Goal: Task Accomplishment & Management: Use online tool/utility

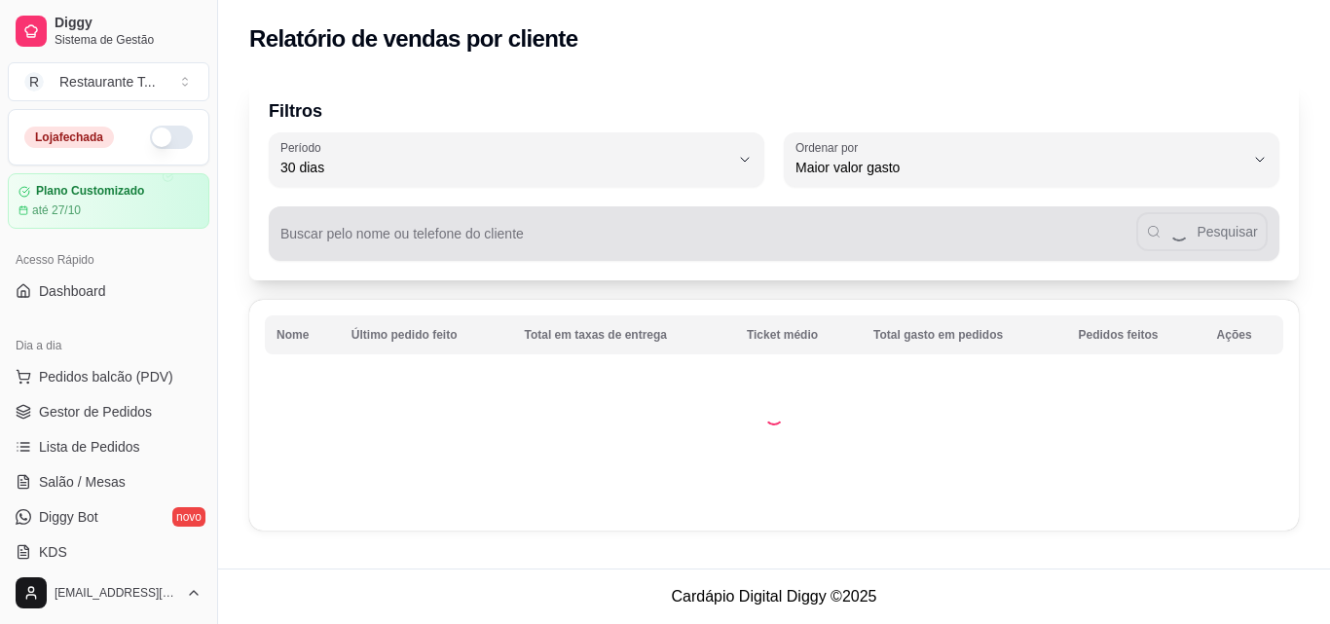
select select "30"
select select "HIGHEST_TOTAL_SPENT_WITH_ORDERS"
click at [820, 232] on input "Buscar pelo nome ou telefone do cliente" at bounding box center [708, 241] width 856 height 19
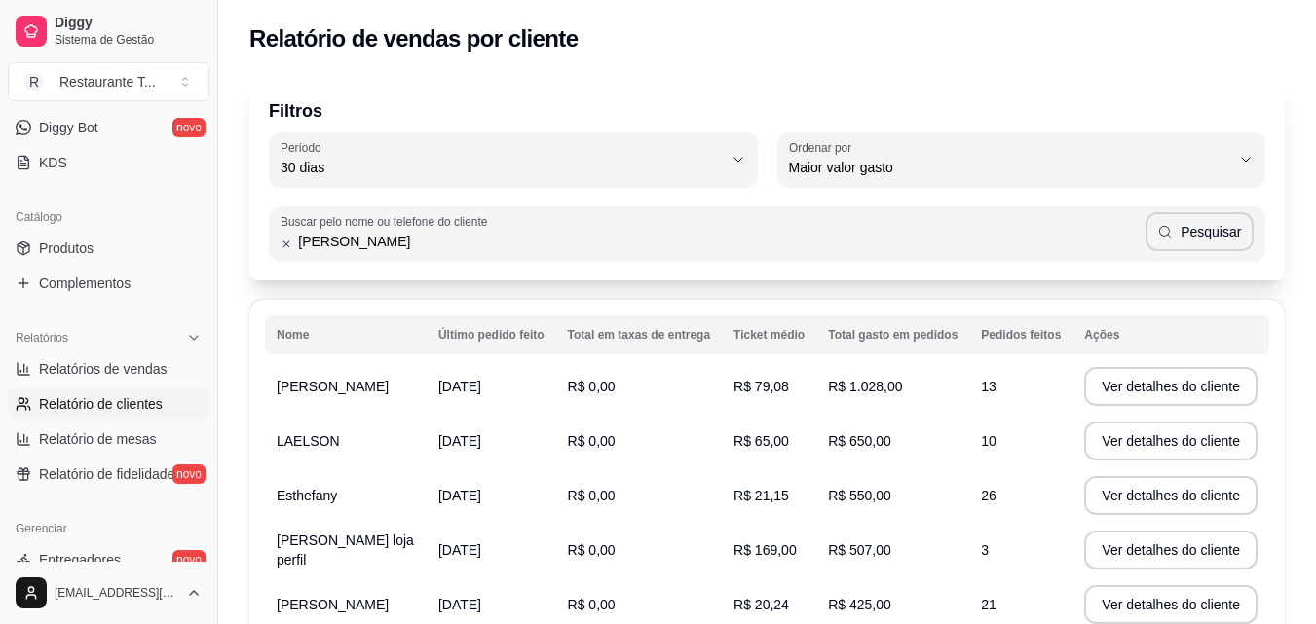
type input "[PERSON_NAME]"
click at [1239, 239] on button "Pesquisar" at bounding box center [1199, 231] width 108 height 39
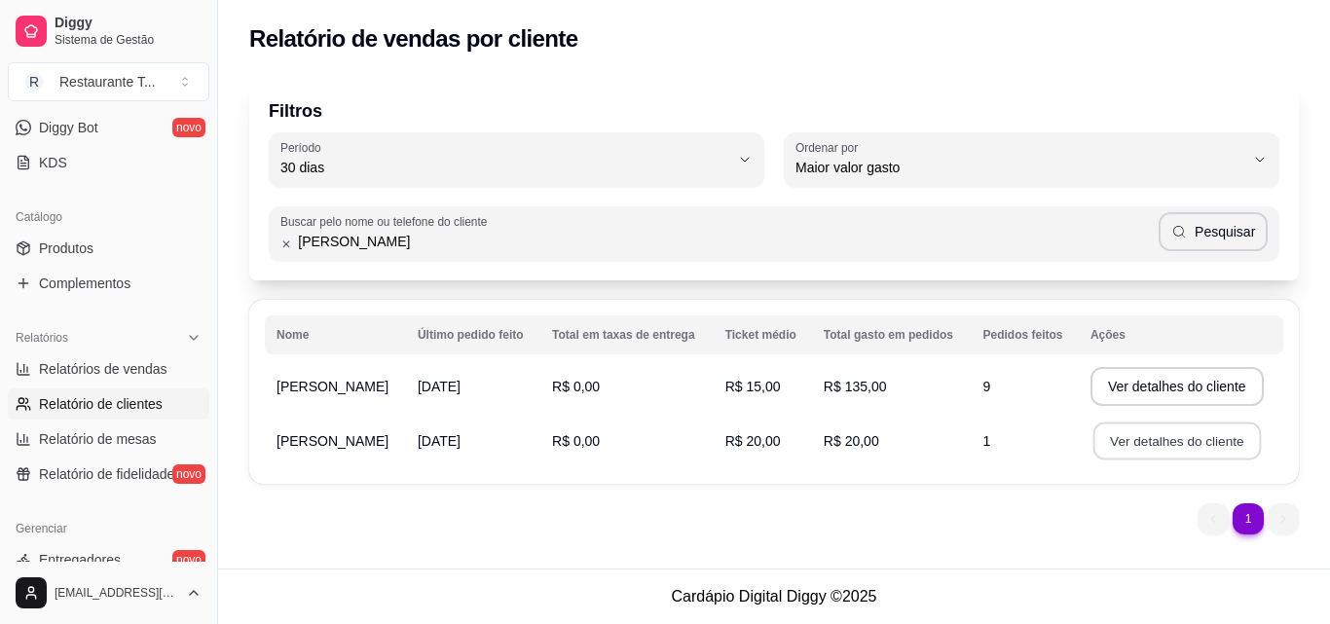
click at [1200, 434] on button "Ver detalhes do cliente" at bounding box center [1178, 442] width 168 height 38
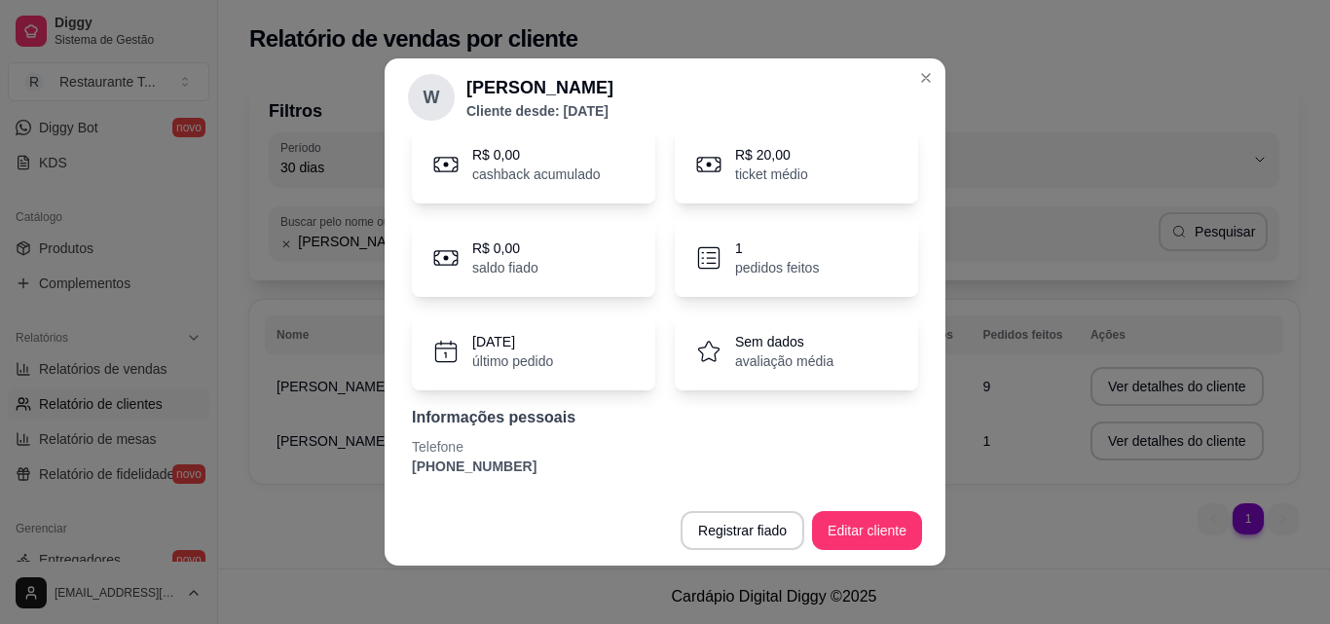
scroll to position [0, 0]
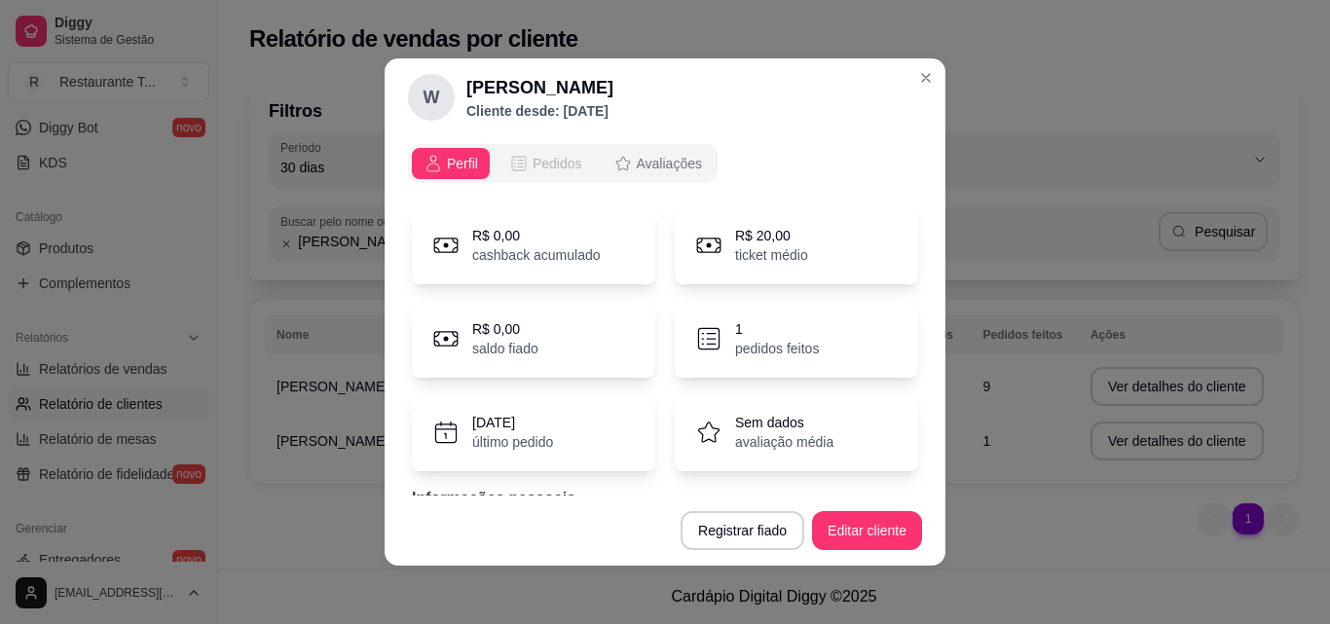
click at [534, 173] on button "Pedidos" at bounding box center [546, 163] width 96 height 31
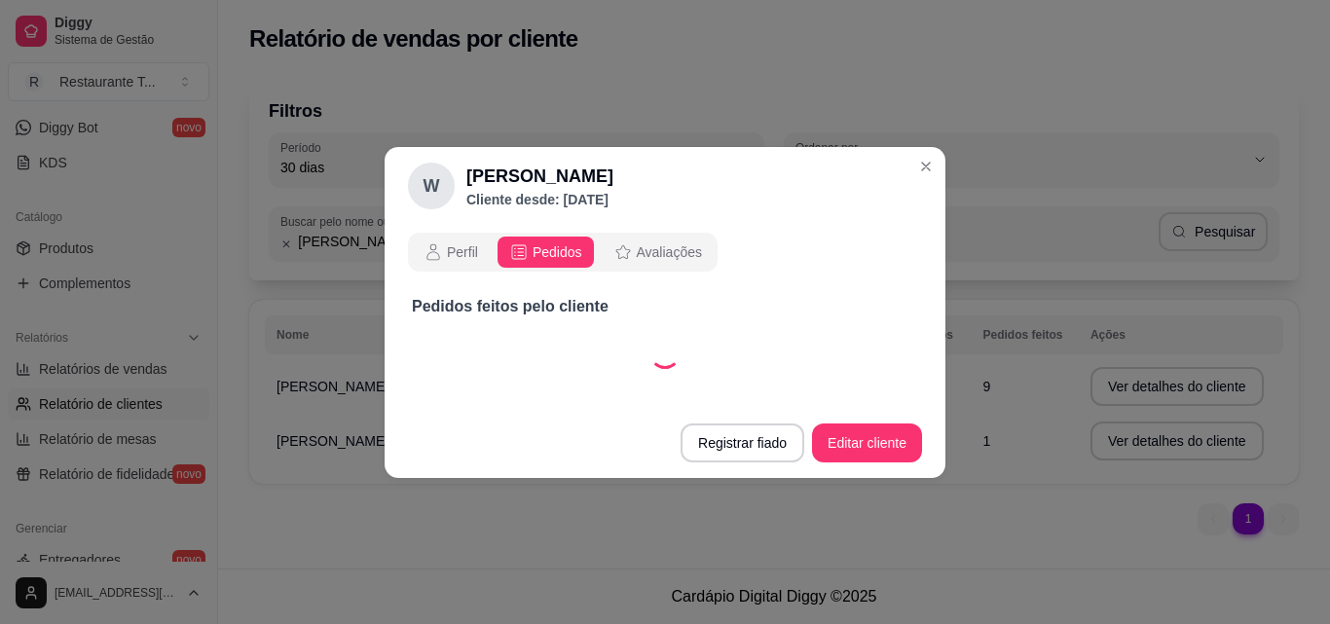
select select "30"
select select "ALL"
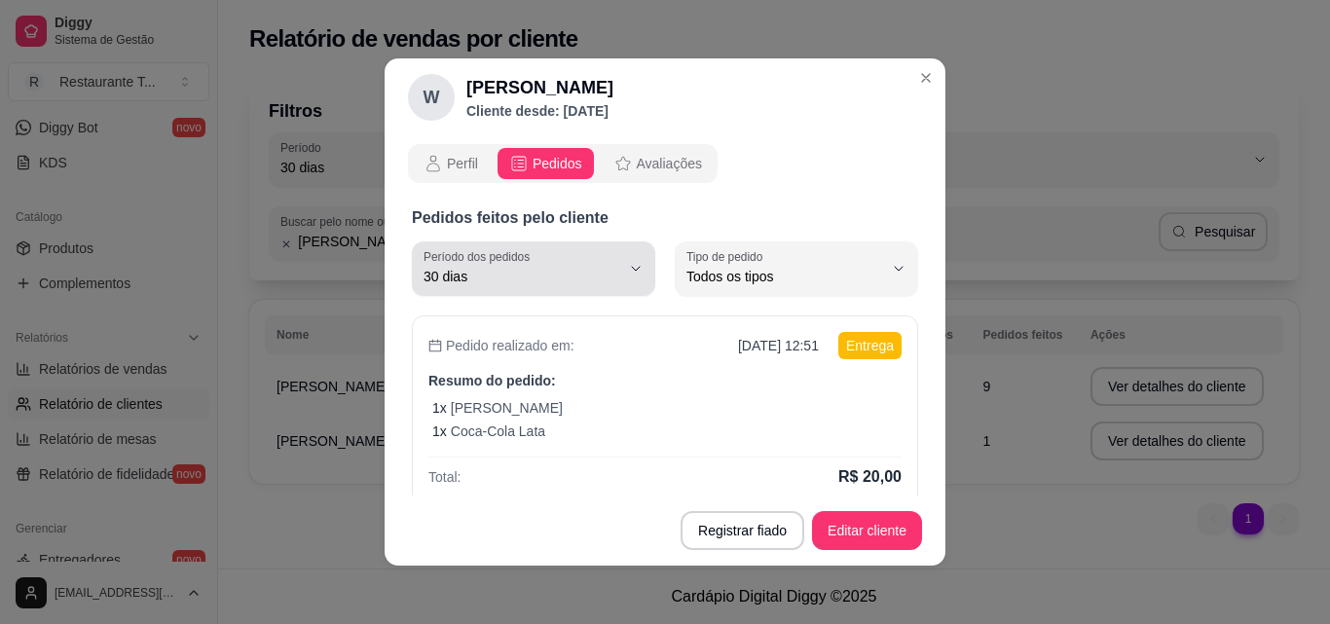
click at [611, 264] on button "Período dos pedidos 30 dias" at bounding box center [533, 269] width 243 height 55
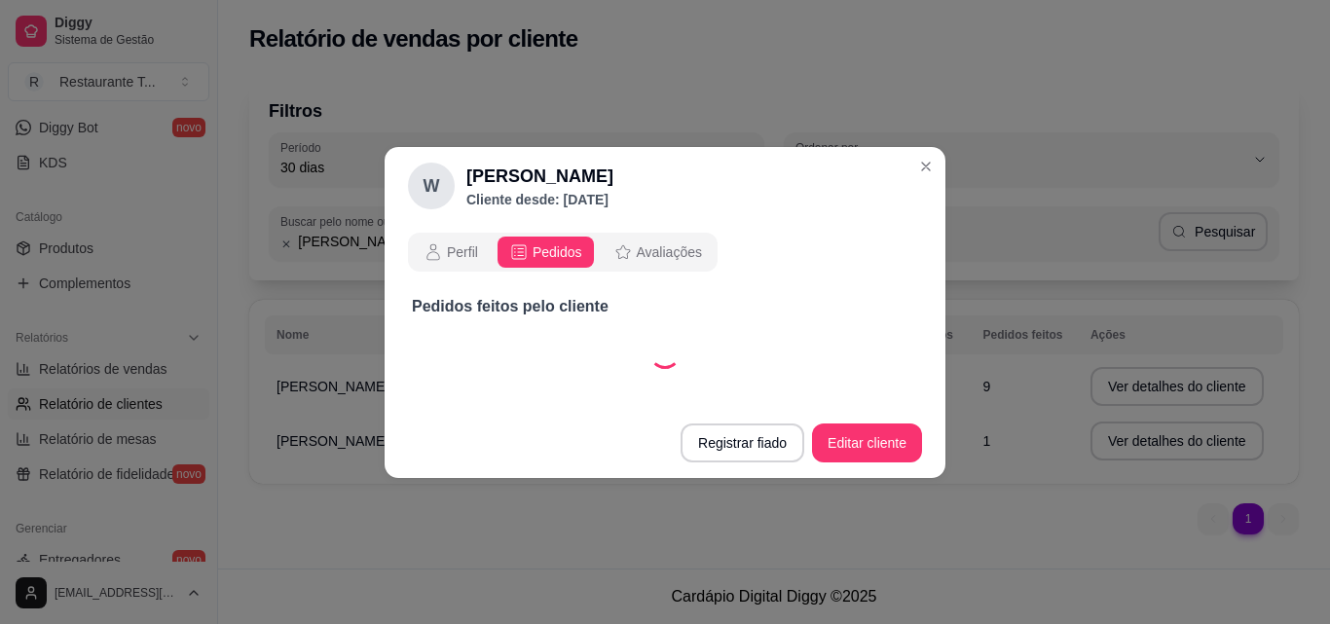
select select "60"
select select "ALL"
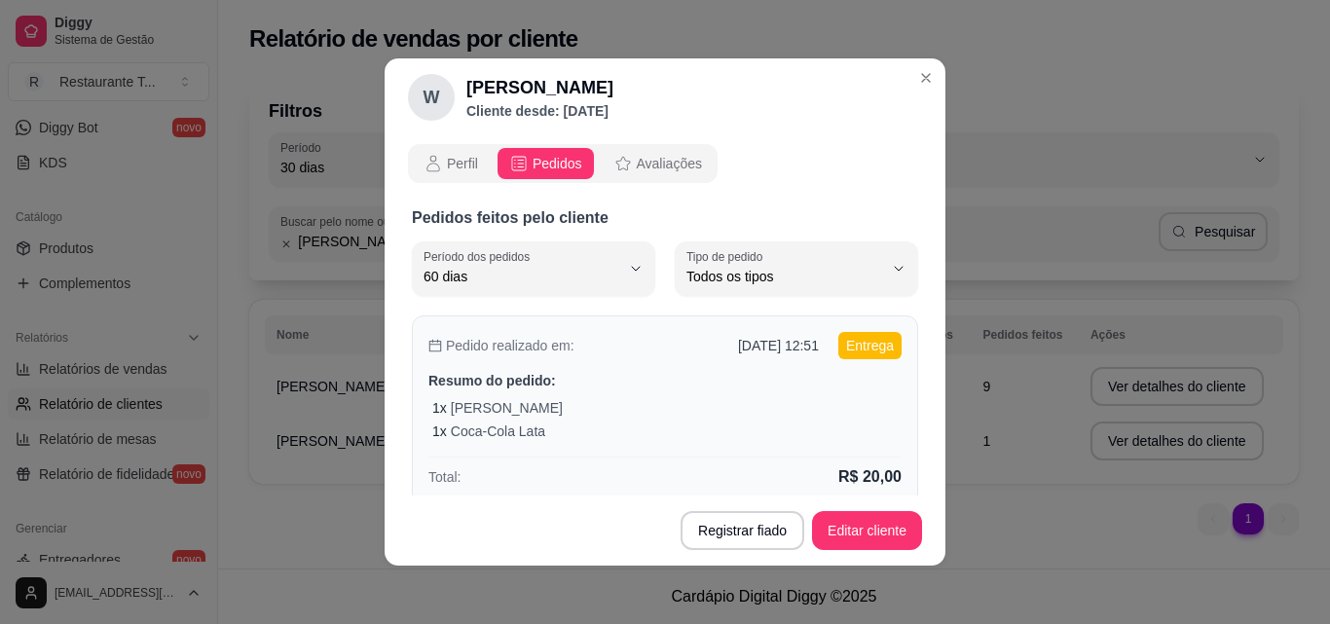
scroll to position [76, 0]
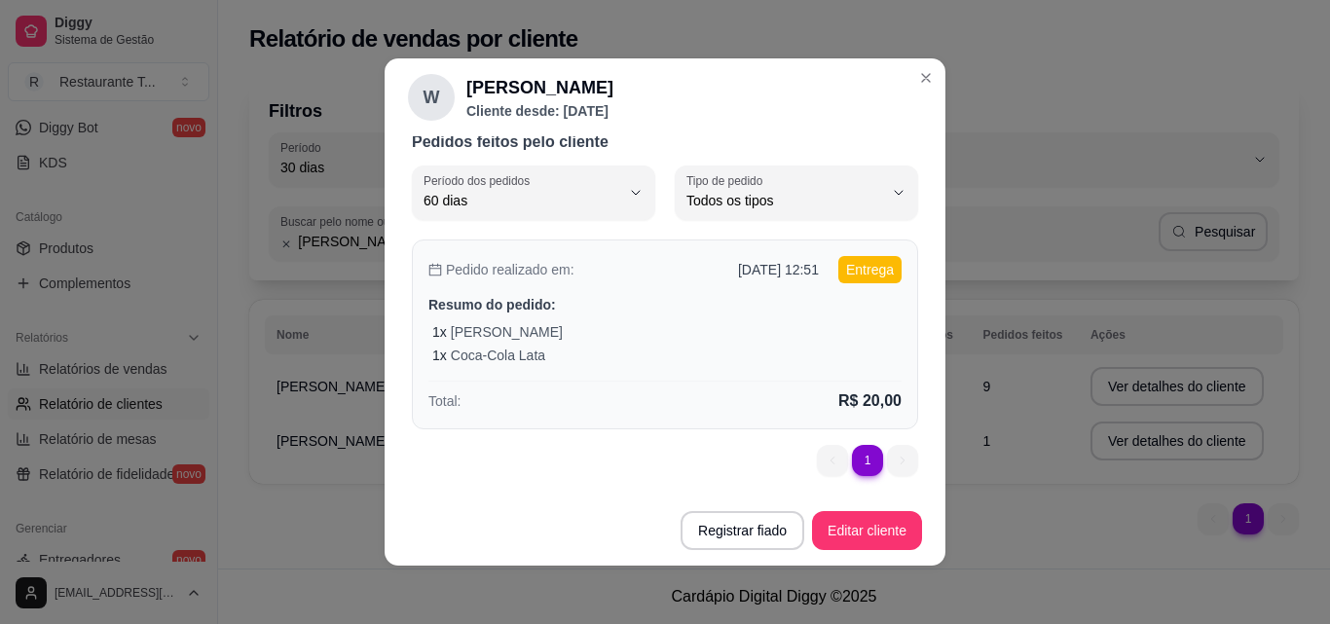
click at [674, 317] on div "Pedido realizado em: [DATE] 12:51 Entrega Resumo do pedido: 1 x Quentinha M 1 x…" at bounding box center [665, 335] width 506 height 190
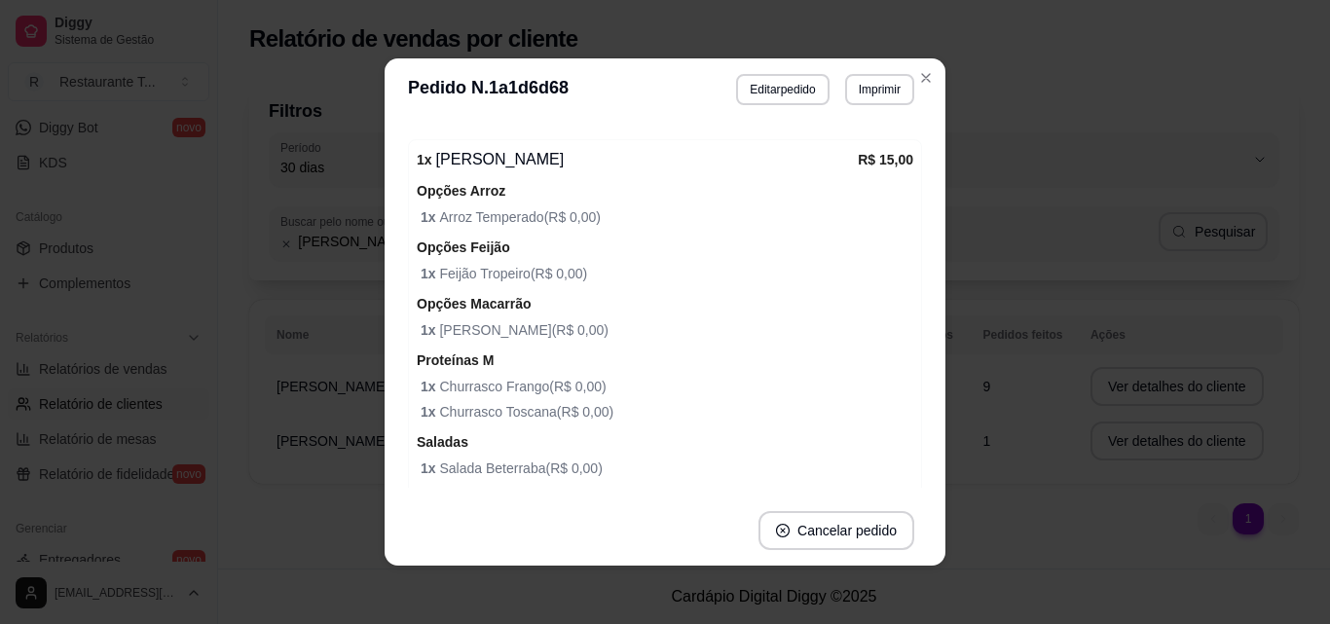
scroll to position [0, 0]
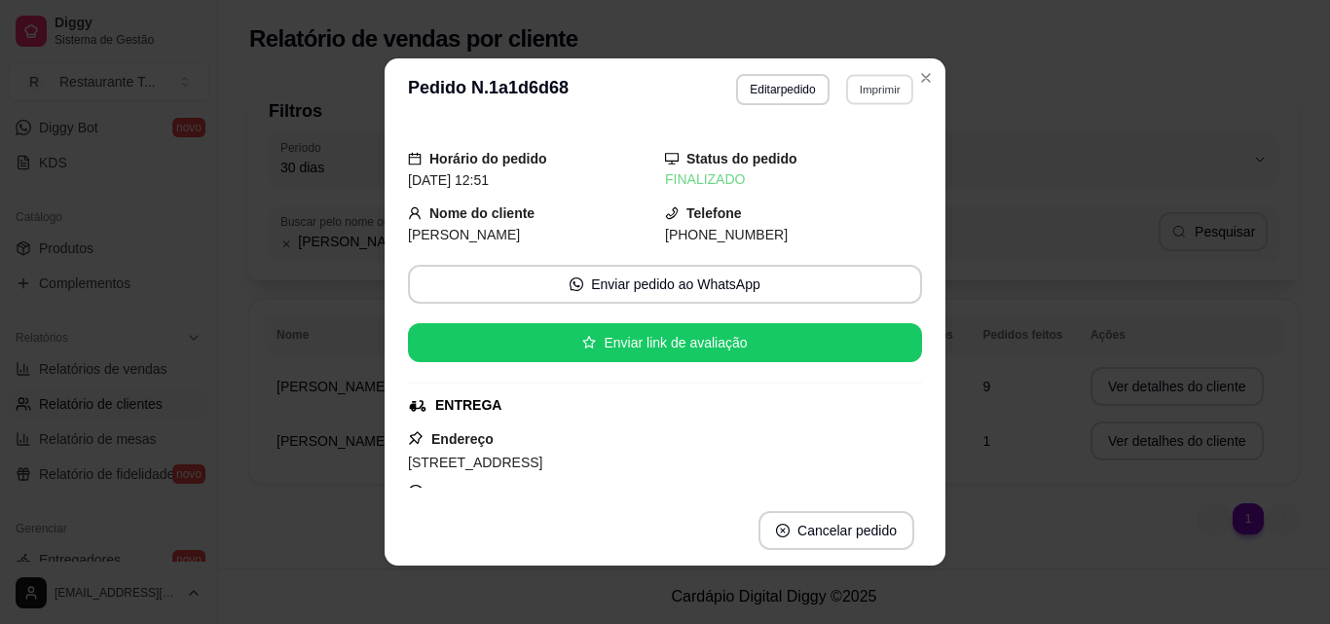
click at [863, 93] on button "Imprimir" at bounding box center [879, 89] width 67 height 30
click at [843, 161] on button "Impressora" at bounding box center [839, 158] width 141 height 31
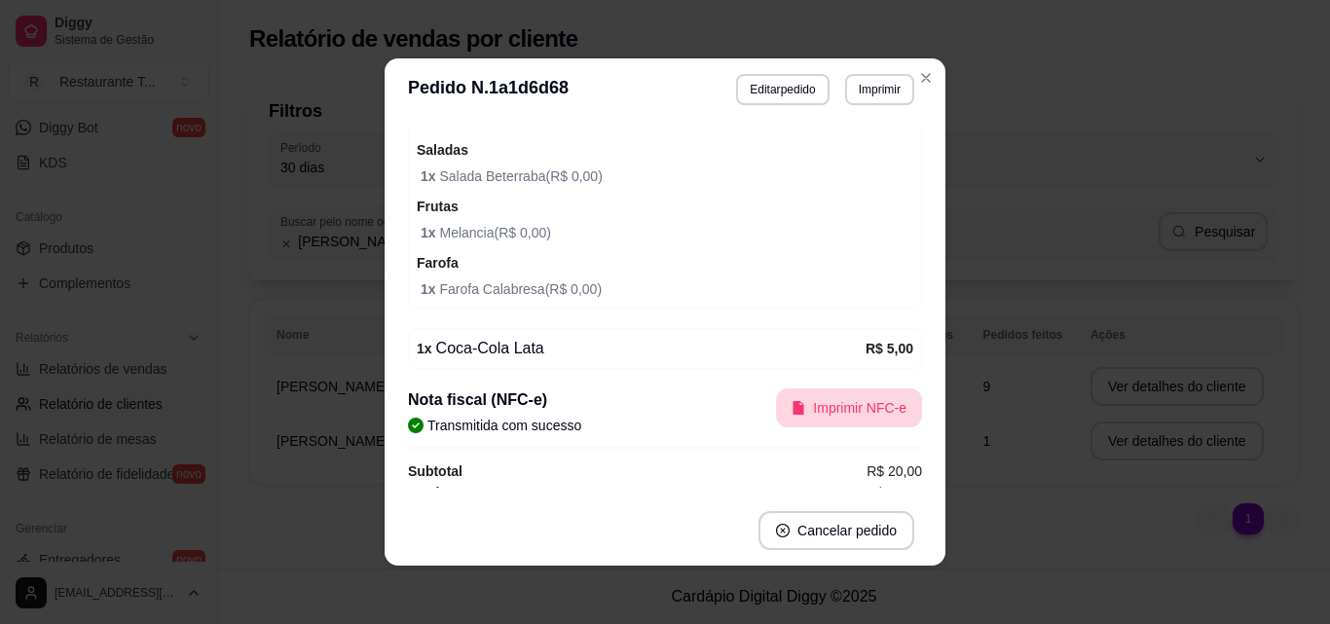
scroll to position [893, 0]
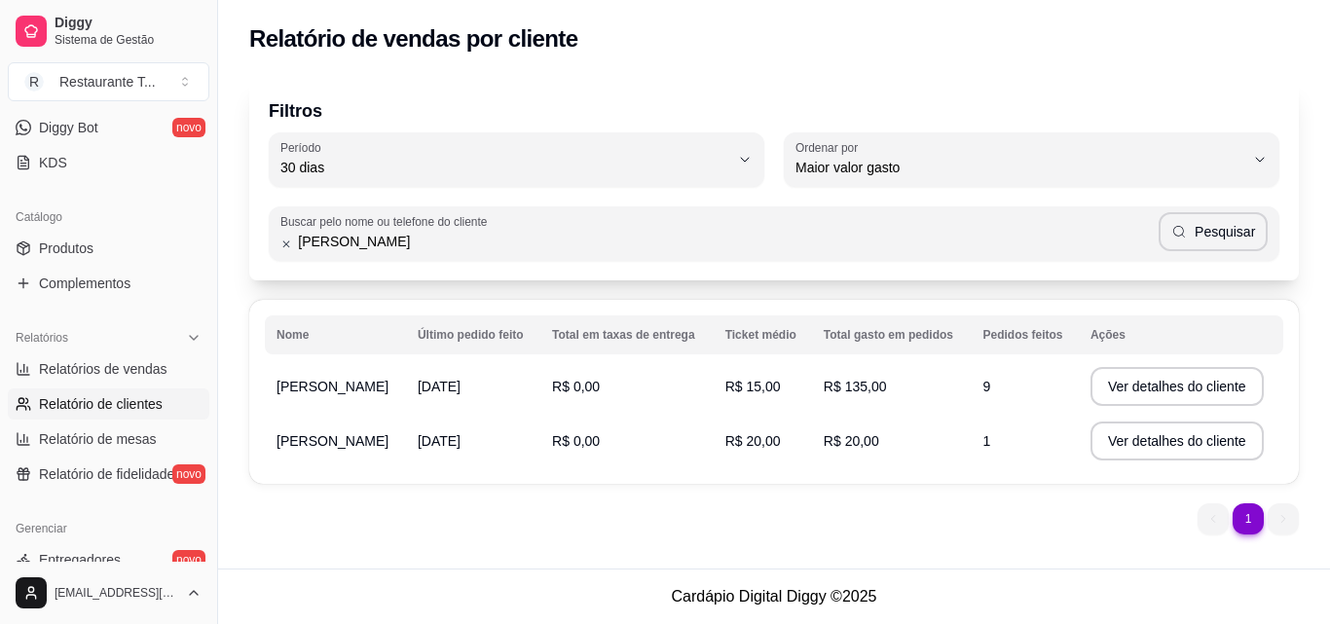
drag, startPoint x: 466, startPoint y: 247, endPoint x: 258, endPoint y: 240, distance: 207.6
click at [258, 240] on div "Filtros 30 Período Hoje Ontem 7 dias 15 dias 30 dias 45 dias 60 dias Período 30…" at bounding box center [774, 179] width 1050 height 203
type input "[PERSON_NAME]"
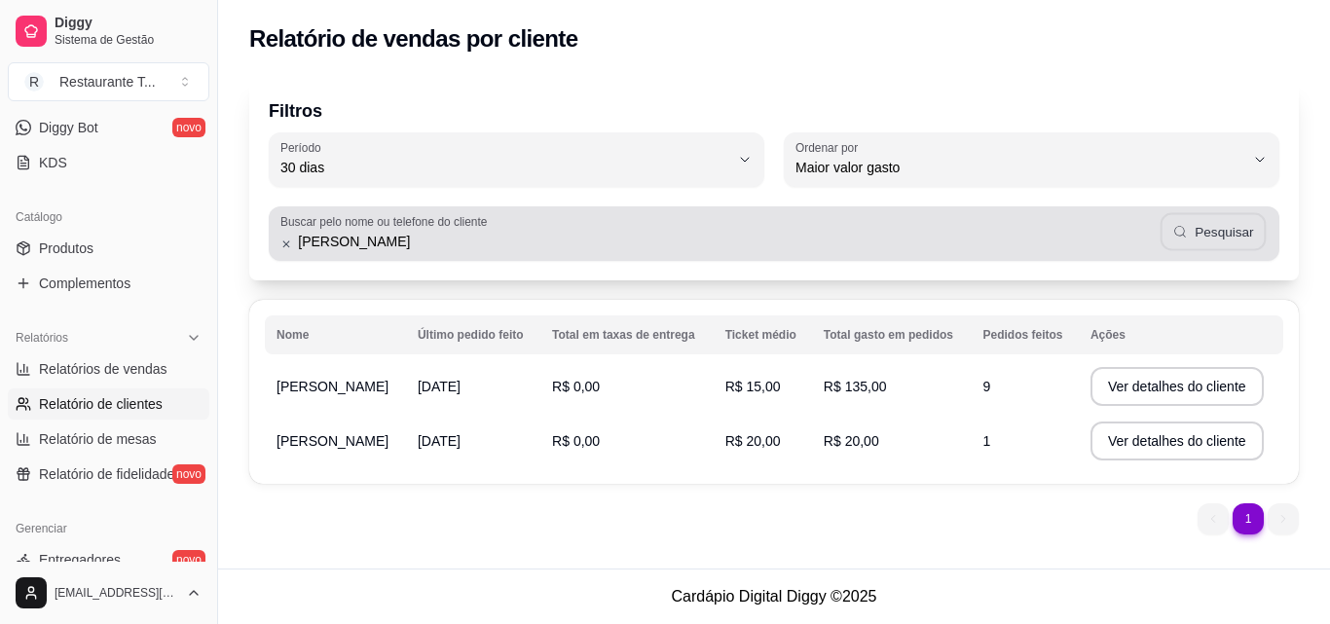
click at [1220, 244] on button "Pesquisar" at bounding box center [1213, 232] width 105 height 38
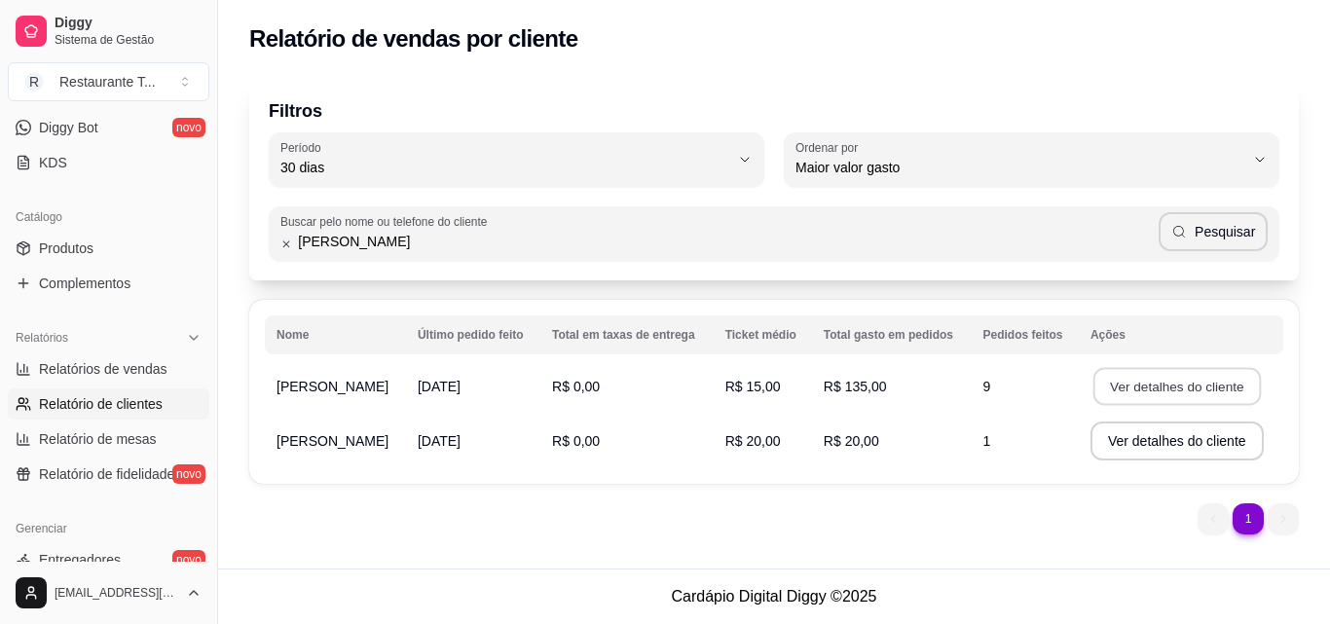
click at [1202, 378] on button "Ver detalhes do cliente" at bounding box center [1178, 387] width 168 height 38
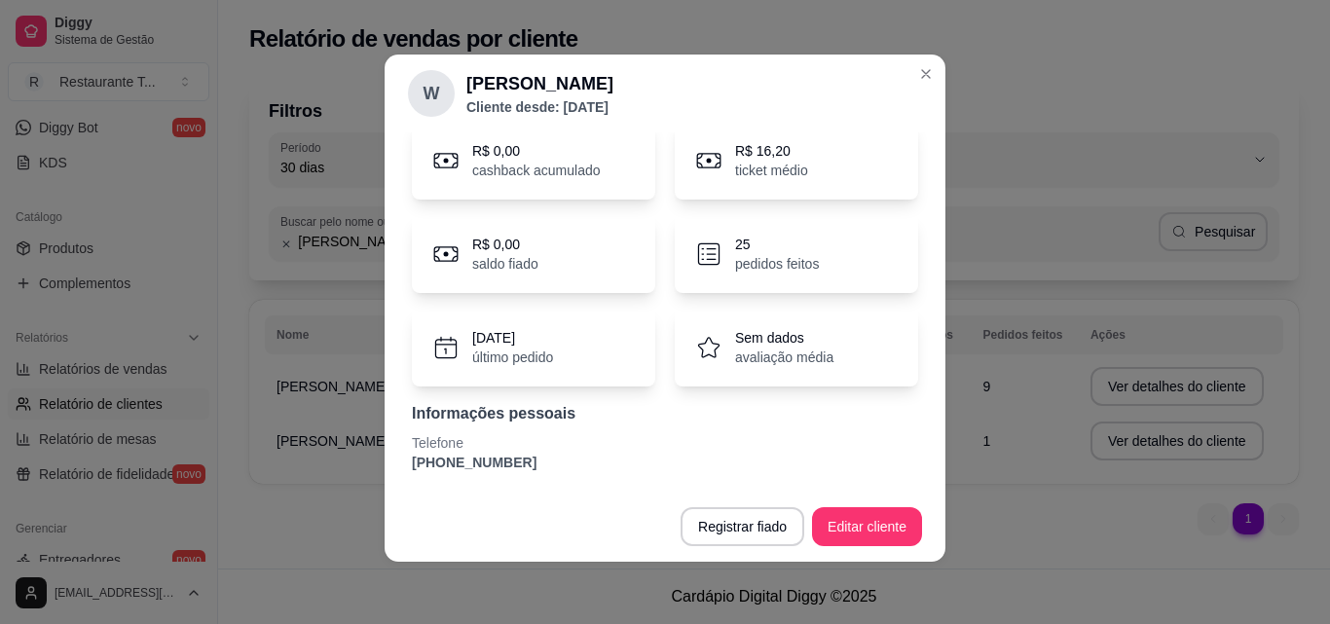
scroll to position [0, 0]
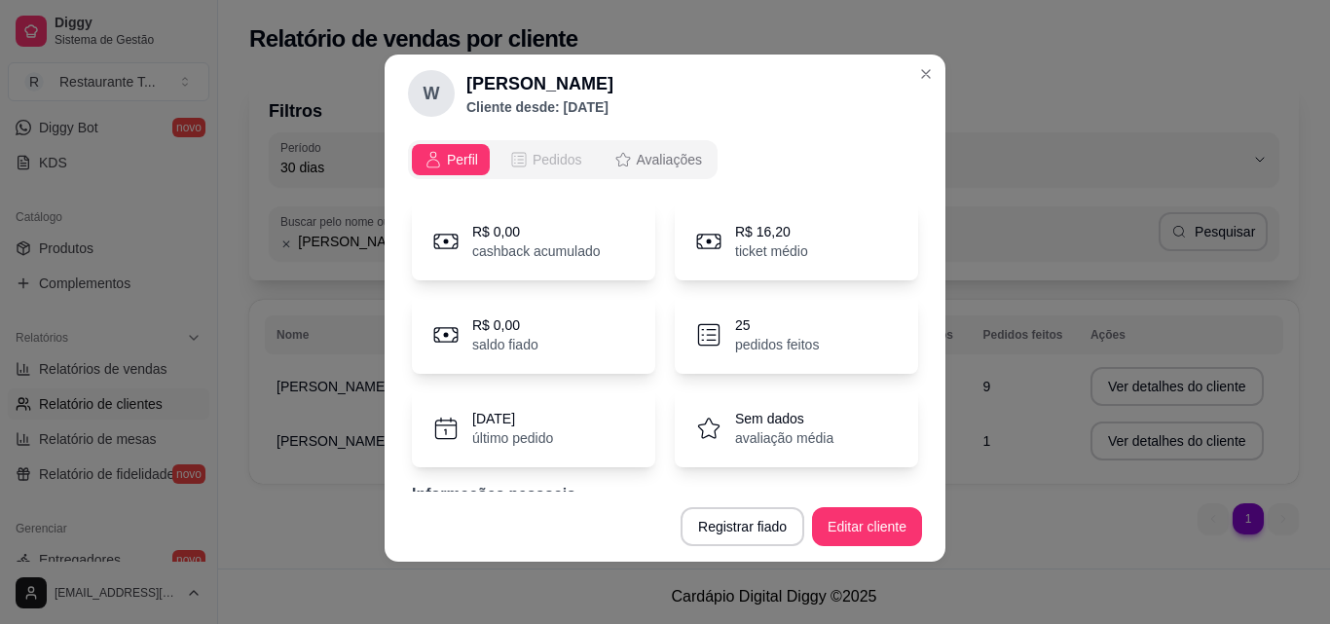
click at [556, 161] on span "Pedidos" at bounding box center [558, 159] width 50 height 19
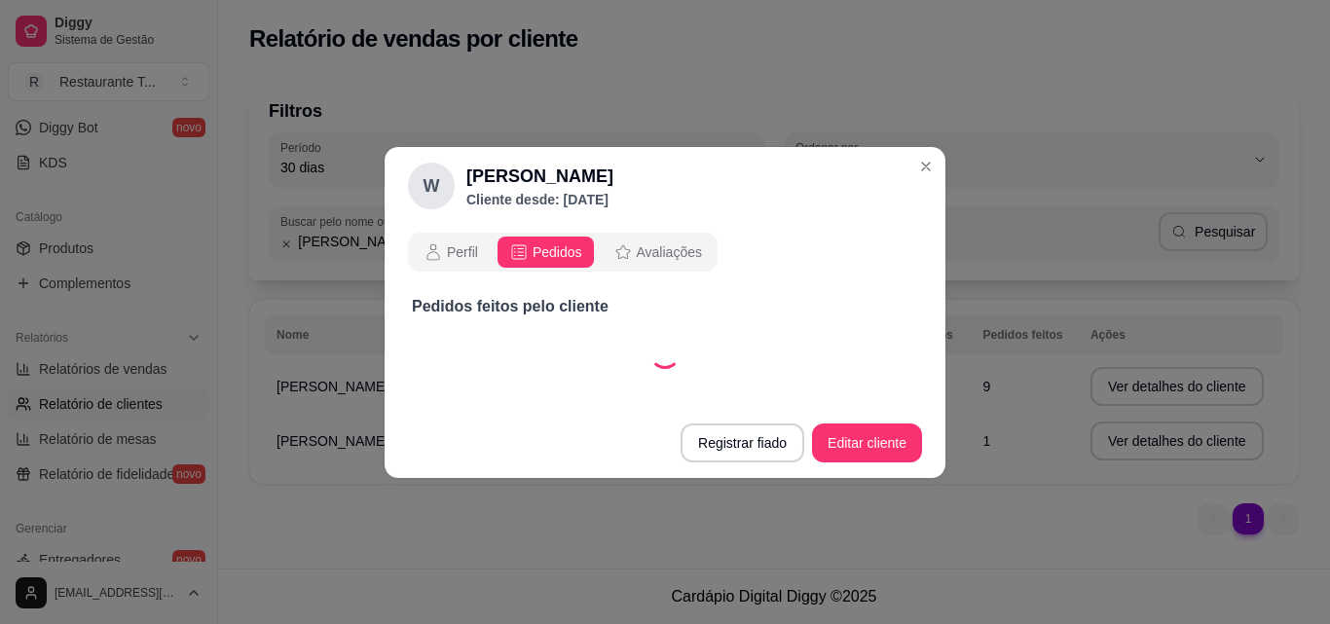
select select "30"
select select "ALL"
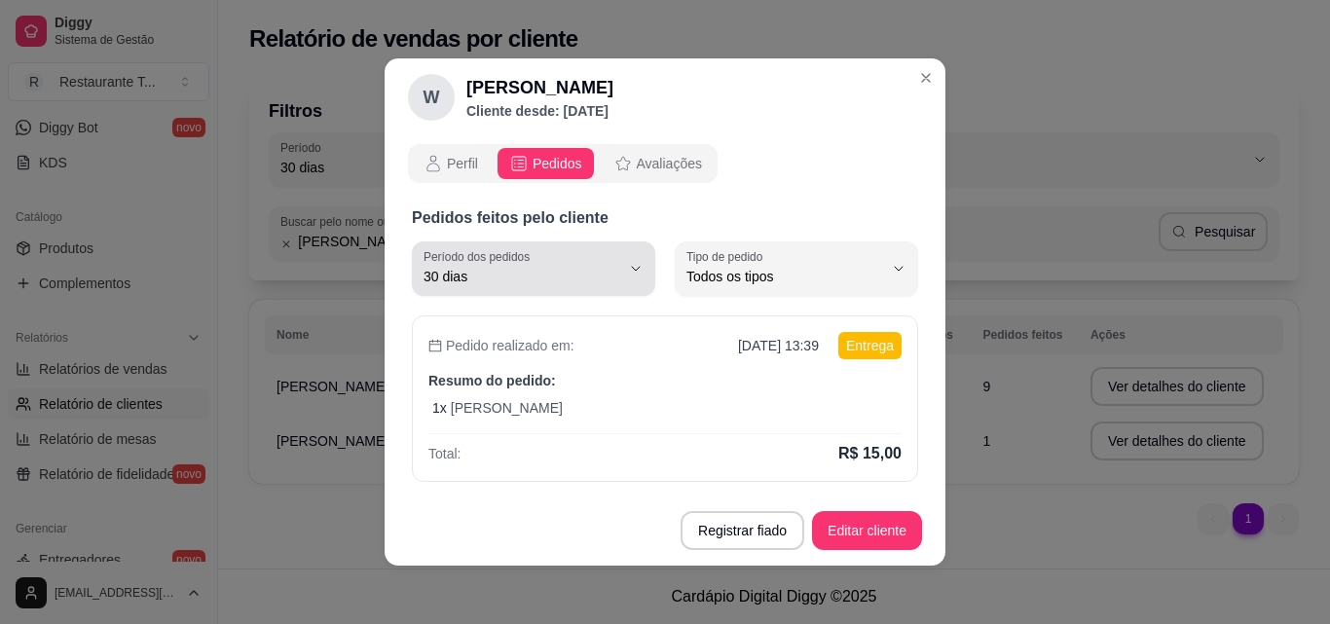
click at [537, 270] on span "30 dias" at bounding box center [522, 276] width 197 height 19
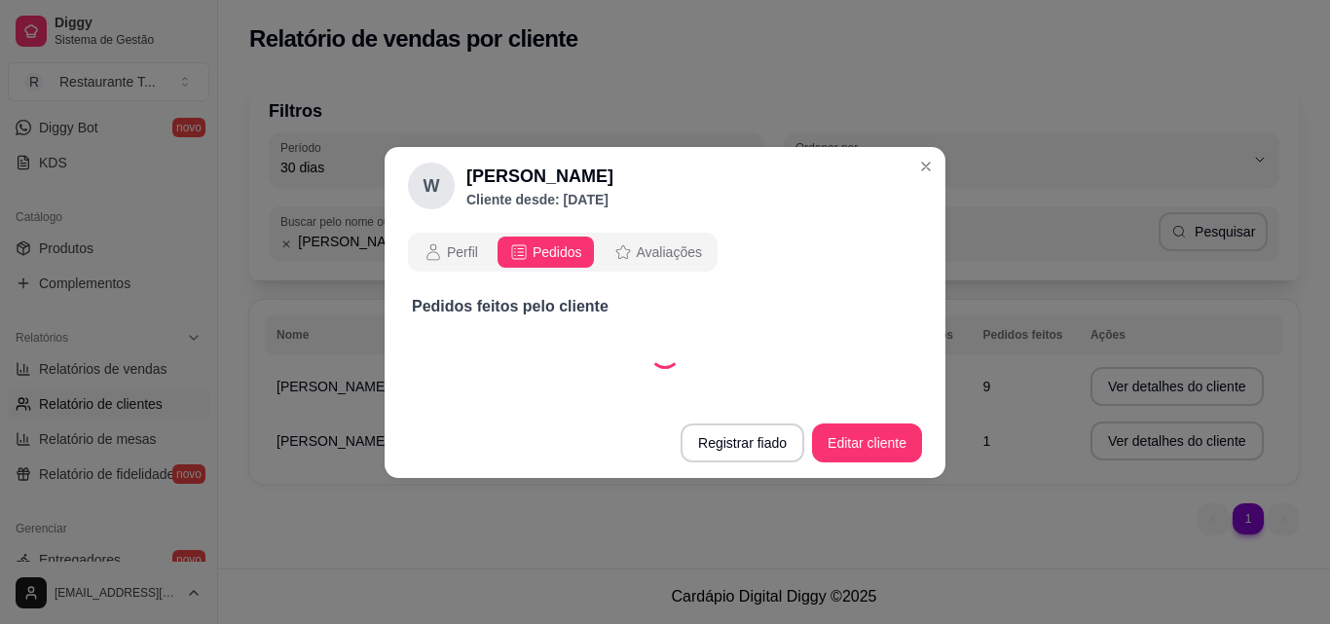
select select "60"
select select "ALL"
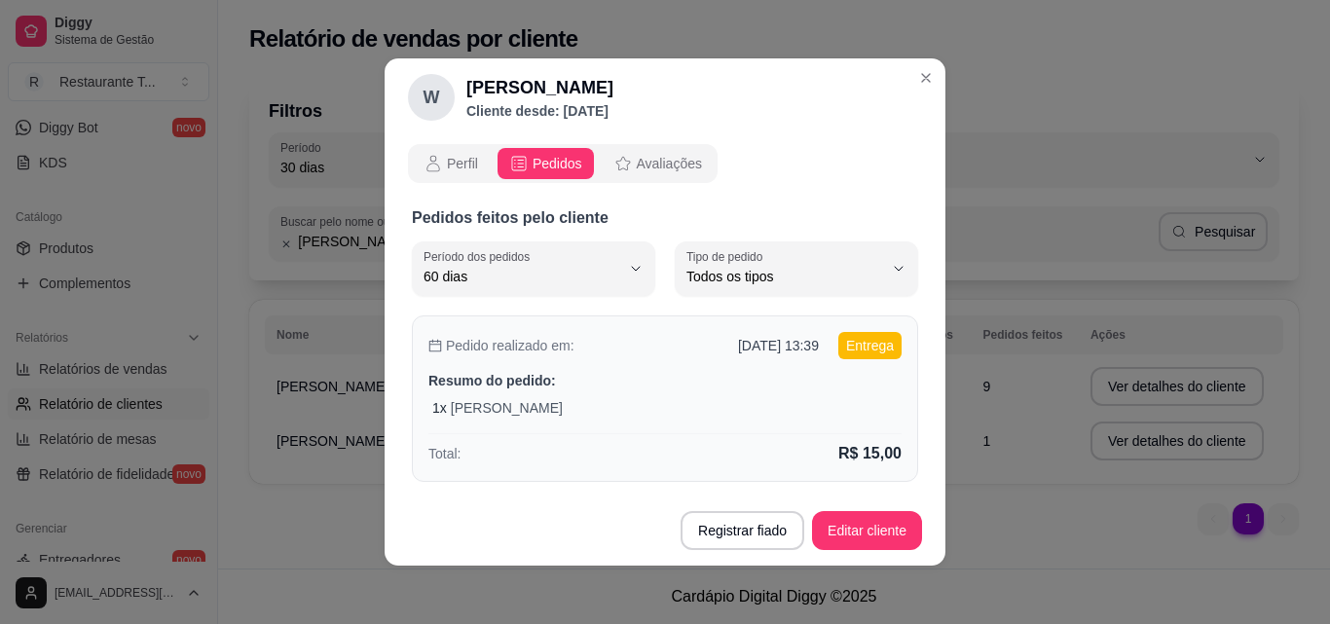
click at [744, 389] on p "Resumo do pedido:" at bounding box center [664, 380] width 473 height 19
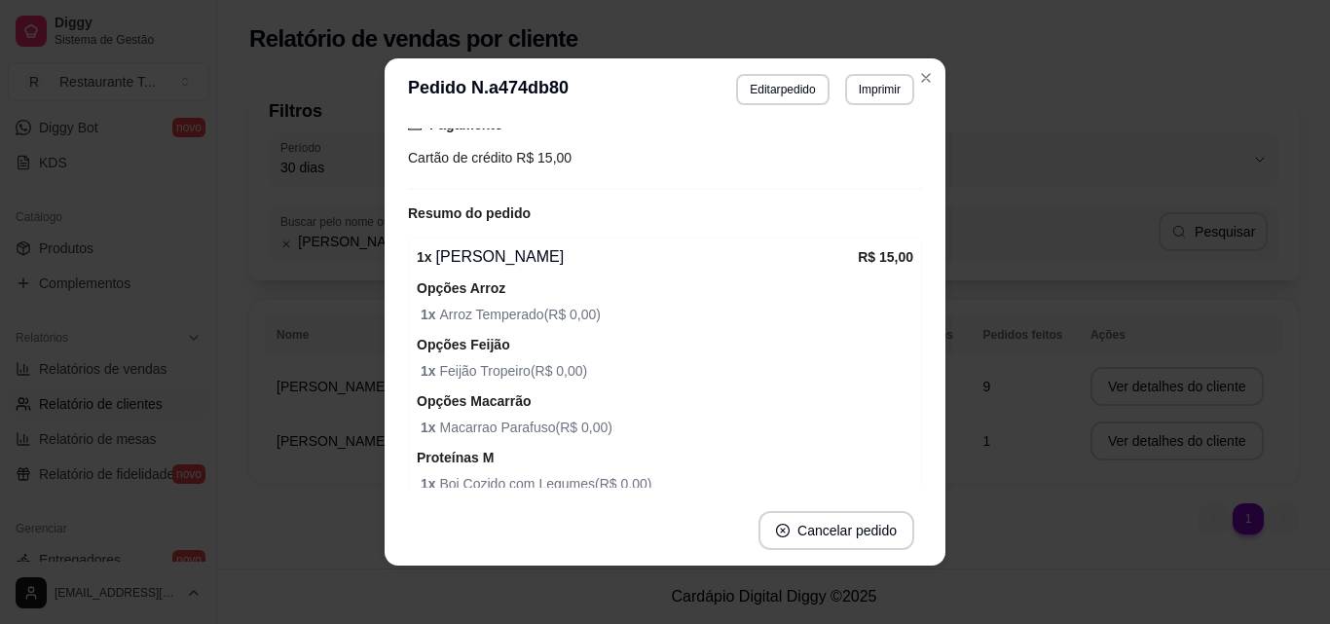
scroll to position [889, 0]
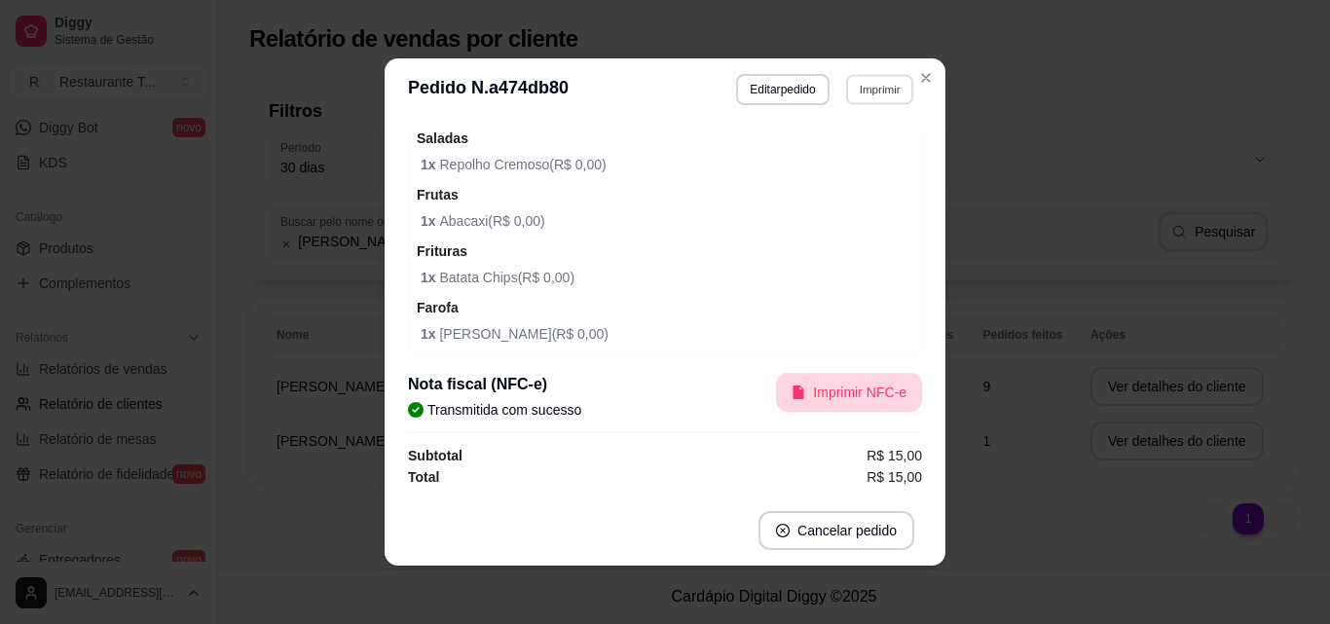
click at [860, 94] on button "Imprimir" at bounding box center [879, 89] width 67 height 30
click at [821, 152] on button "Impressora" at bounding box center [839, 158] width 141 height 31
select select "60"
select select "ALL"
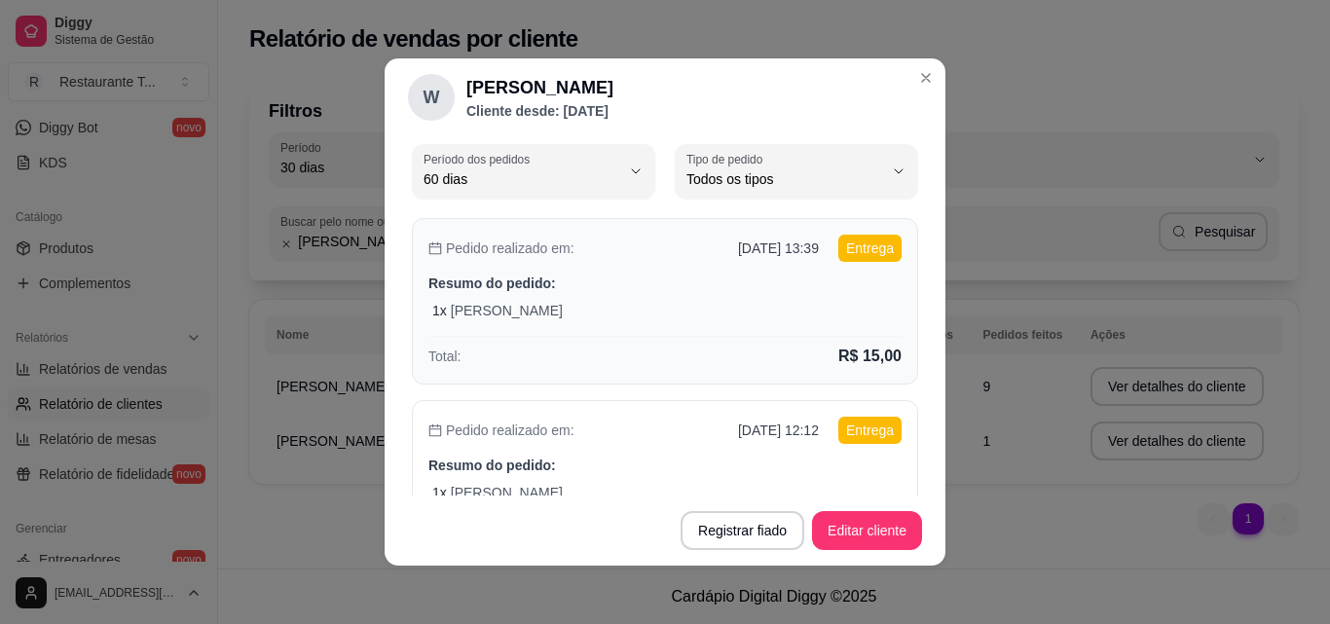
scroll to position [195, 0]
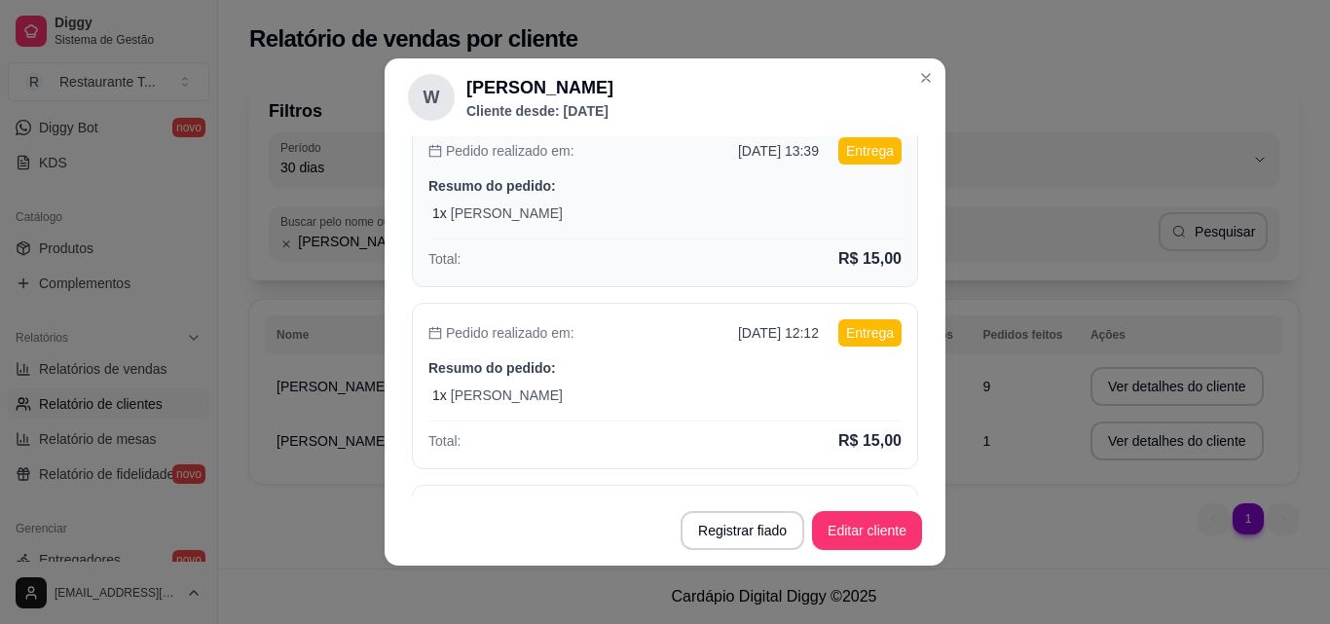
click at [778, 382] on div "Pedido realizado em: [DATE] 12:12 Entrega Resumo do pedido: 1 x Quentinha M Tot…" at bounding box center [665, 386] width 506 height 167
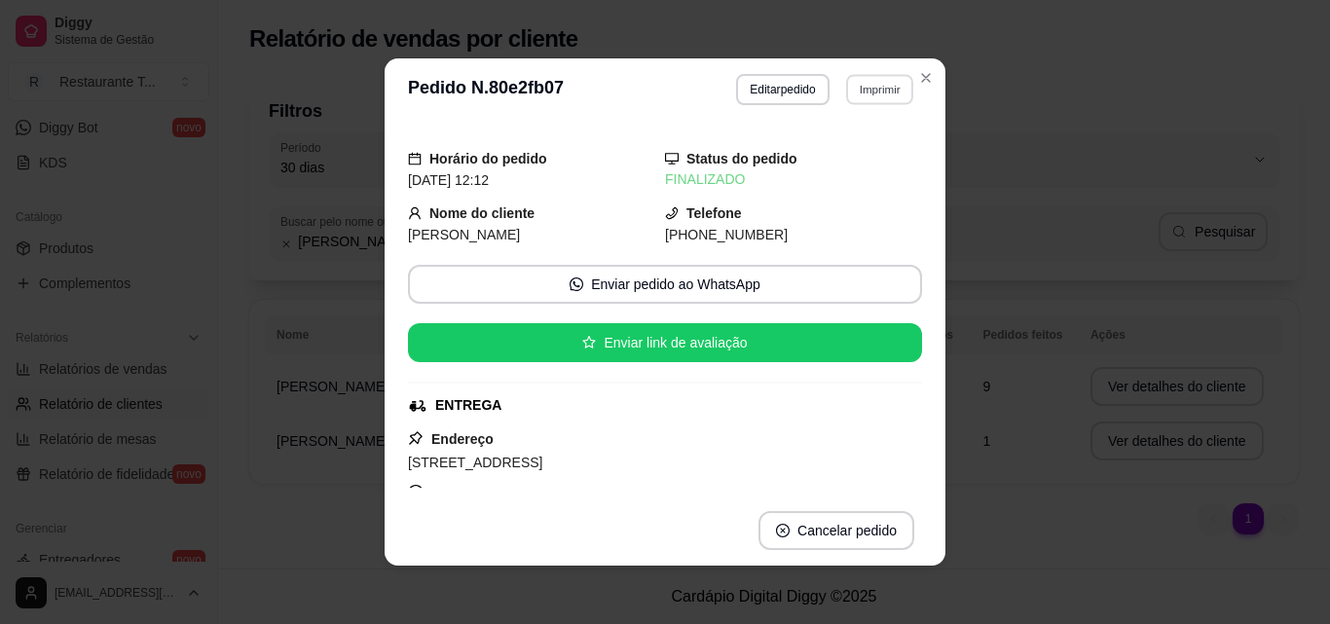
click at [875, 93] on button "Imprimir" at bounding box center [879, 89] width 67 height 30
click at [838, 148] on button "Impressora" at bounding box center [840, 158] width 136 height 30
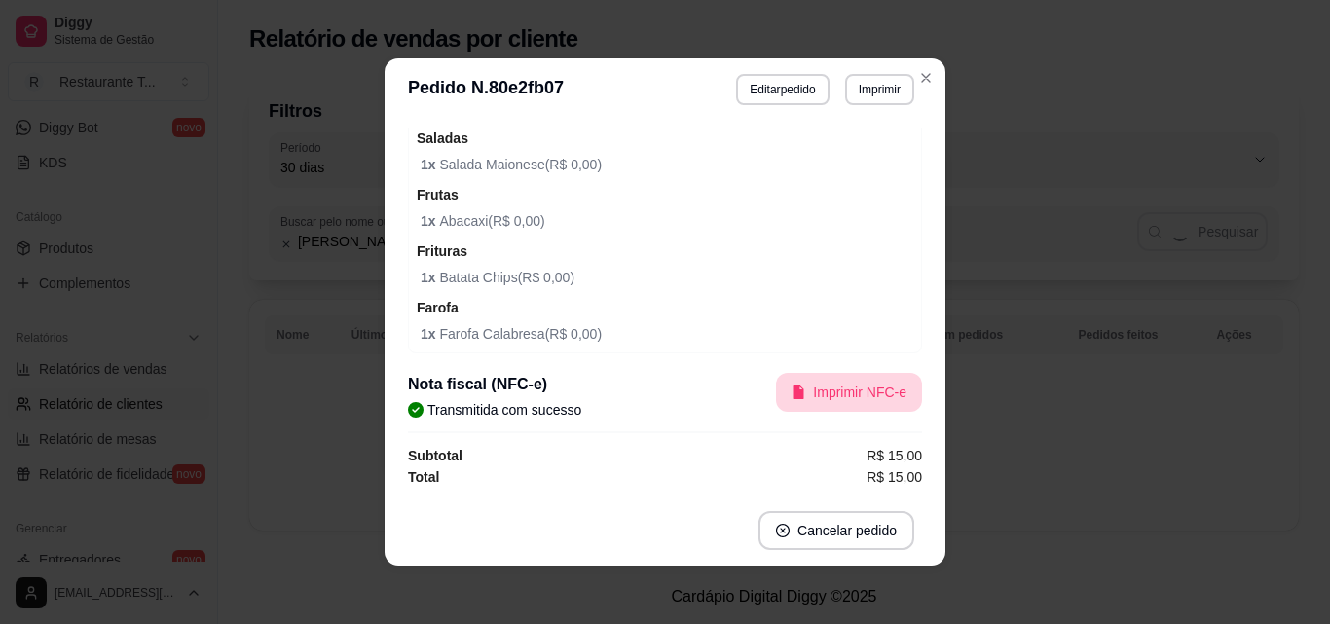
scroll to position [0, 0]
select select "60"
select select "ALL"
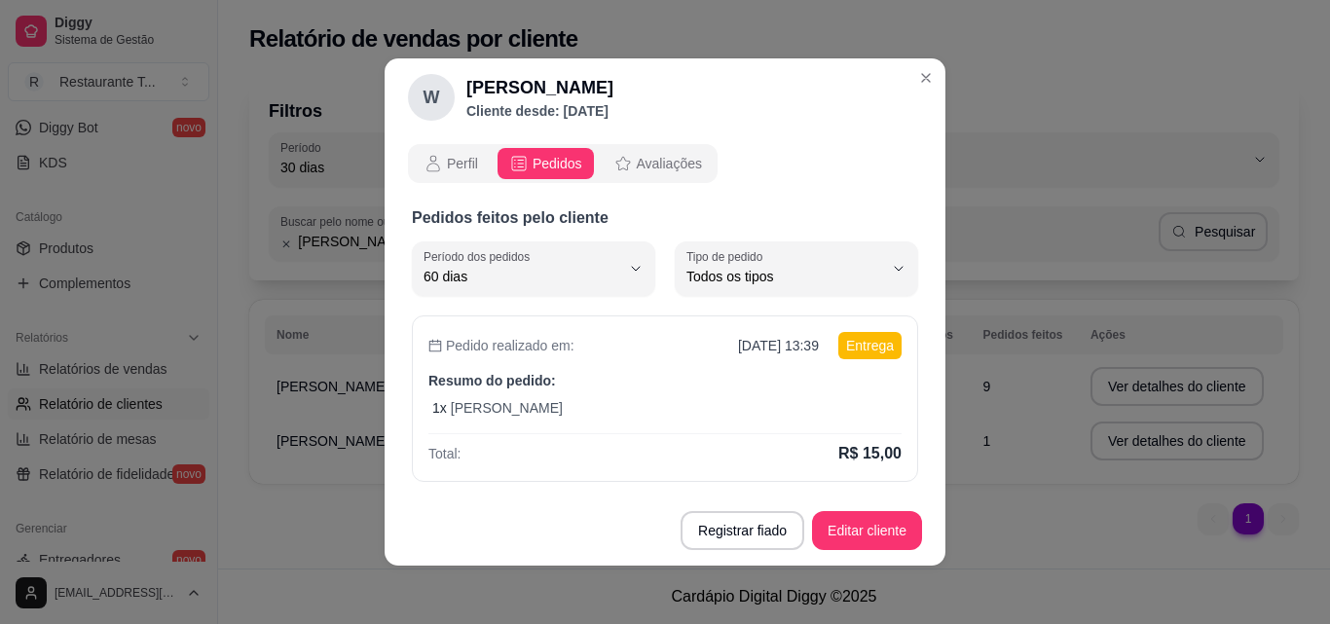
scroll to position [19, 0]
click at [718, 384] on p "Resumo do pedido:" at bounding box center [664, 380] width 473 height 19
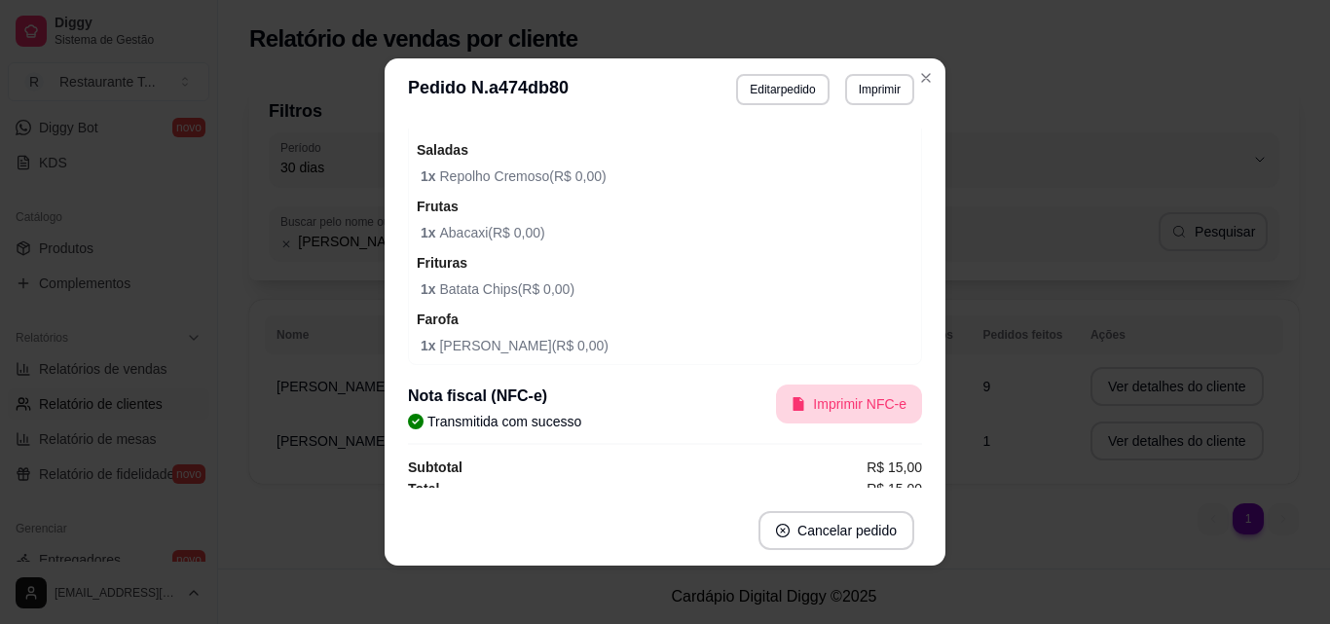
scroll to position [889, 0]
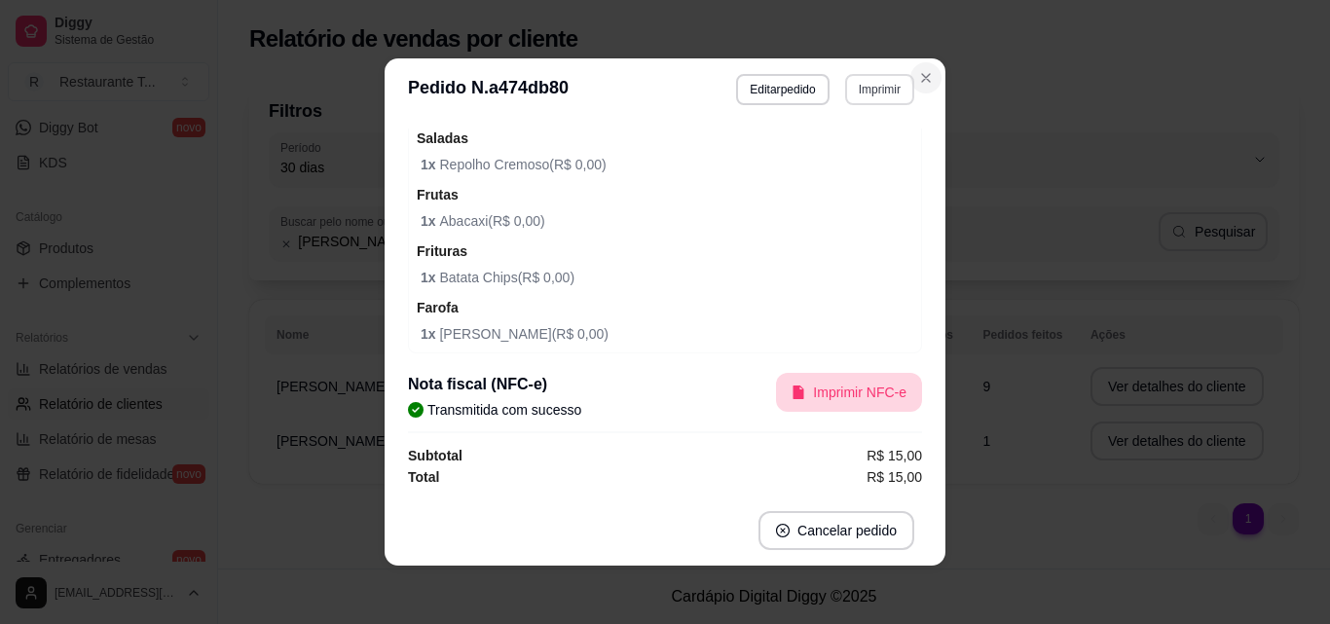
select select "60"
select select "ALL"
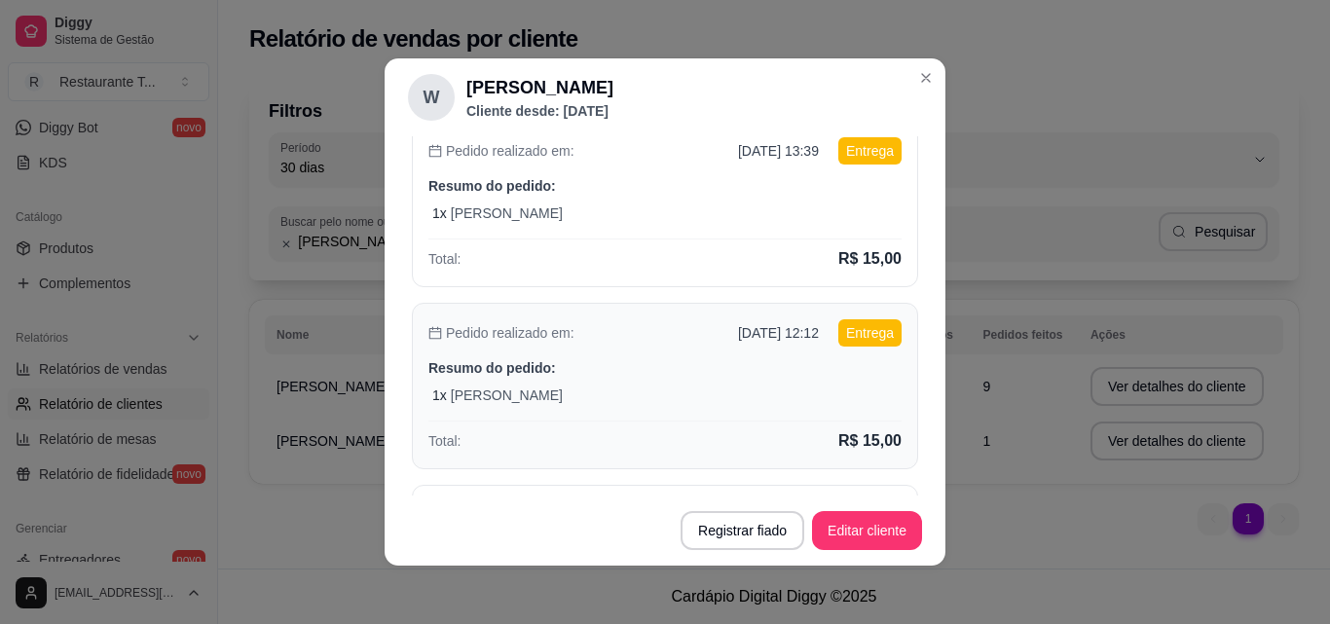
scroll to position [292, 0]
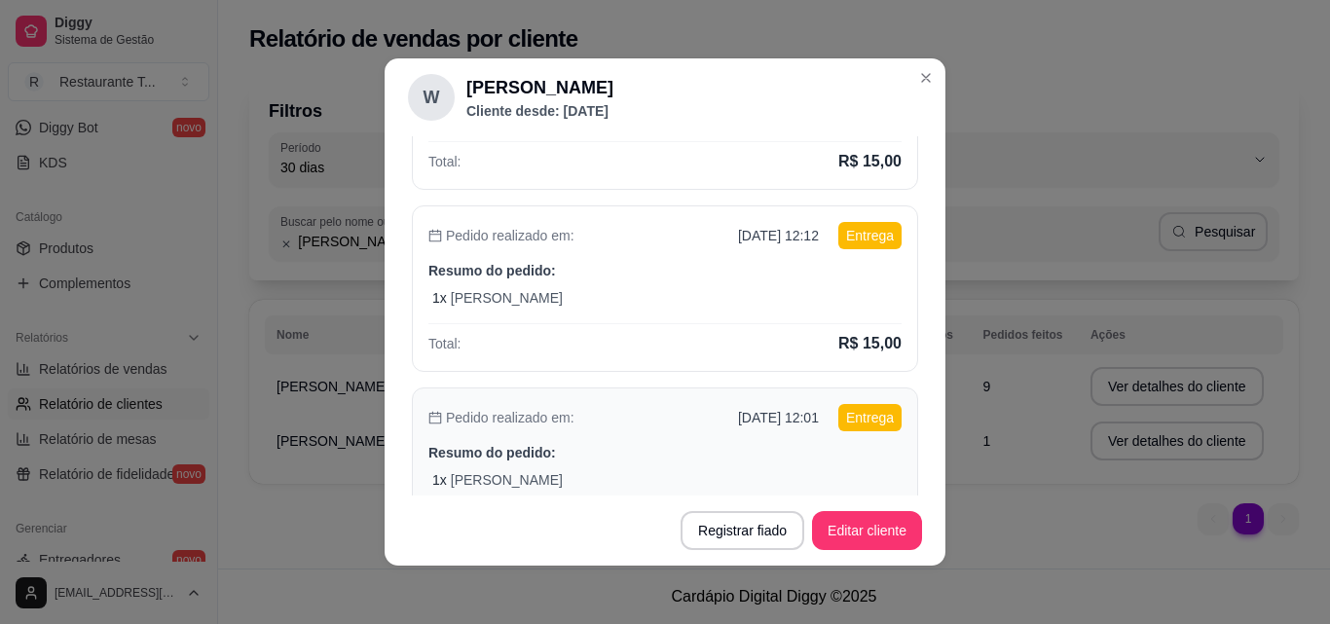
click at [784, 419] on p "[DATE] 12:01" at bounding box center [778, 417] width 81 height 19
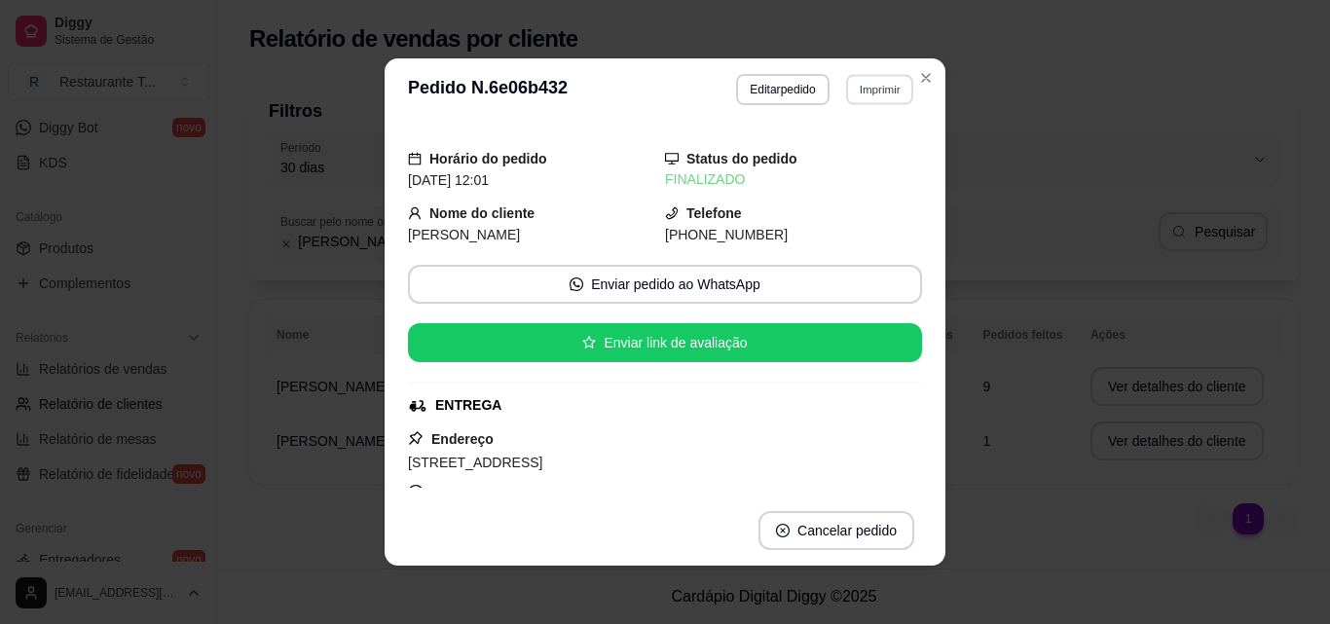
click at [872, 84] on button "Imprimir" at bounding box center [879, 89] width 67 height 30
click at [849, 162] on button "Impressora" at bounding box center [840, 158] width 136 height 30
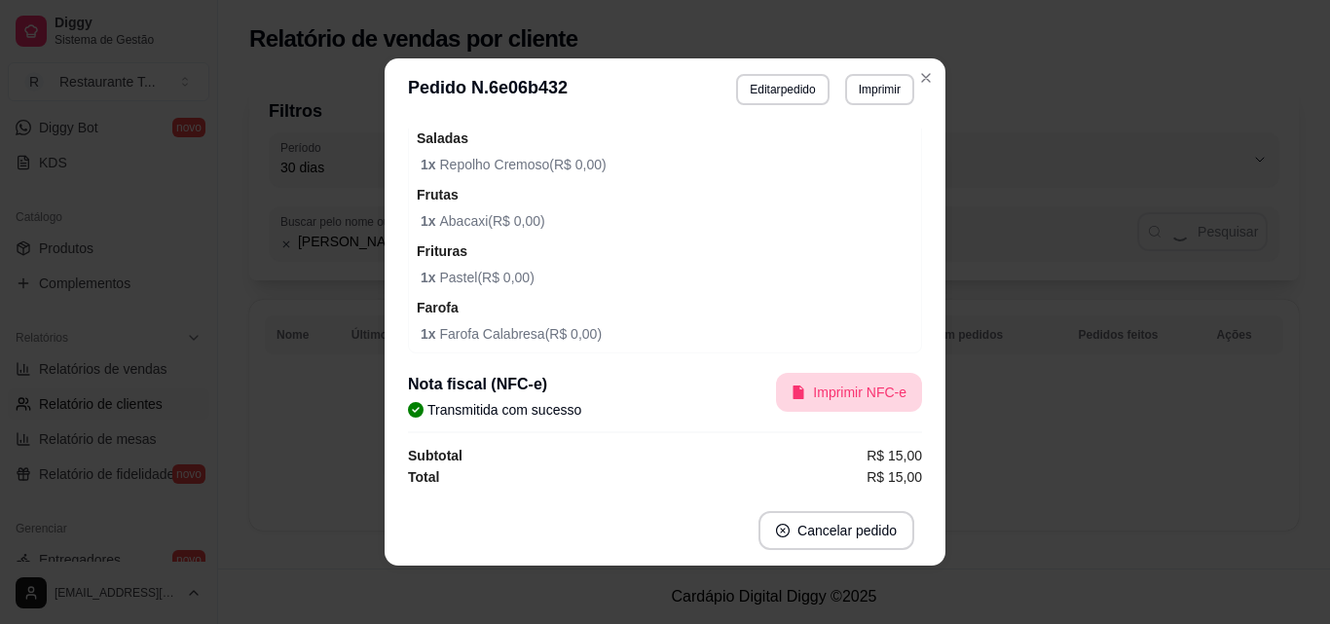
scroll to position [0, 0]
select select "60"
select select "ALL"
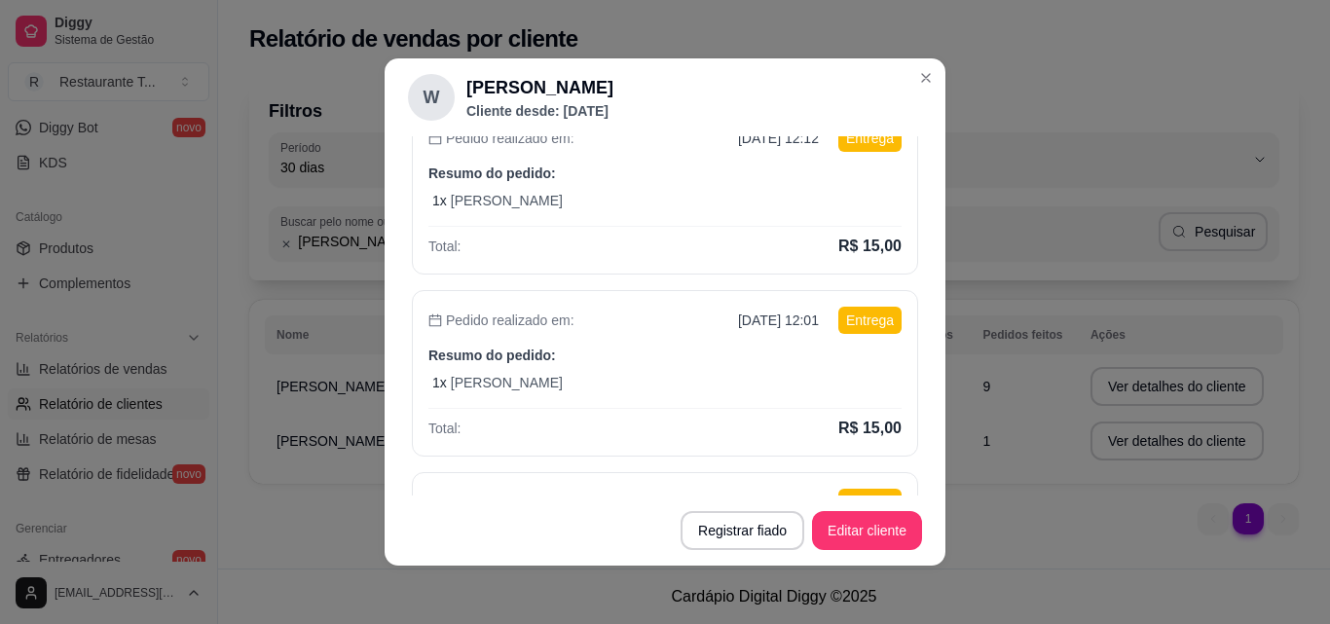
scroll to position [487, 0]
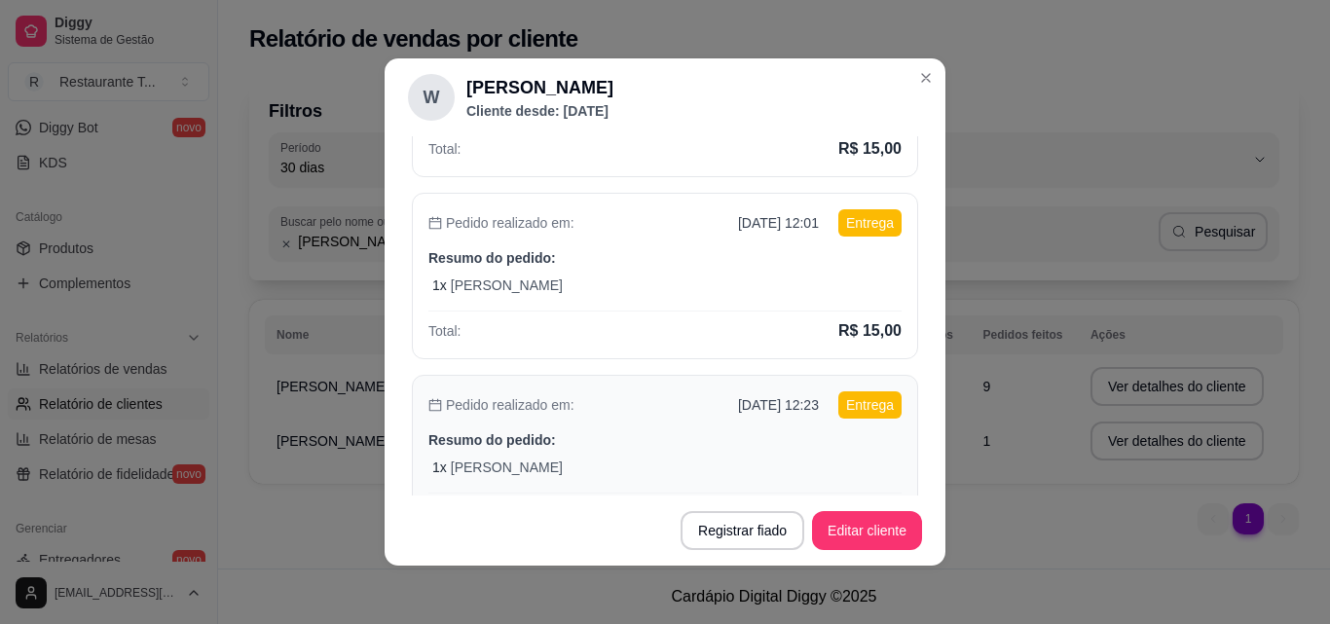
click at [757, 414] on p "[DATE] 12:23" at bounding box center [778, 404] width 81 height 19
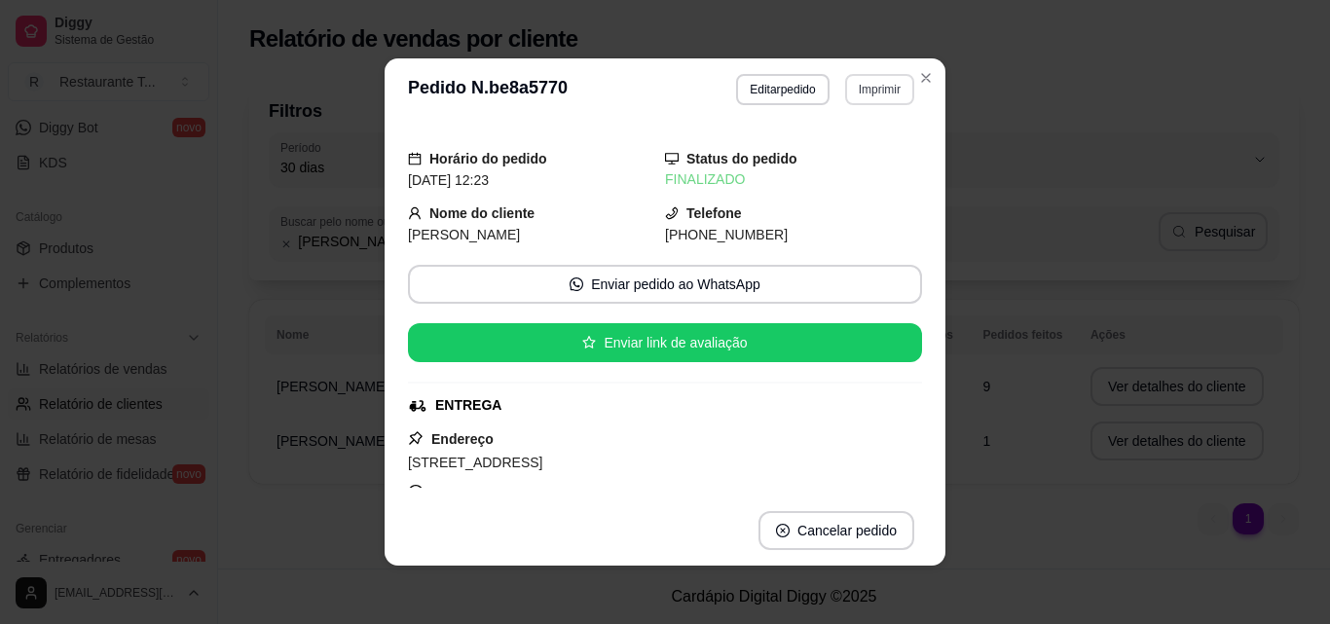
click at [875, 98] on button "Imprimir" at bounding box center [879, 89] width 69 height 31
click at [845, 157] on button "Impressora" at bounding box center [839, 158] width 141 height 31
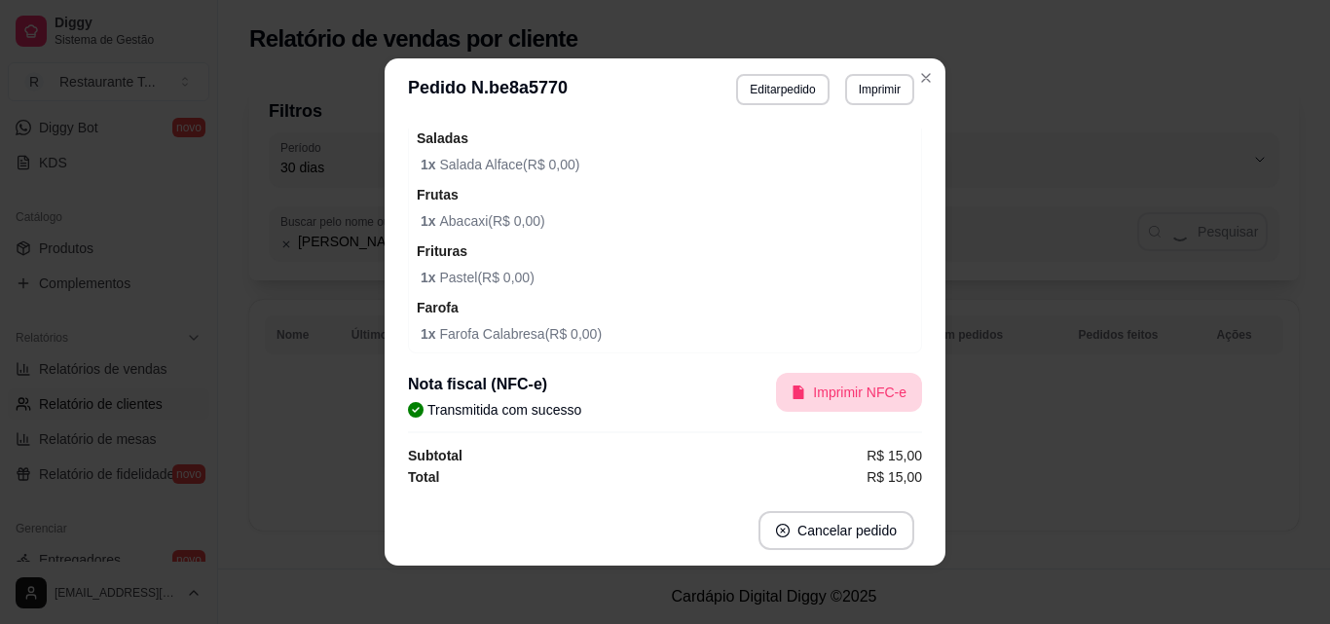
scroll to position [0, 0]
select select "60"
select select "ALL"
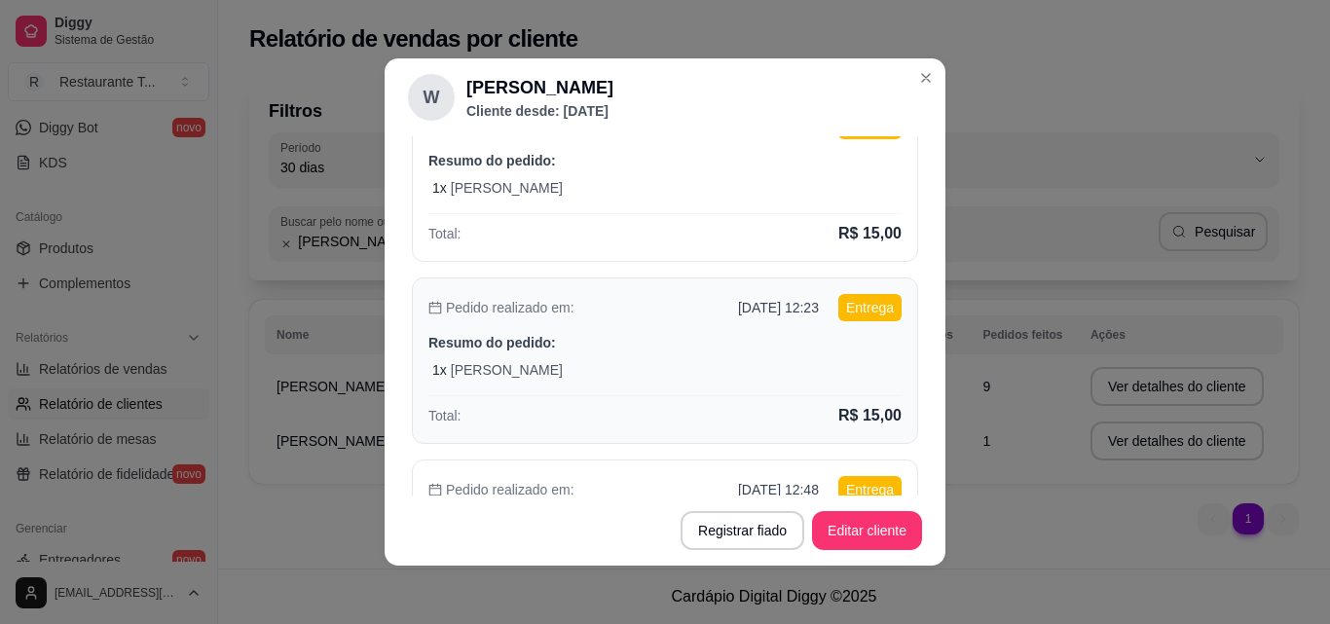
scroll to position [682, 0]
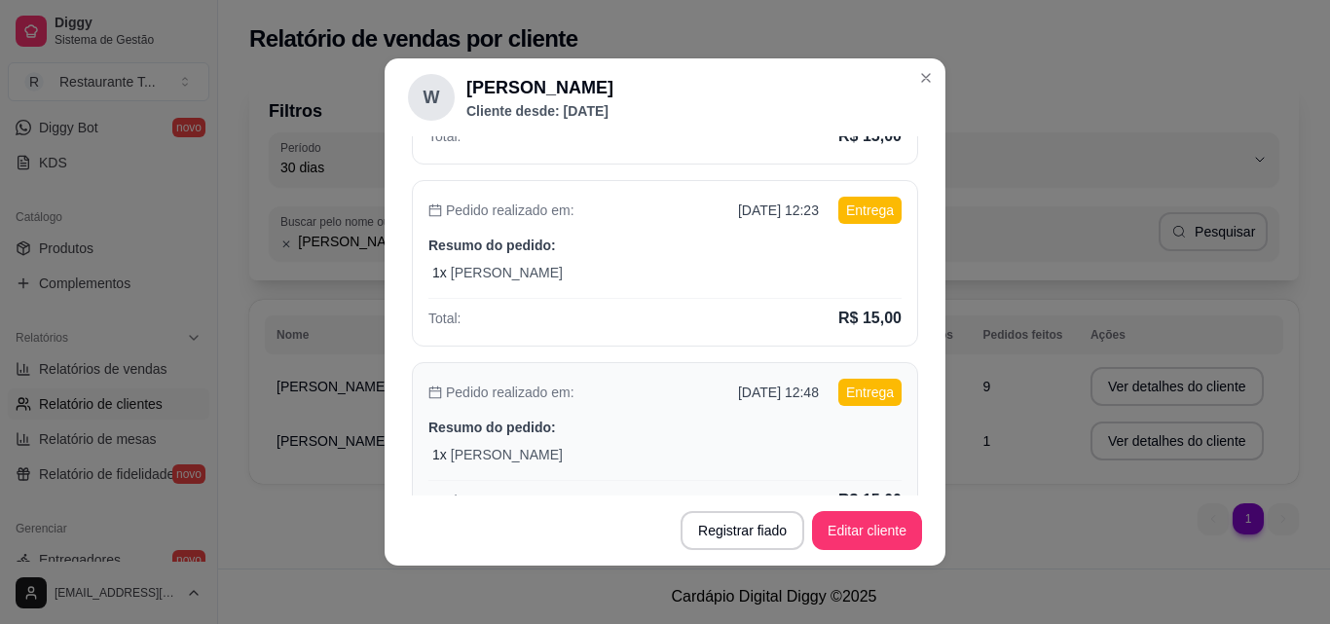
click at [770, 413] on div "Pedido realizado em: [DATE] 12:48 Entrega Resumo do pedido: 1 x Quentinha M Tot…" at bounding box center [665, 445] width 506 height 167
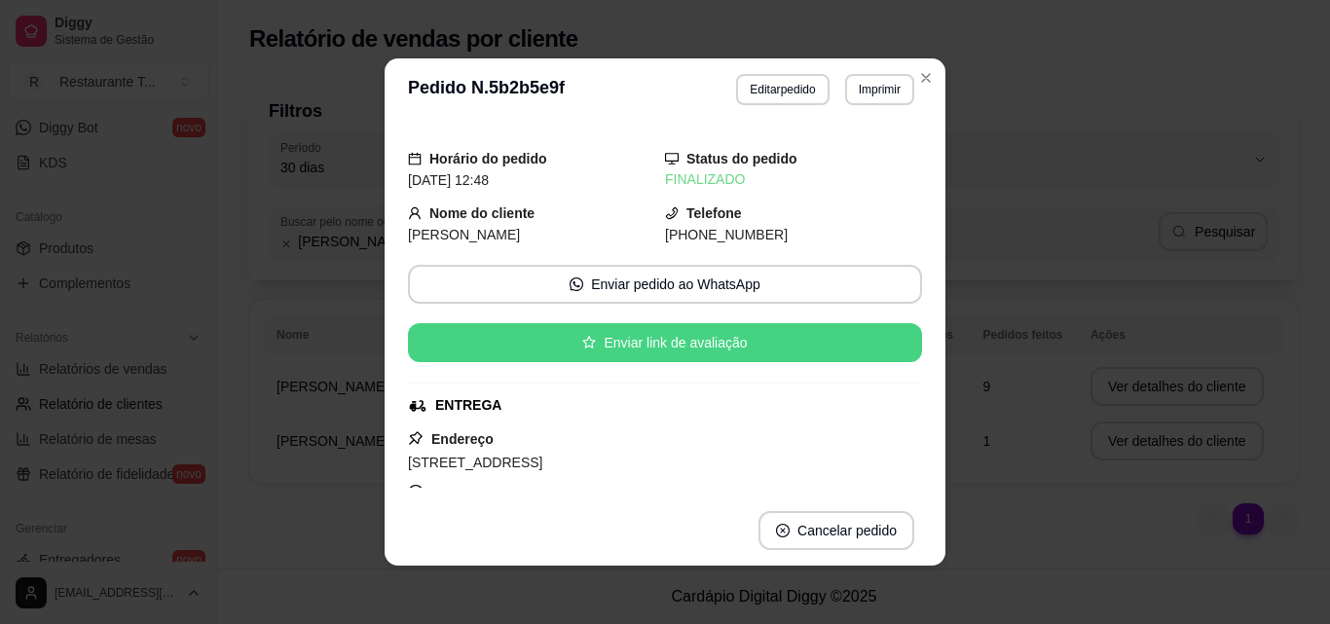
scroll to position [487, 0]
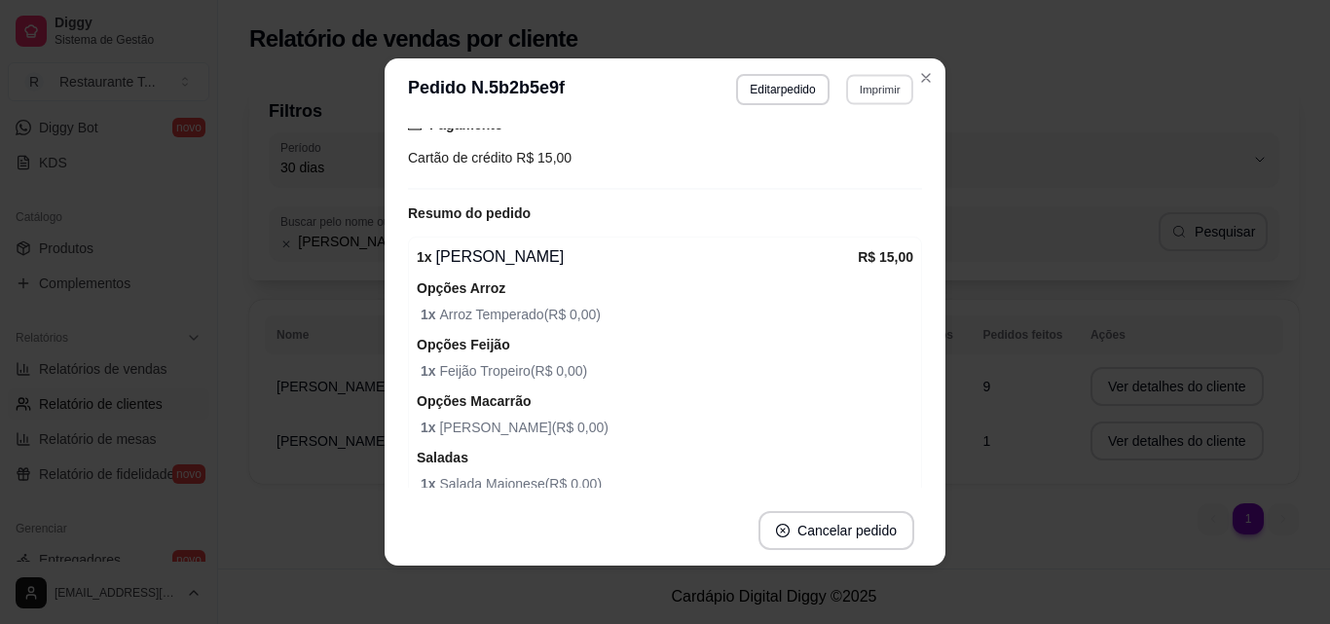
click at [870, 91] on button "Imprimir" at bounding box center [879, 89] width 67 height 30
click at [846, 148] on button "Impressora" at bounding box center [840, 158] width 136 height 30
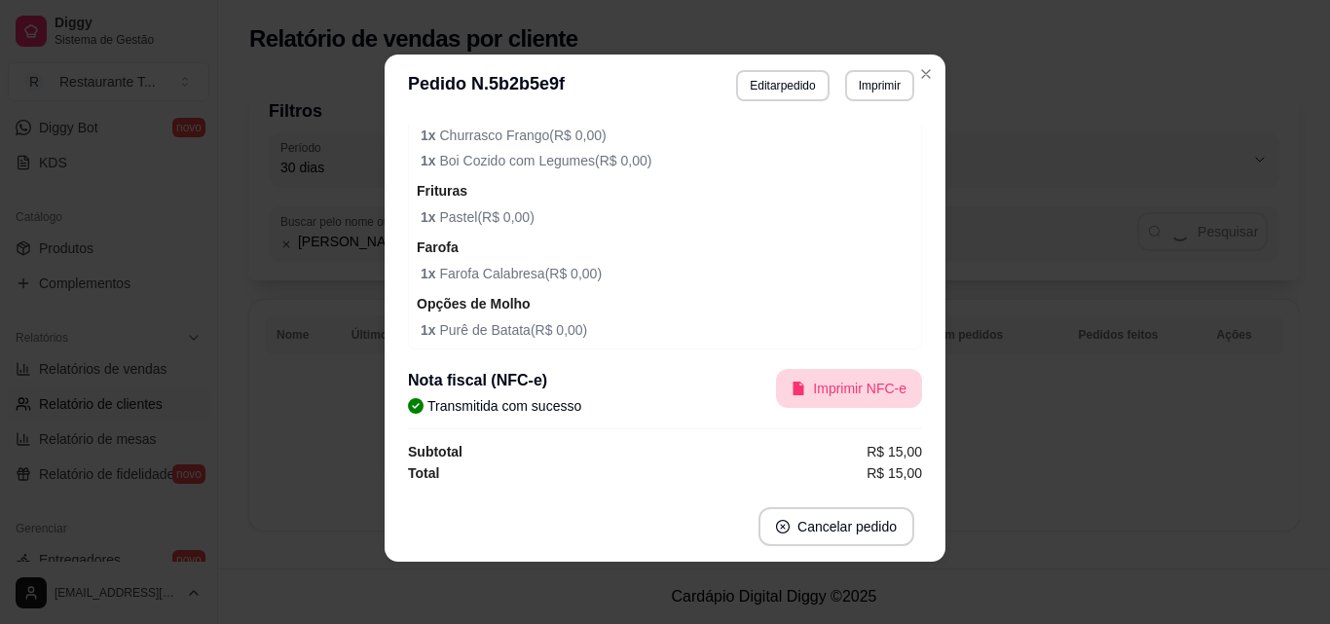
scroll to position [0, 0]
select select "60"
select select "ALL"
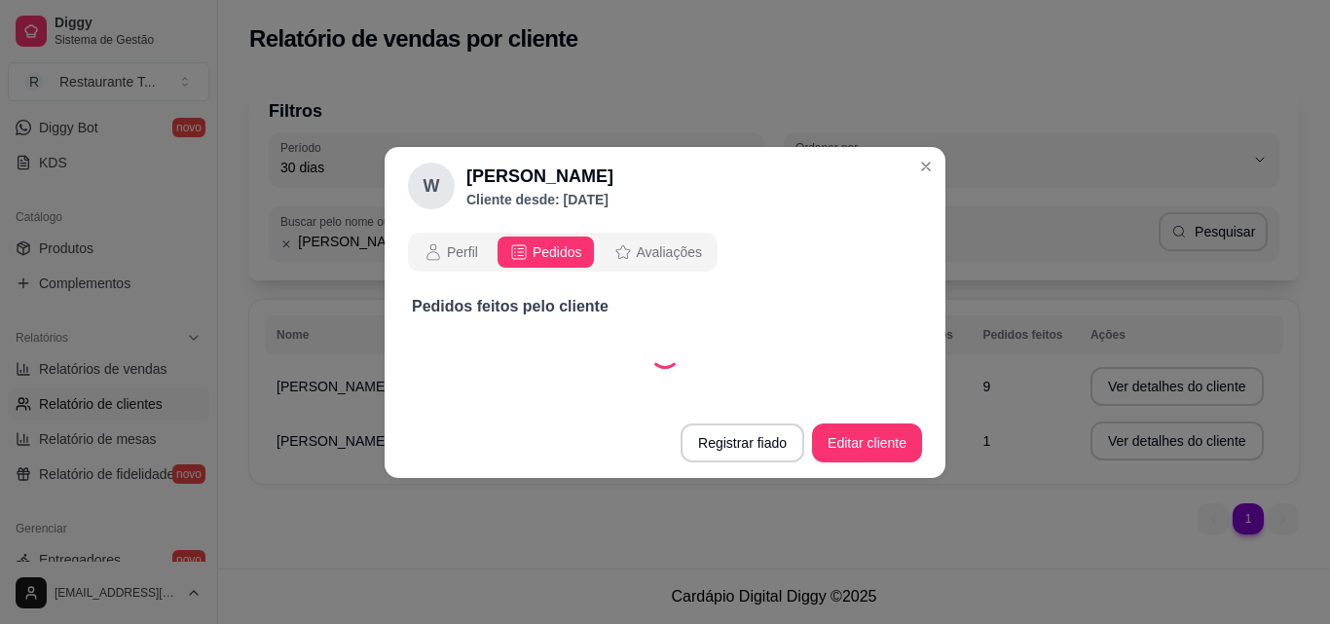
select select "60"
select select "ALL"
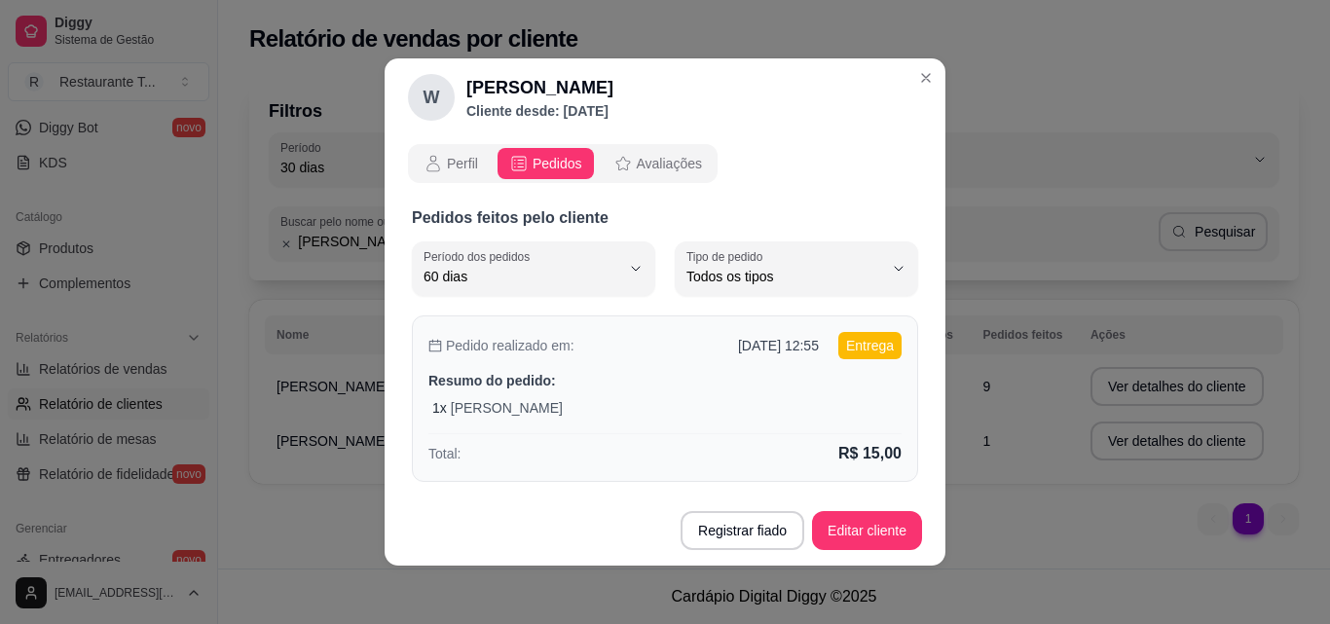
click at [658, 404] on div "1 x [PERSON_NAME]" at bounding box center [666, 407] width 469 height 19
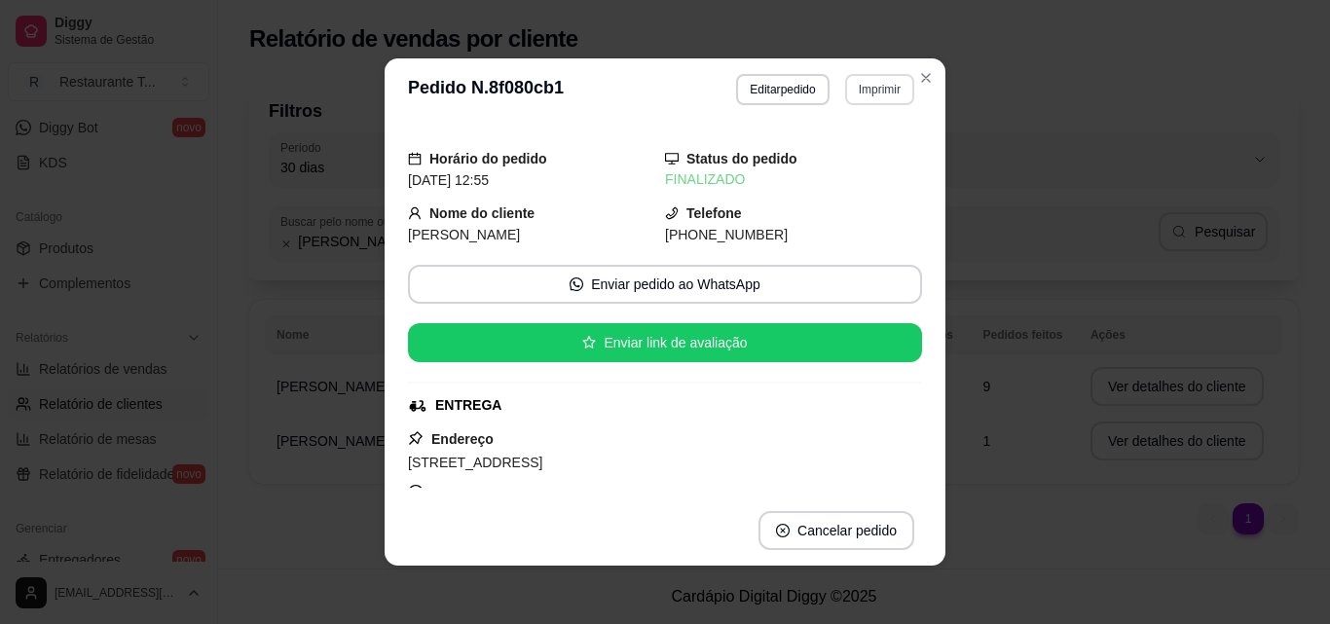
click at [864, 90] on button "Imprimir" at bounding box center [879, 89] width 69 height 31
click at [850, 161] on button "Impressora" at bounding box center [840, 158] width 136 height 30
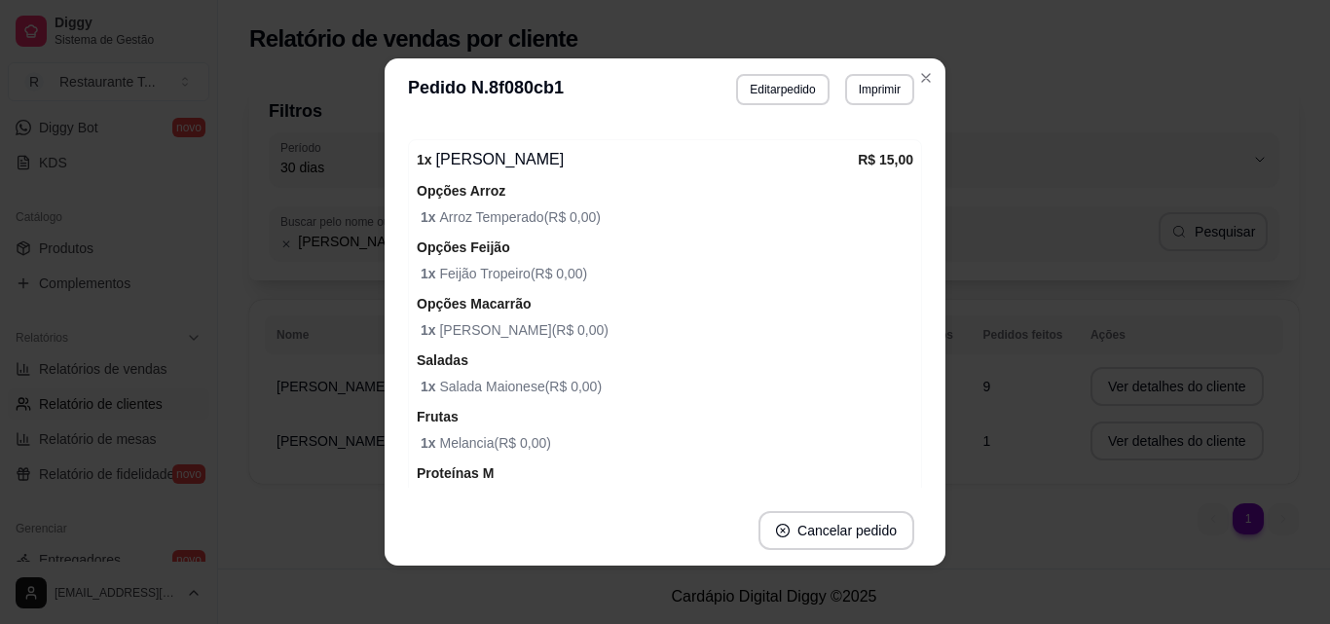
scroll to position [889, 0]
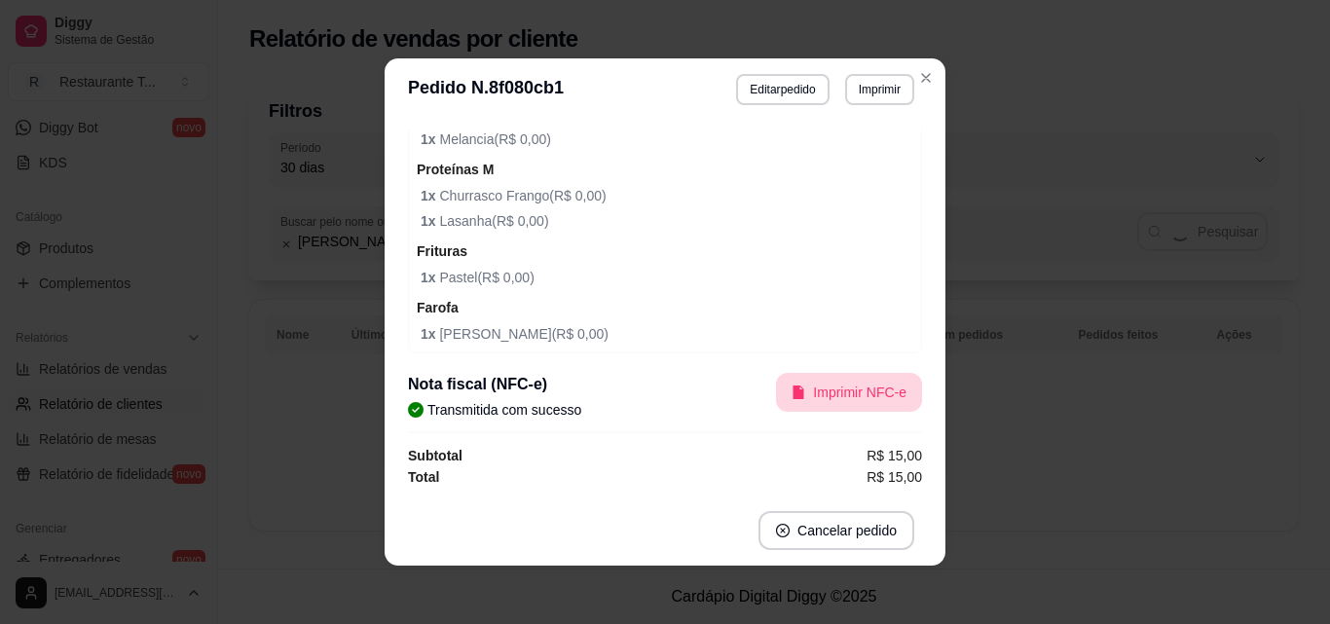
select select "60"
select select "ALL"
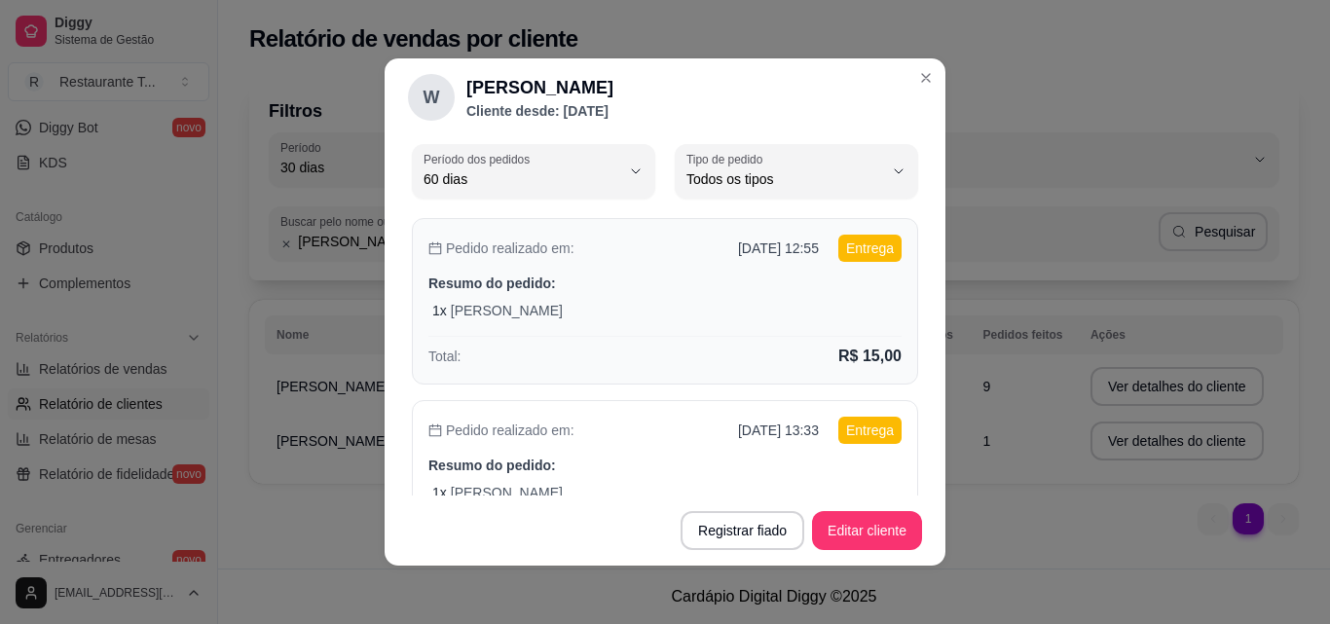
scroll to position [195, 0]
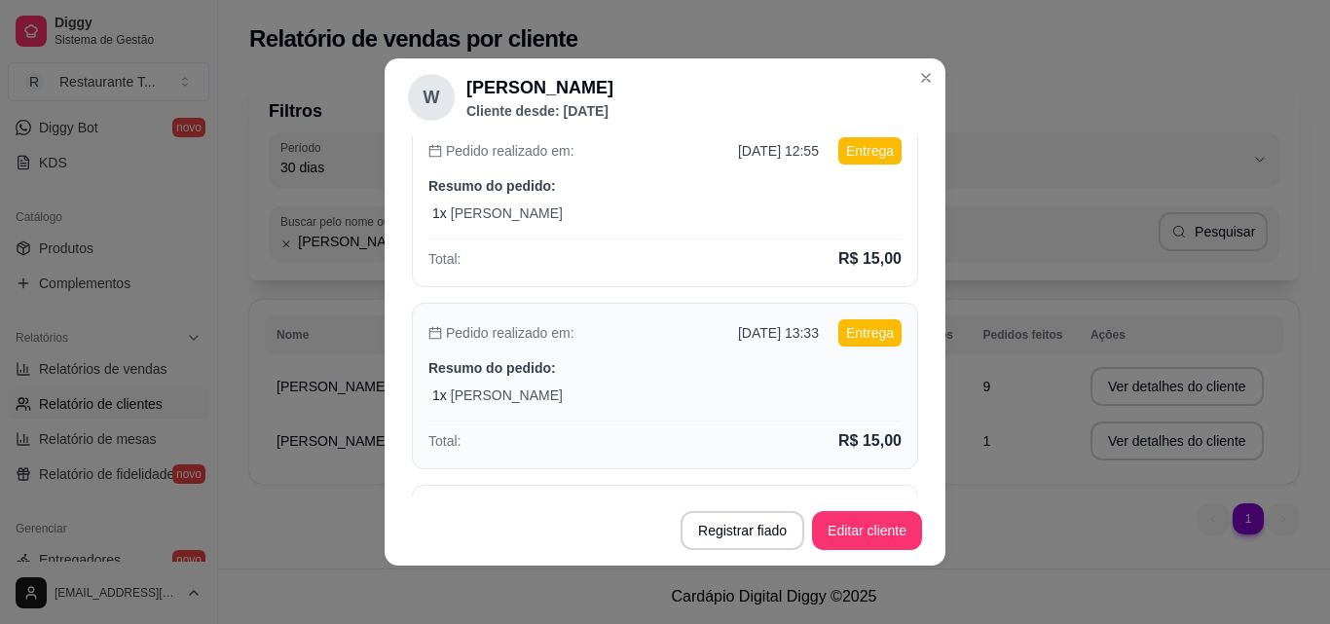
click at [773, 373] on p "Resumo do pedido:" at bounding box center [664, 367] width 473 height 19
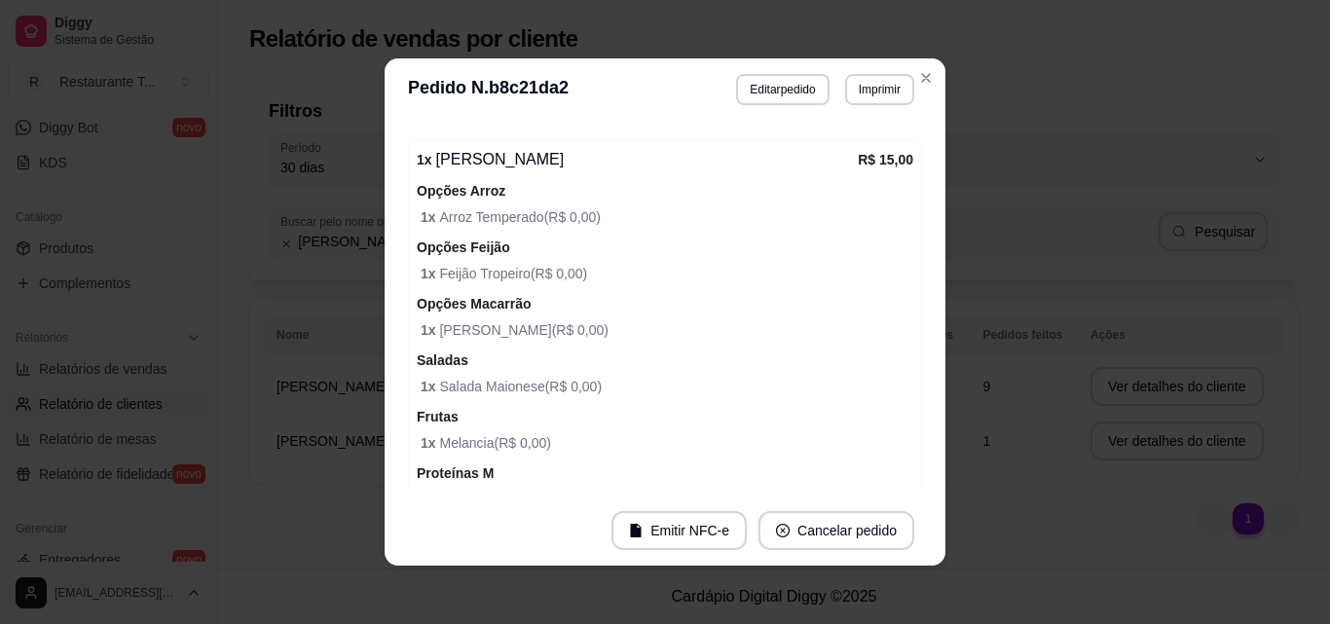
scroll to position [779, 0]
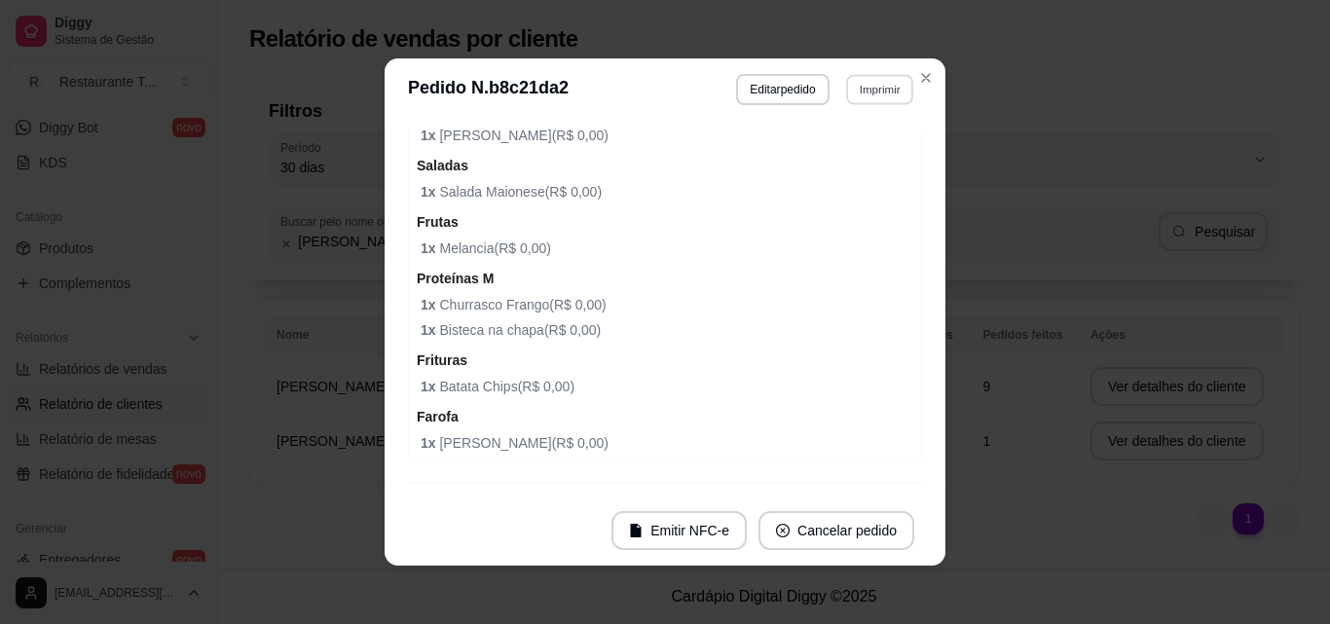
click at [882, 79] on button "Imprimir" at bounding box center [879, 89] width 67 height 30
click at [848, 158] on button "Impressora" at bounding box center [839, 158] width 141 height 31
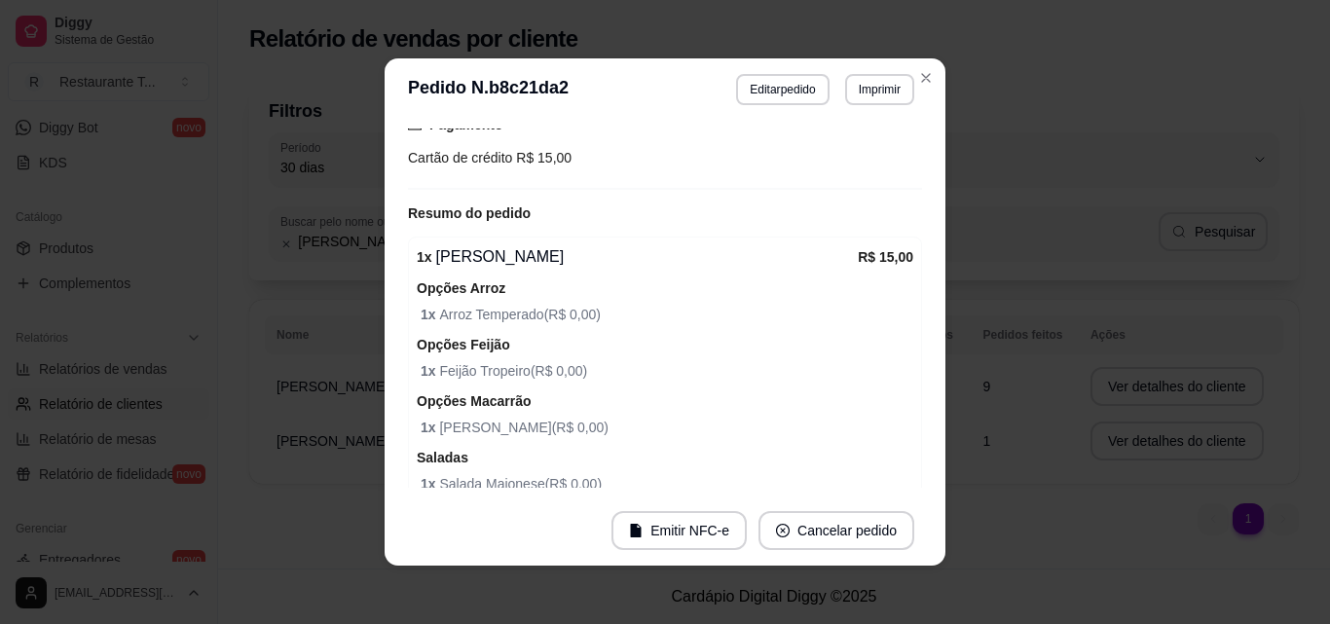
scroll to position [831, 0]
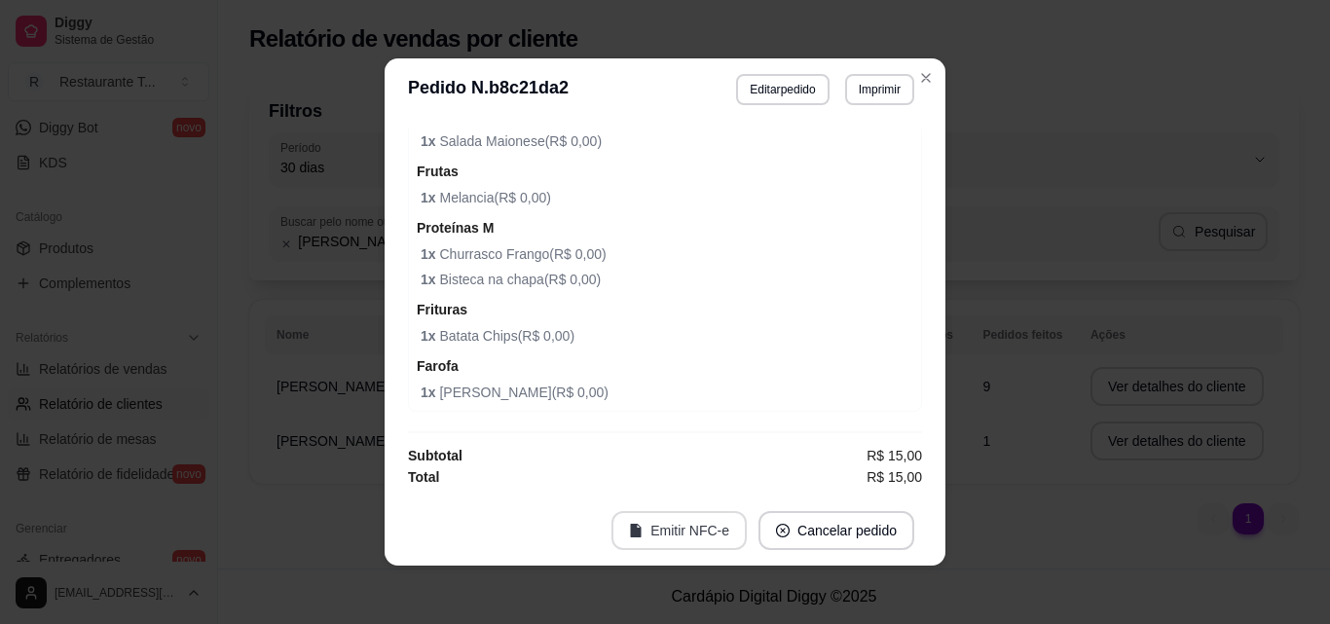
click at [709, 533] on button "Emitir NFC-e" at bounding box center [679, 530] width 135 height 39
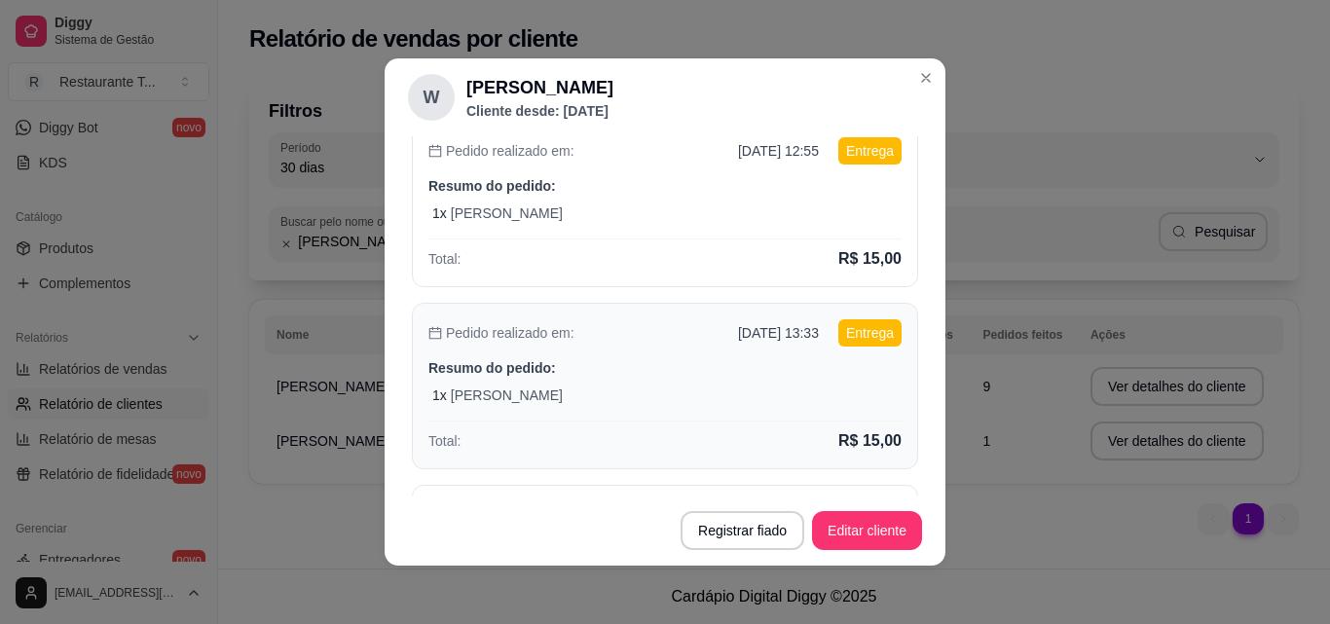
scroll to position [292, 0]
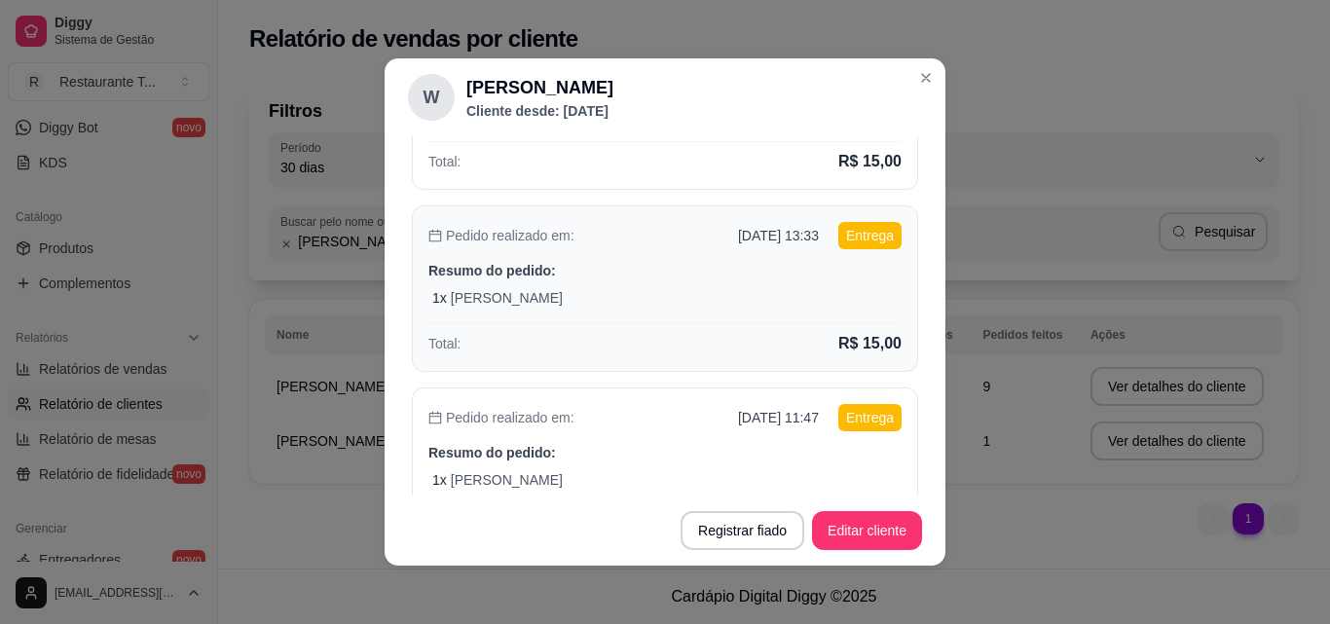
click at [814, 316] on div "Pedido realizado em: [DATE] 13:33 Entrega Resumo do pedido: 1 x Quentinha M Tot…" at bounding box center [665, 288] width 506 height 167
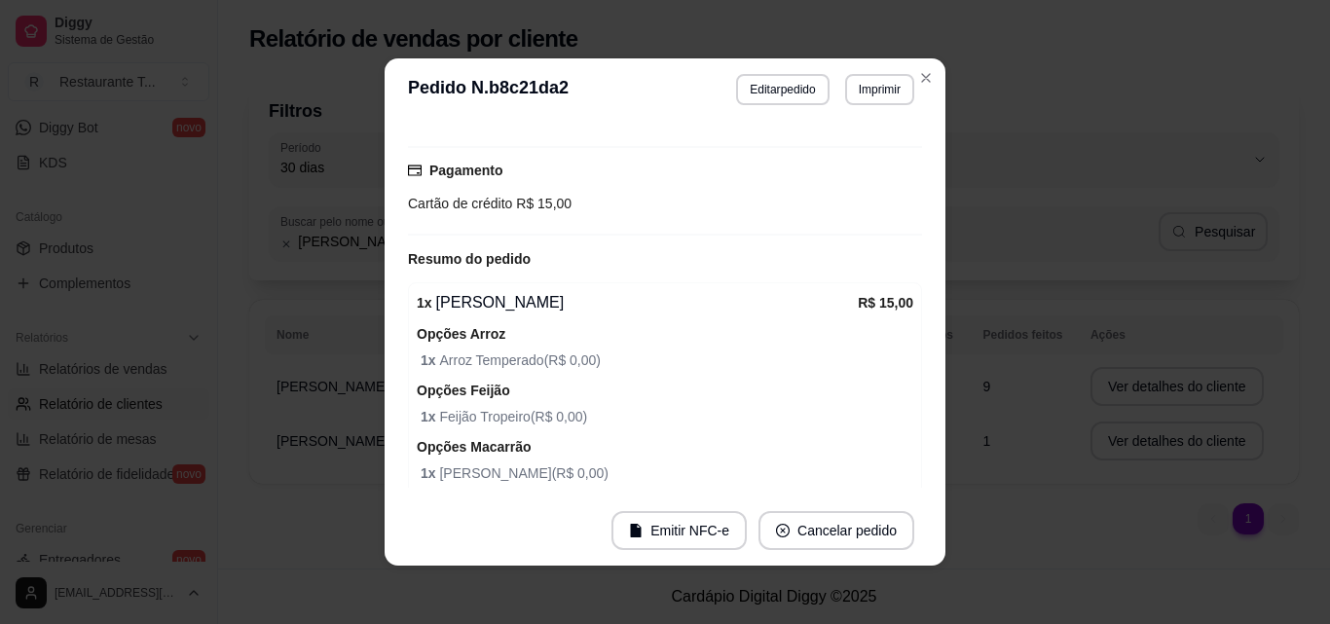
scroll to position [0, 0]
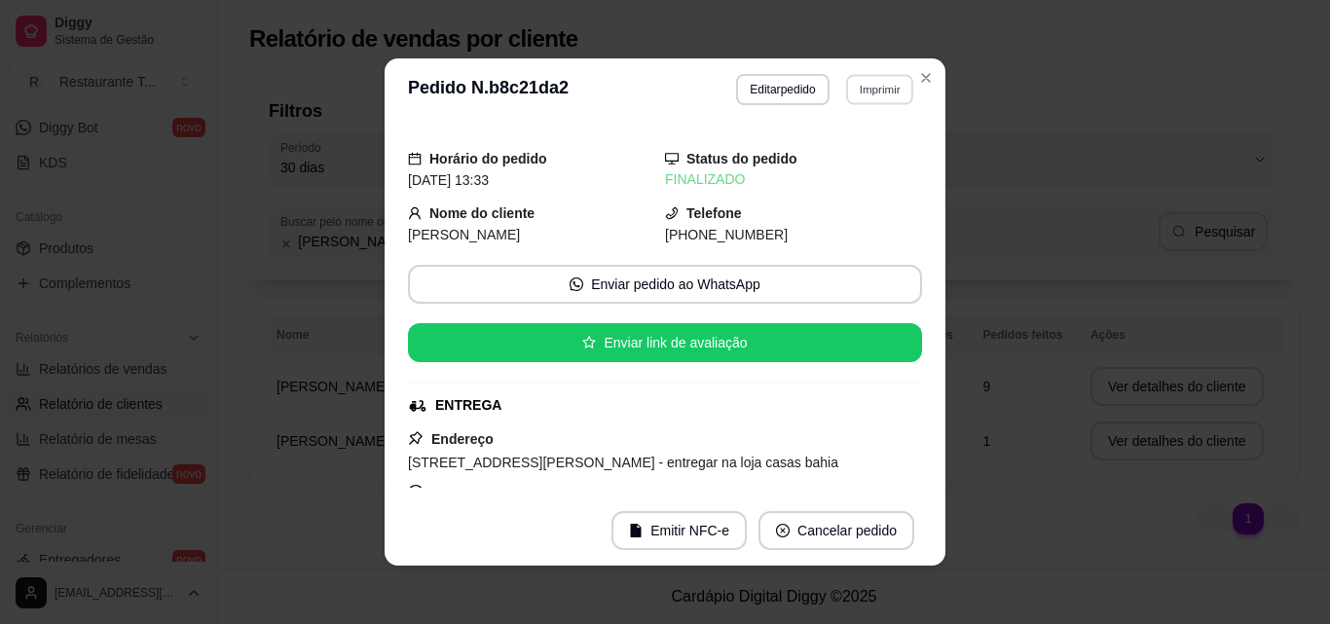
click at [874, 89] on button "Imprimir" at bounding box center [879, 89] width 67 height 30
click at [847, 161] on button "Impressora" at bounding box center [840, 158] width 136 height 30
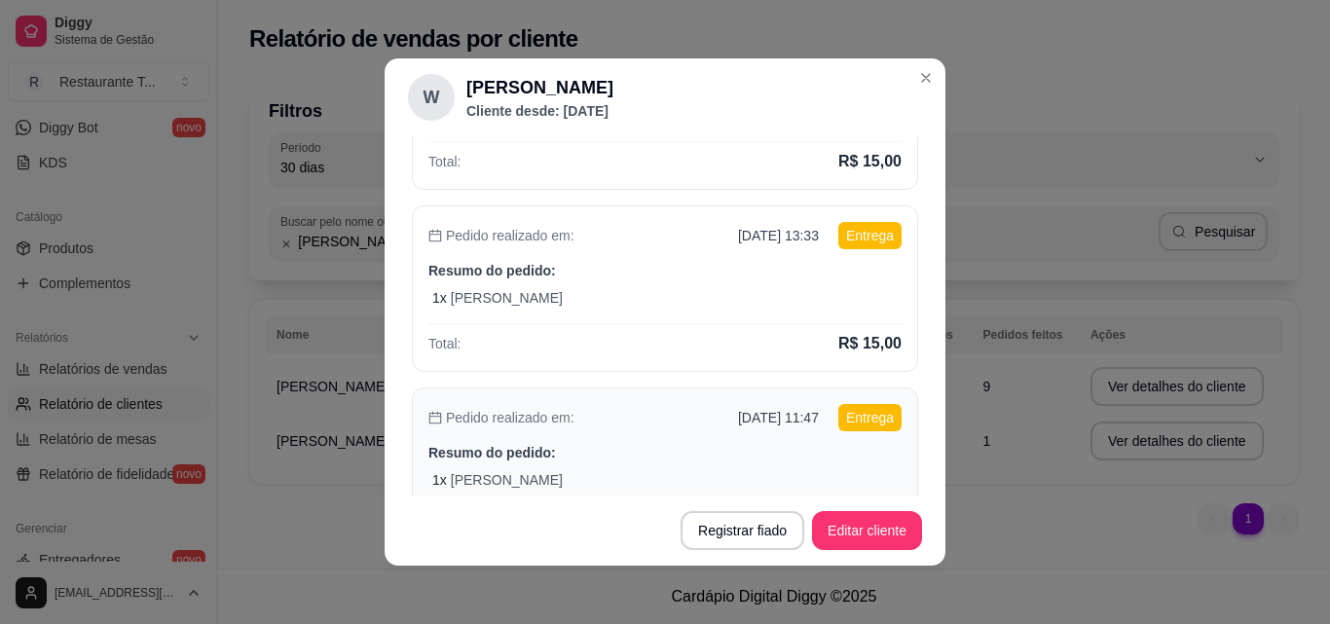
click at [754, 416] on p "[DATE] 11:47" at bounding box center [778, 417] width 81 height 19
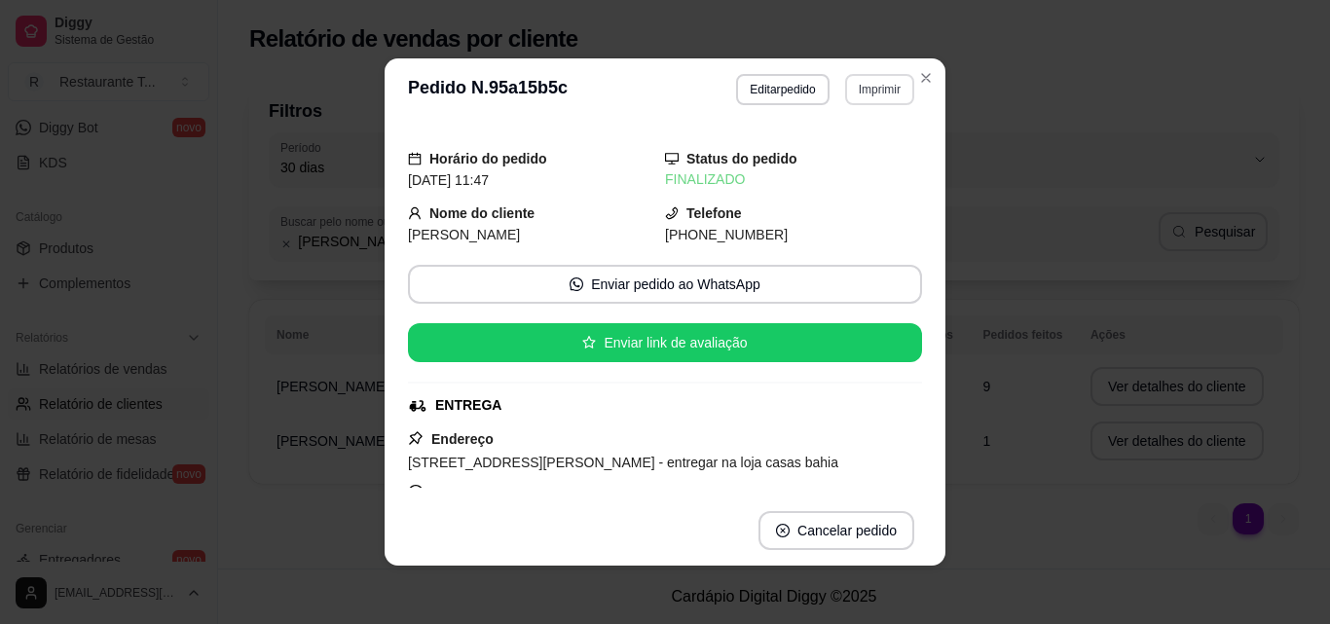
click at [845, 92] on button "Imprimir" at bounding box center [879, 89] width 69 height 31
click at [844, 162] on button "Impressora" at bounding box center [840, 158] width 136 height 30
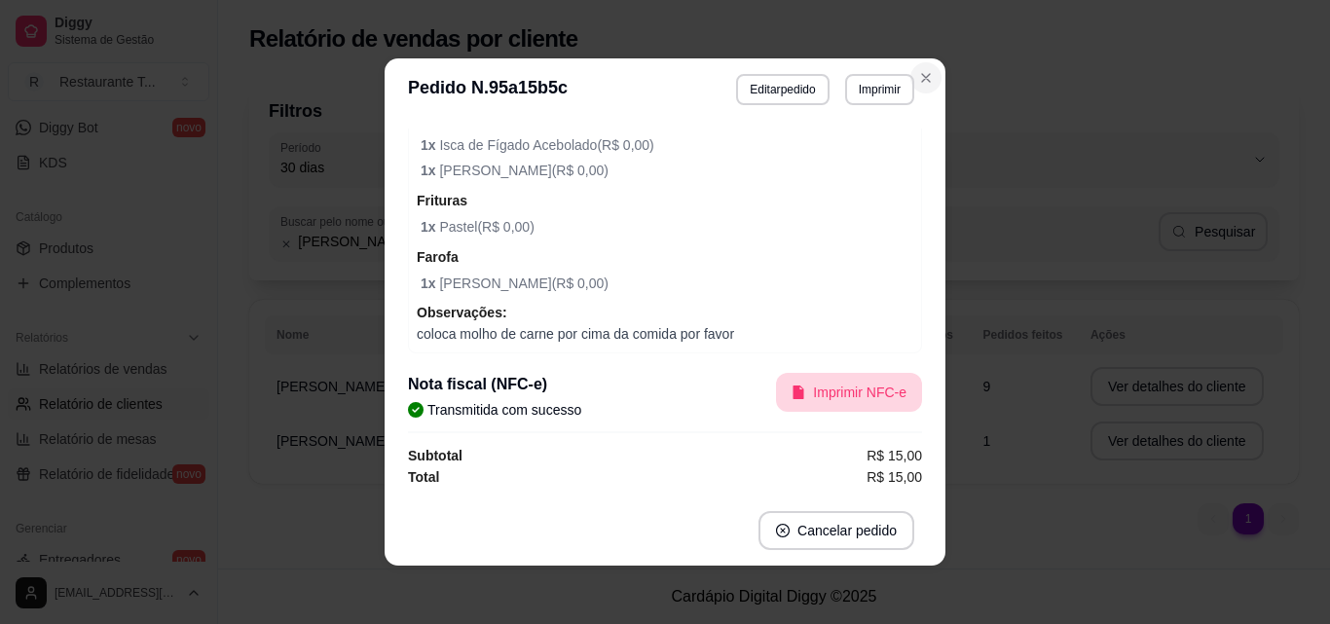
select select "60"
select select "ALL"
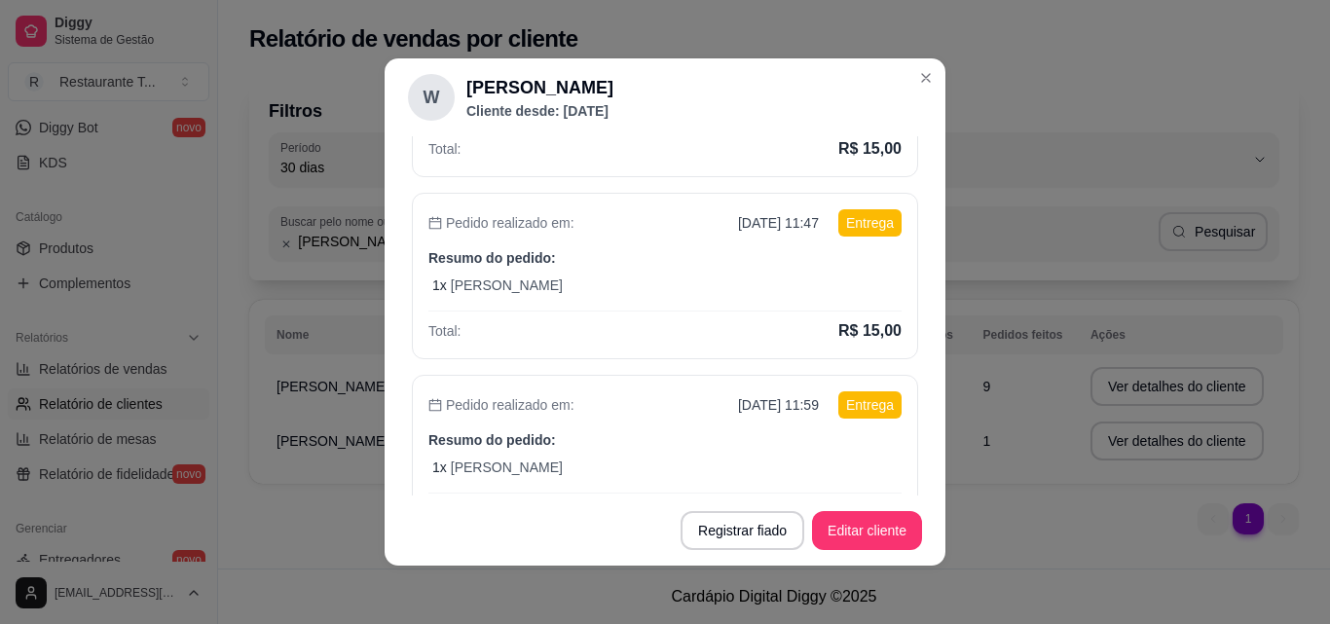
scroll to position [584, 0]
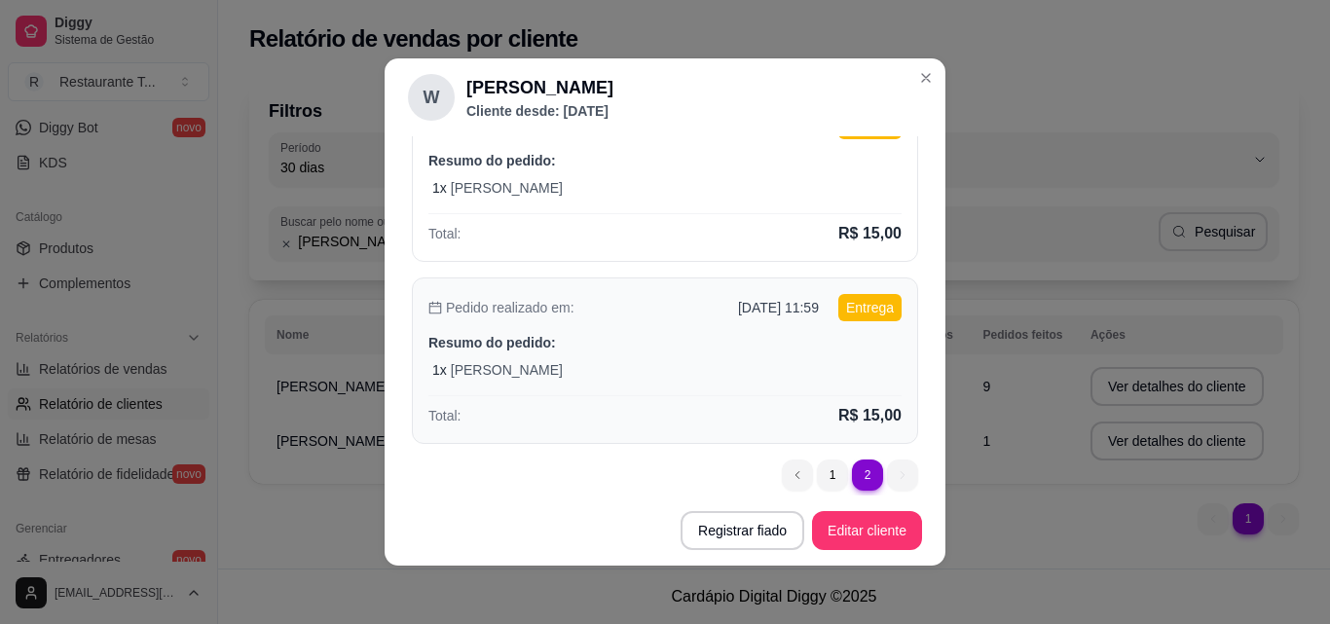
click at [826, 357] on div "Pedido realizado em: [DATE] 11:59 Entrega Resumo do pedido: 1 x Quentinha M Tot…" at bounding box center [665, 361] width 506 height 167
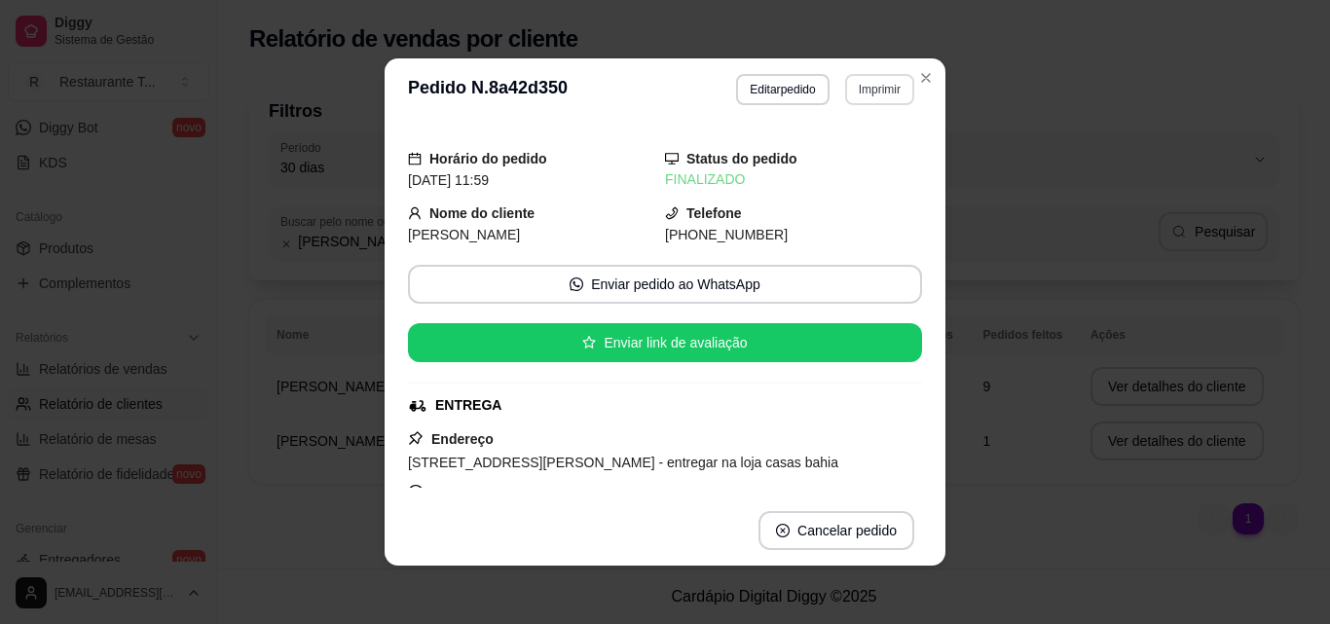
click at [892, 99] on button "Imprimir" at bounding box center [879, 89] width 69 height 31
click at [843, 153] on button "Impressora" at bounding box center [840, 158] width 136 height 30
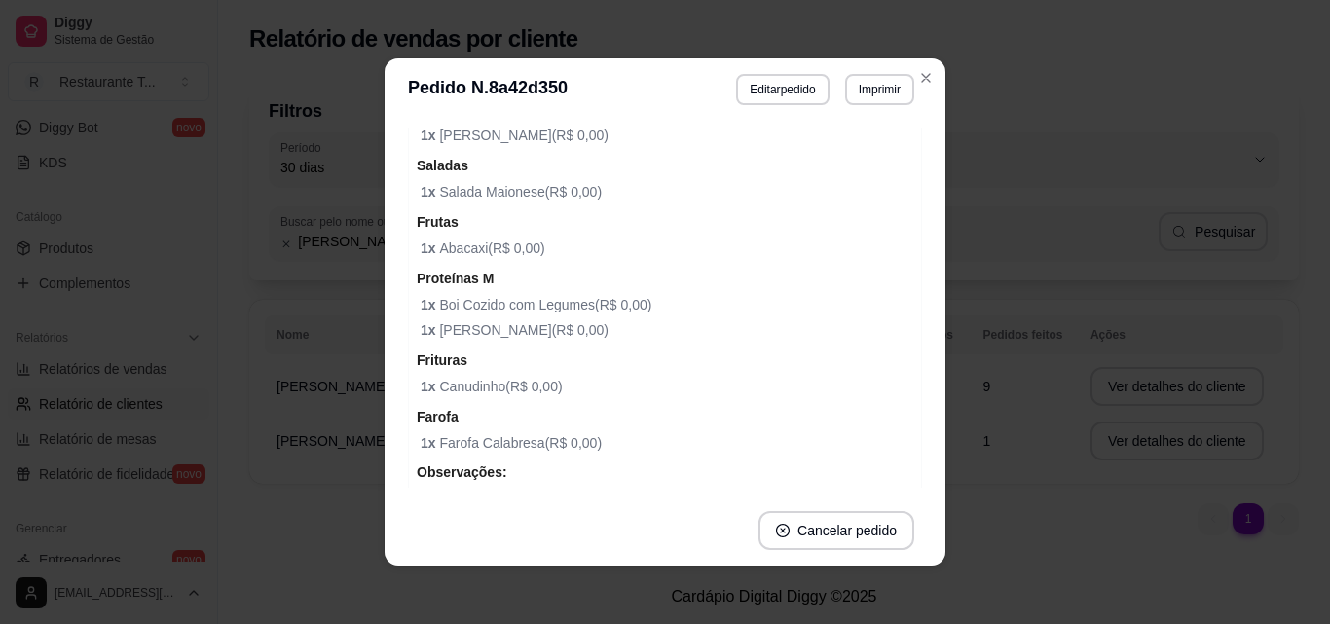
scroll to position [940, 0]
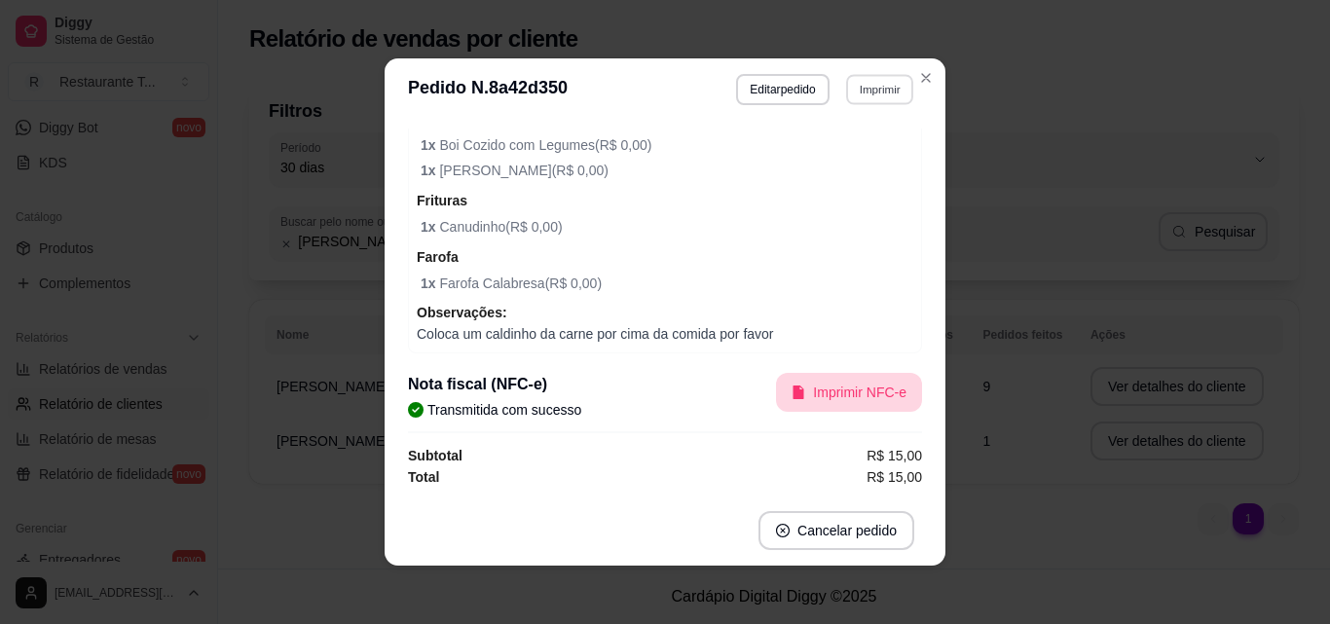
click at [874, 92] on button "Imprimir" at bounding box center [879, 89] width 67 height 30
click at [859, 147] on button "Impressora" at bounding box center [839, 158] width 141 height 31
select select "60"
select select "ALL"
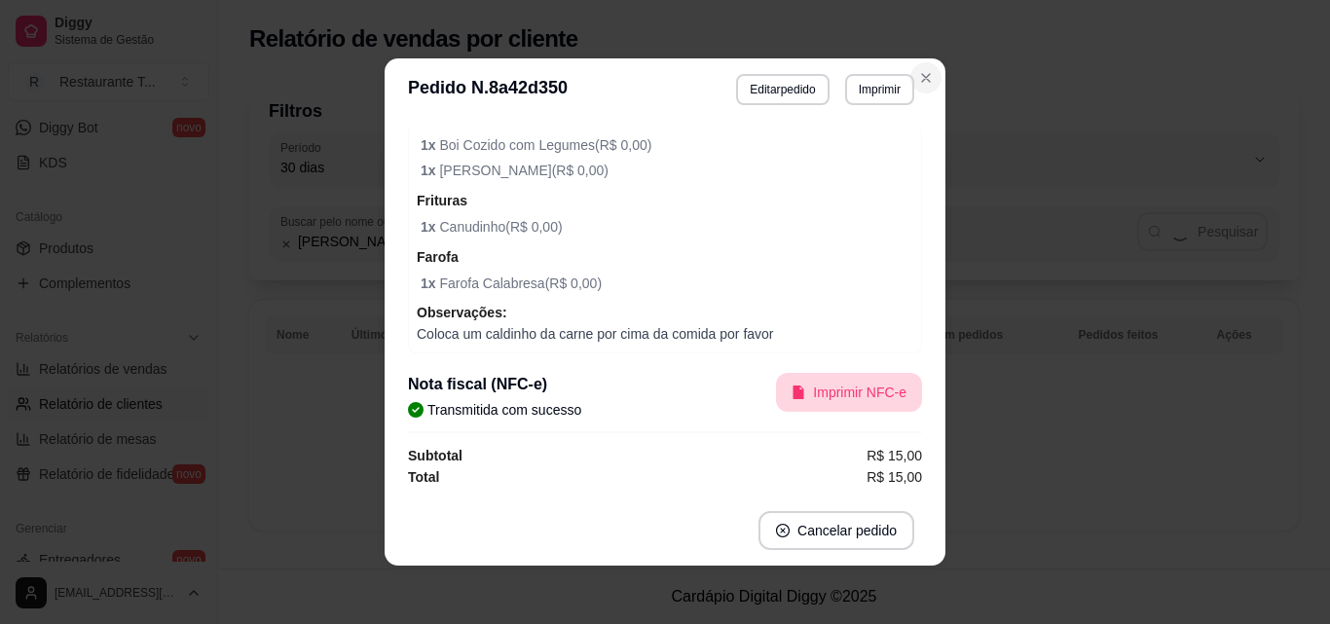
select select "60"
select select "ALL"
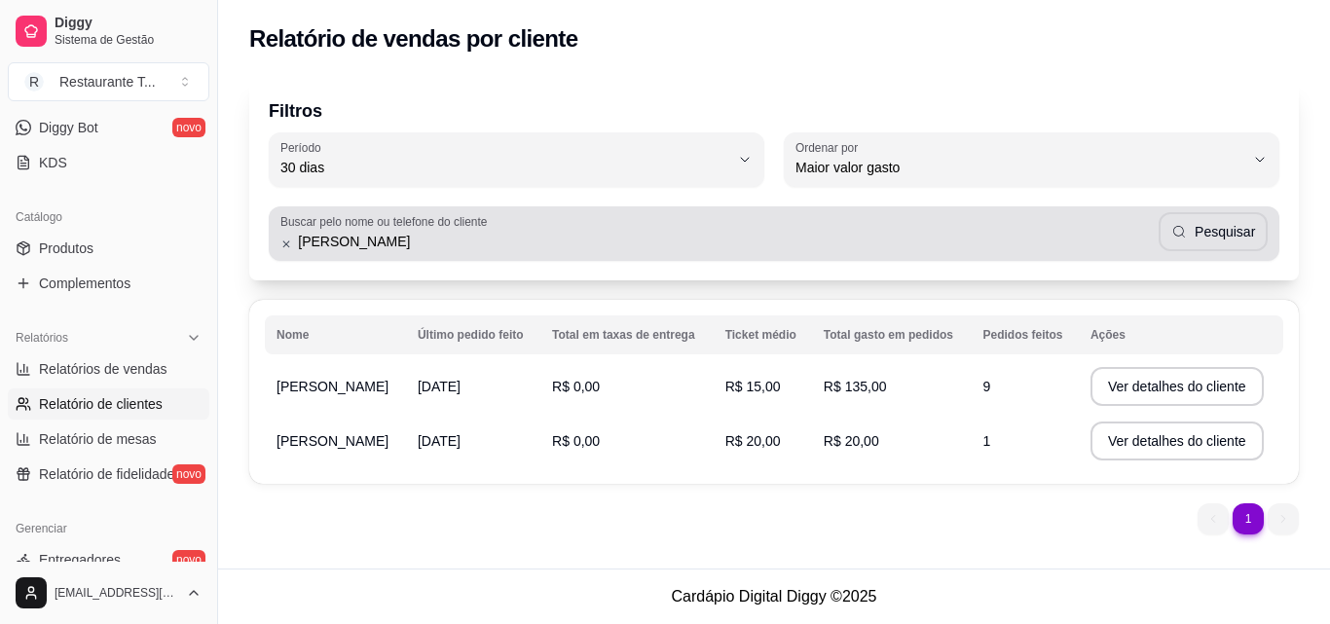
drag, startPoint x: 501, startPoint y: 256, endPoint x: 296, endPoint y: 257, distance: 204.5
click at [296, 258] on div "Buscar pelo nome ou telefone do cliente [PERSON_NAME]" at bounding box center [774, 233] width 1011 height 55
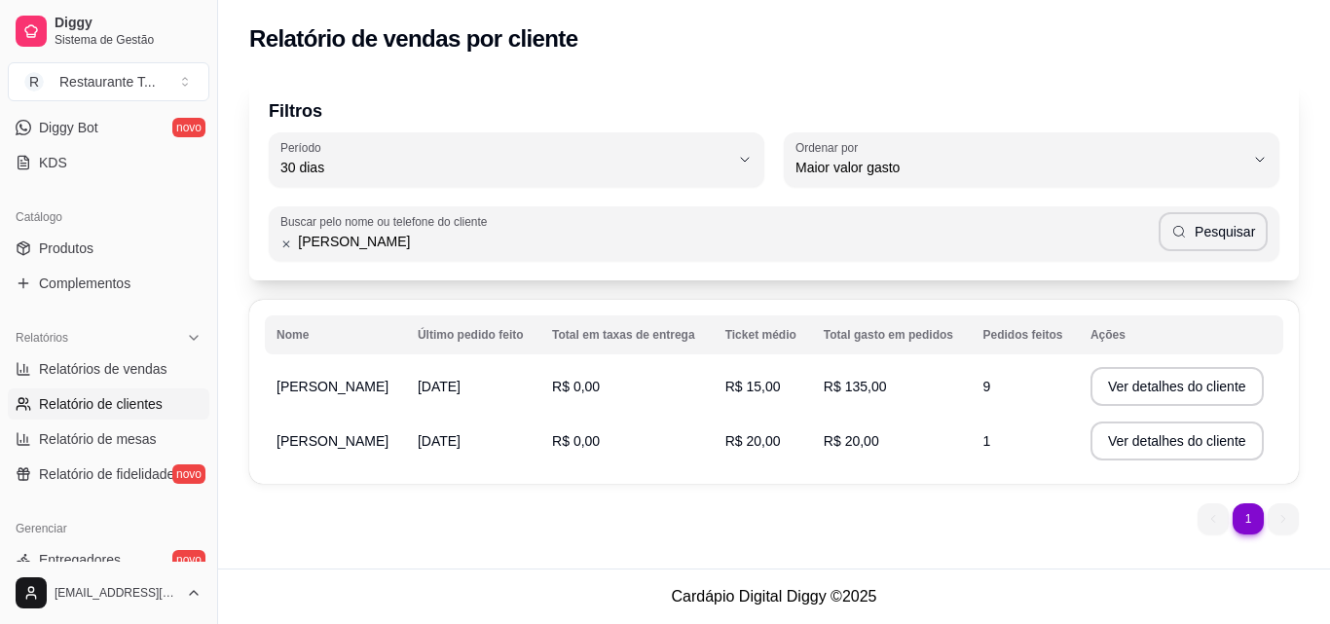
drag, startPoint x: 359, startPoint y: 247, endPoint x: 249, endPoint y: 242, distance: 110.2
click at [249, 242] on div "Filtros 30 Período Hoje Ontem 7 dias 15 dias 30 dias 45 dias 60 dias Período 30…" at bounding box center [774, 179] width 1050 height 203
type input "laelson"
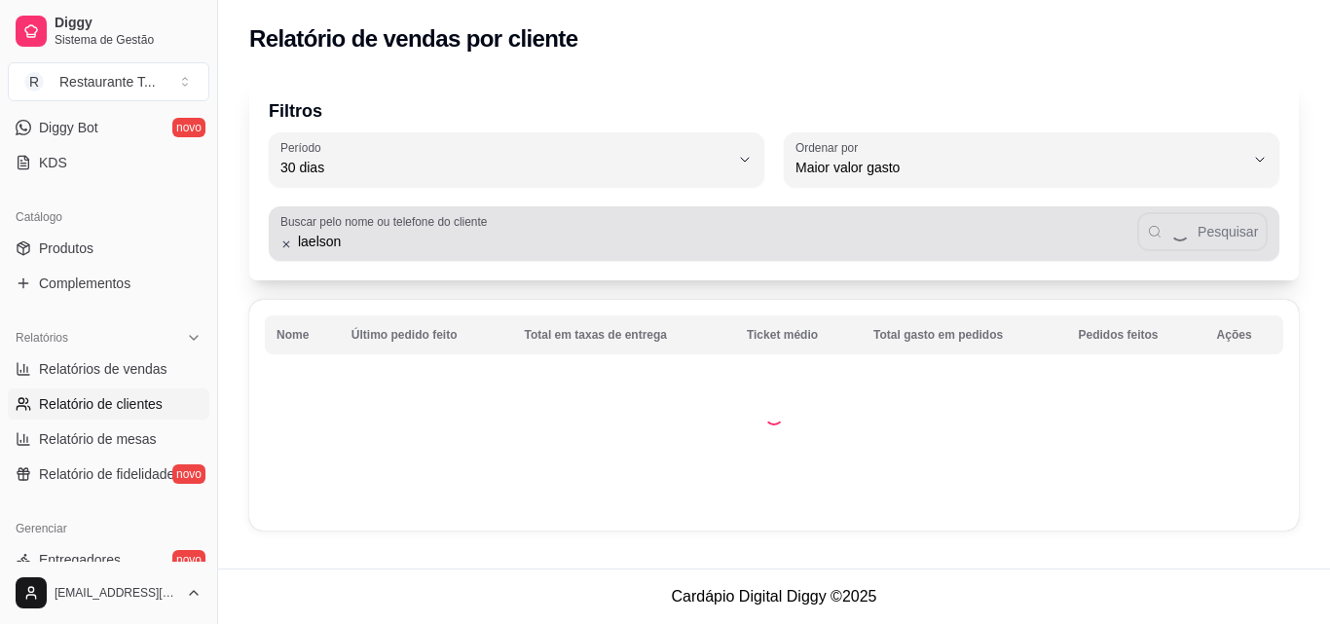
click at [1254, 236] on div "laelson Pesquisar" at bounding box center [773, 233] width 987 height 39
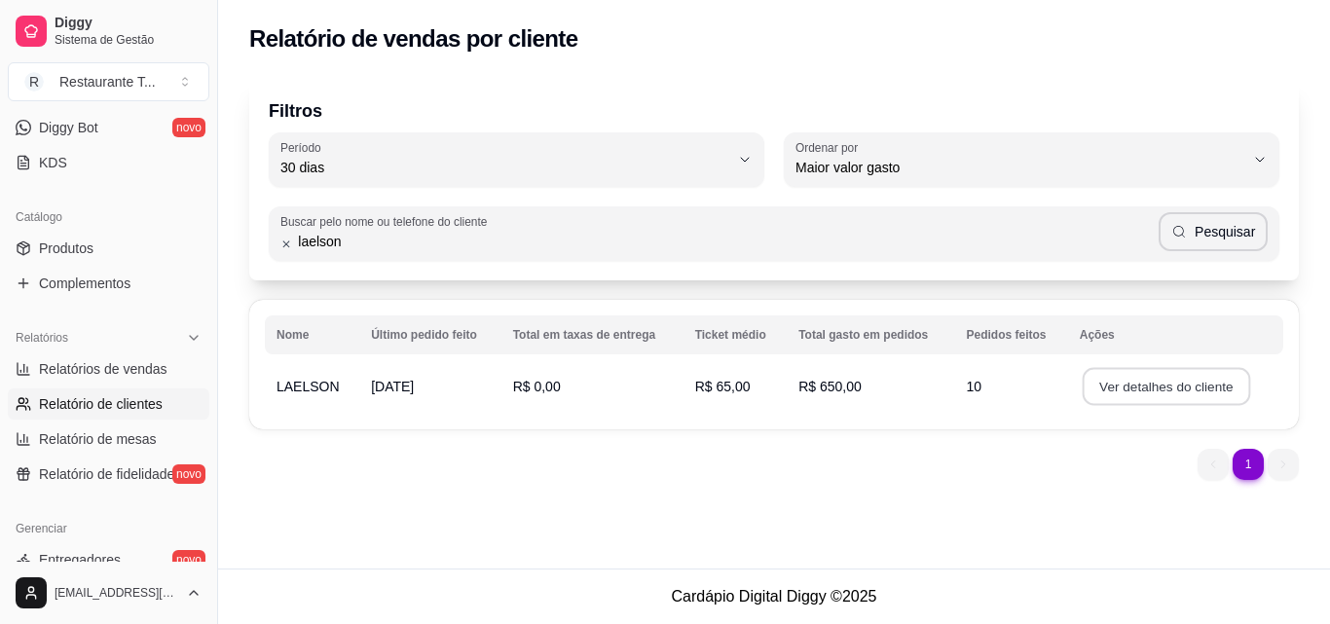
click at [1142, 396] on button "Ver detalhes do cliente" at bounding box center [1166, 387] width 168 height 38
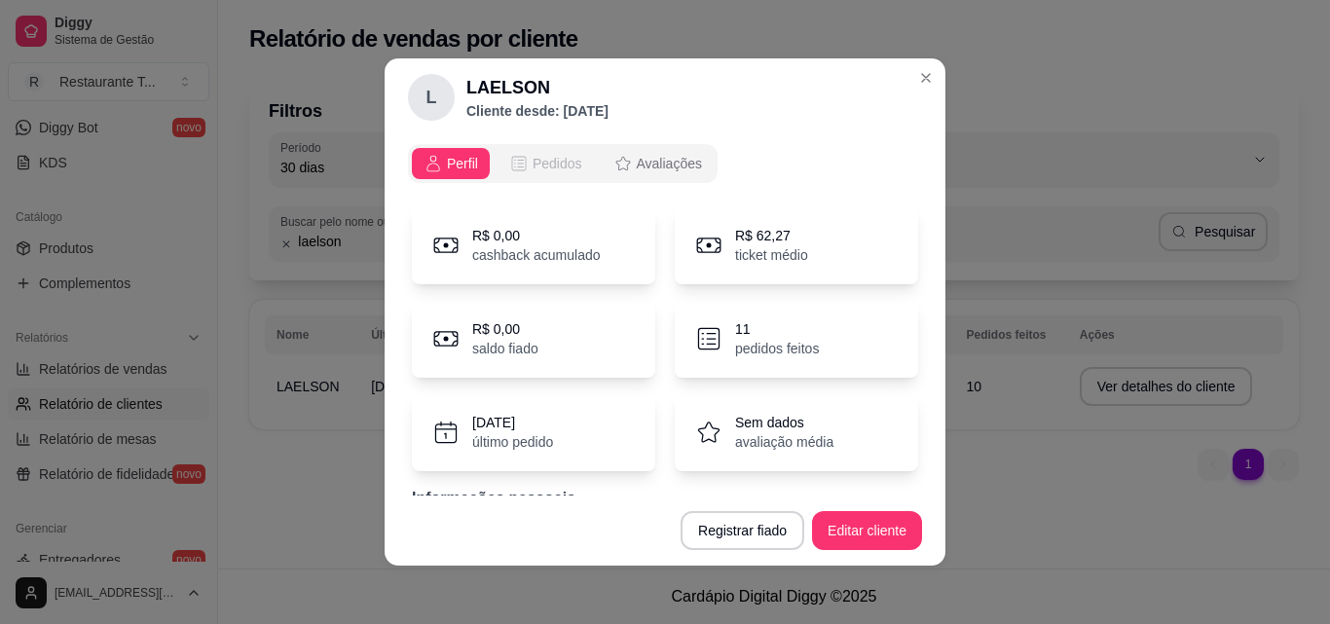
click at [533, 165] on span "Pedidos" at bounding box center [558, 163] width 50 height 19
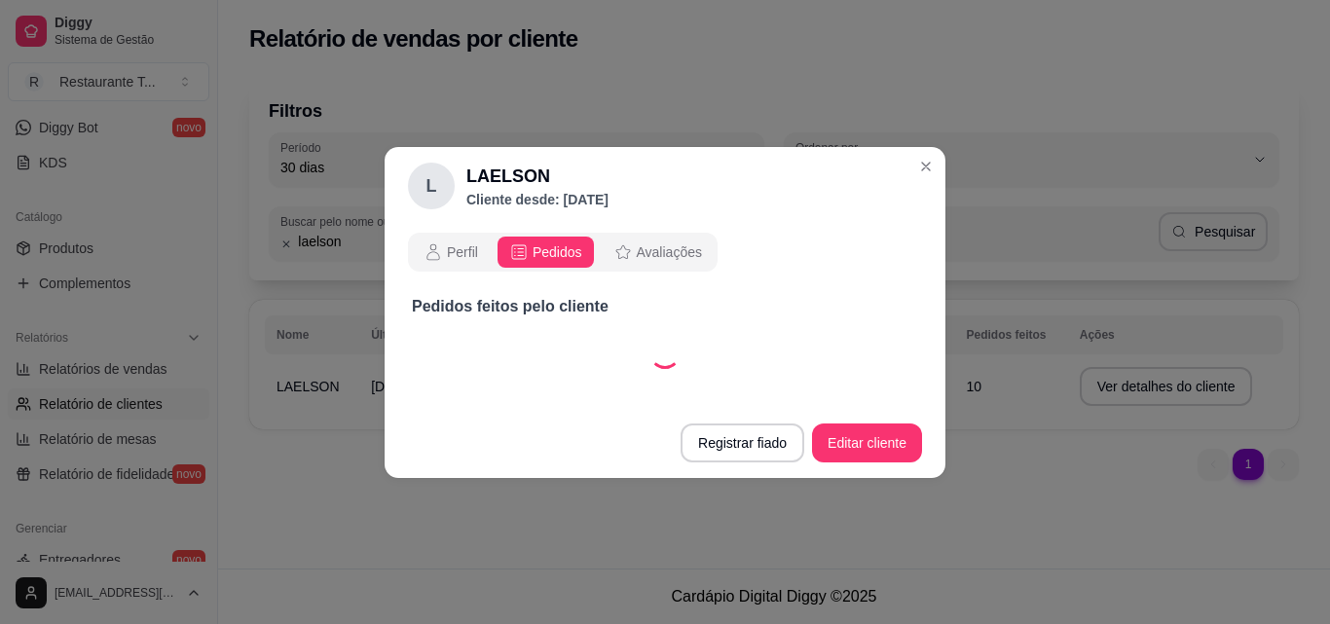
select select "30"
select select "ALL"
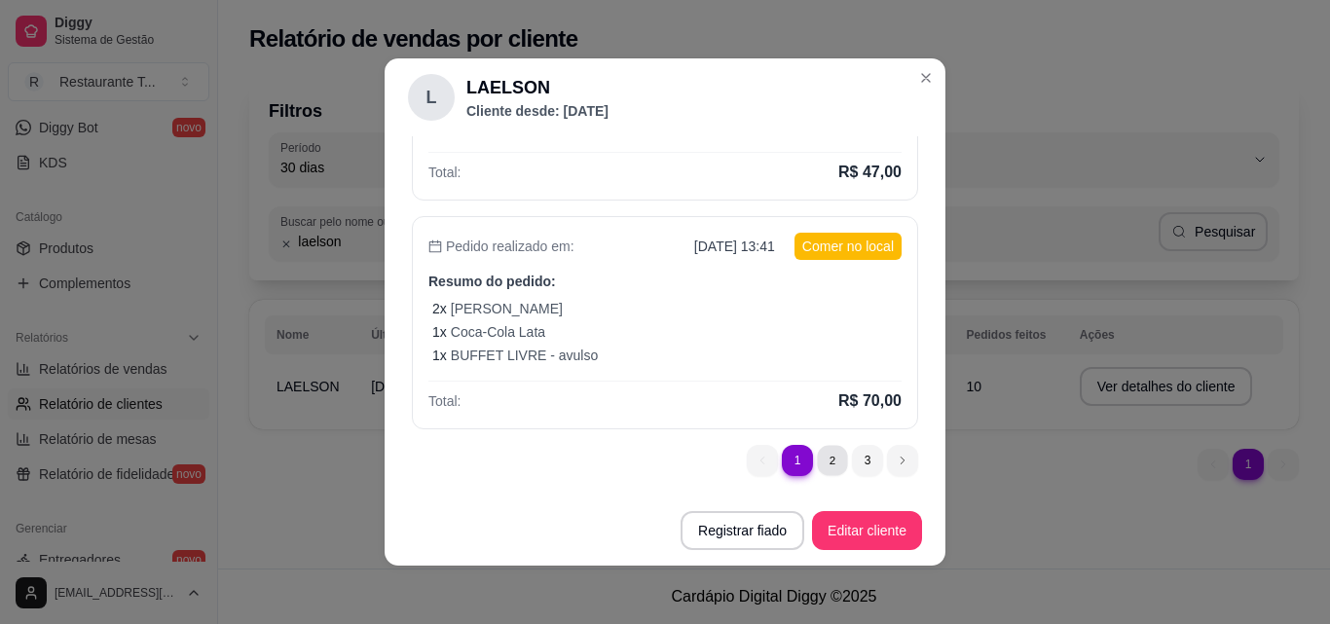
scroll to position [0, 0]
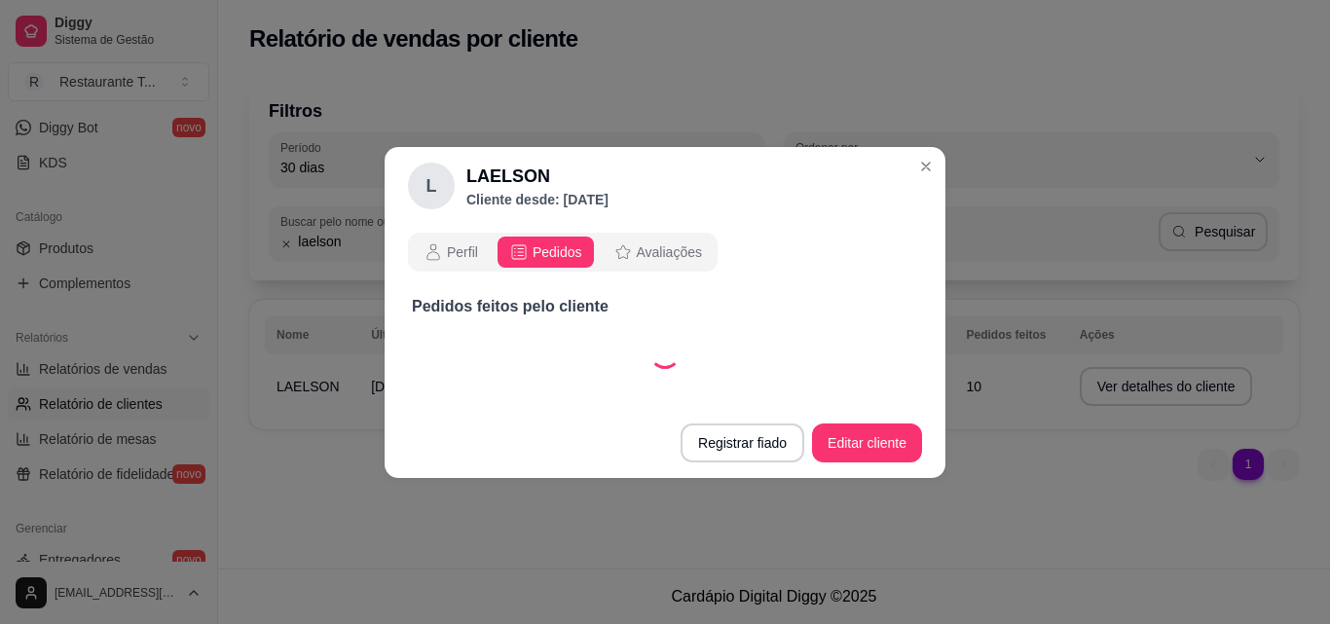
select select "30"
select select "ALL"
select select "30"
select select "ALL"
select select "30"
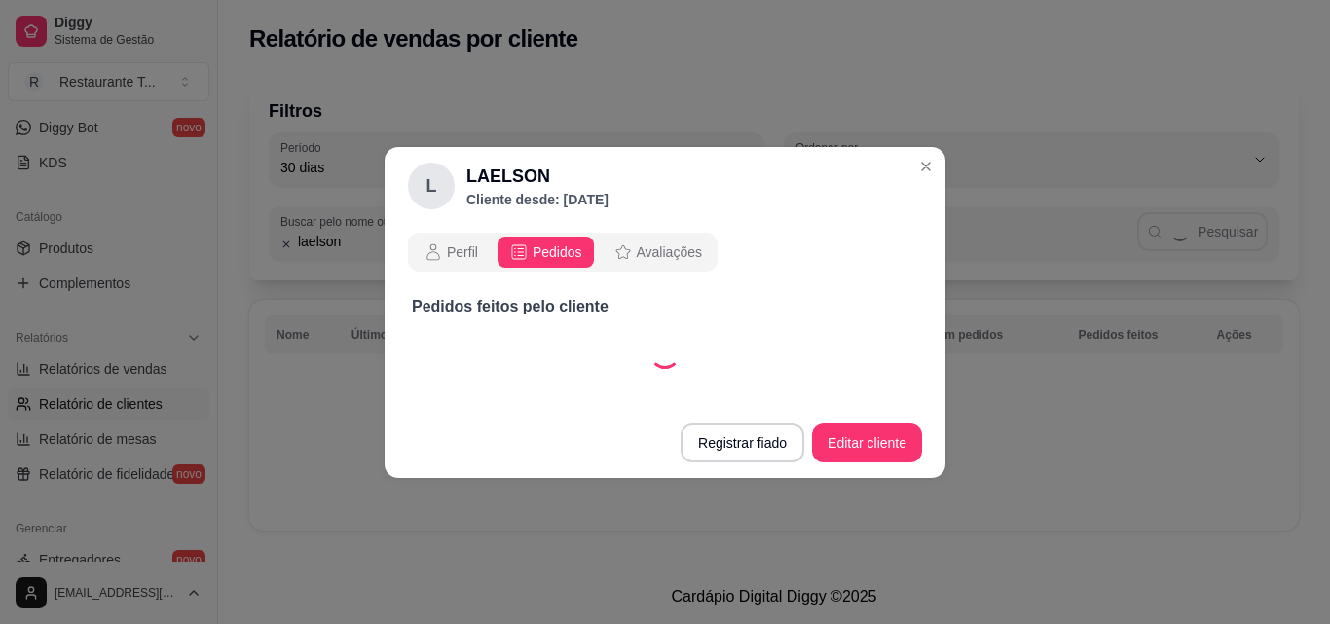
select select "ALL"
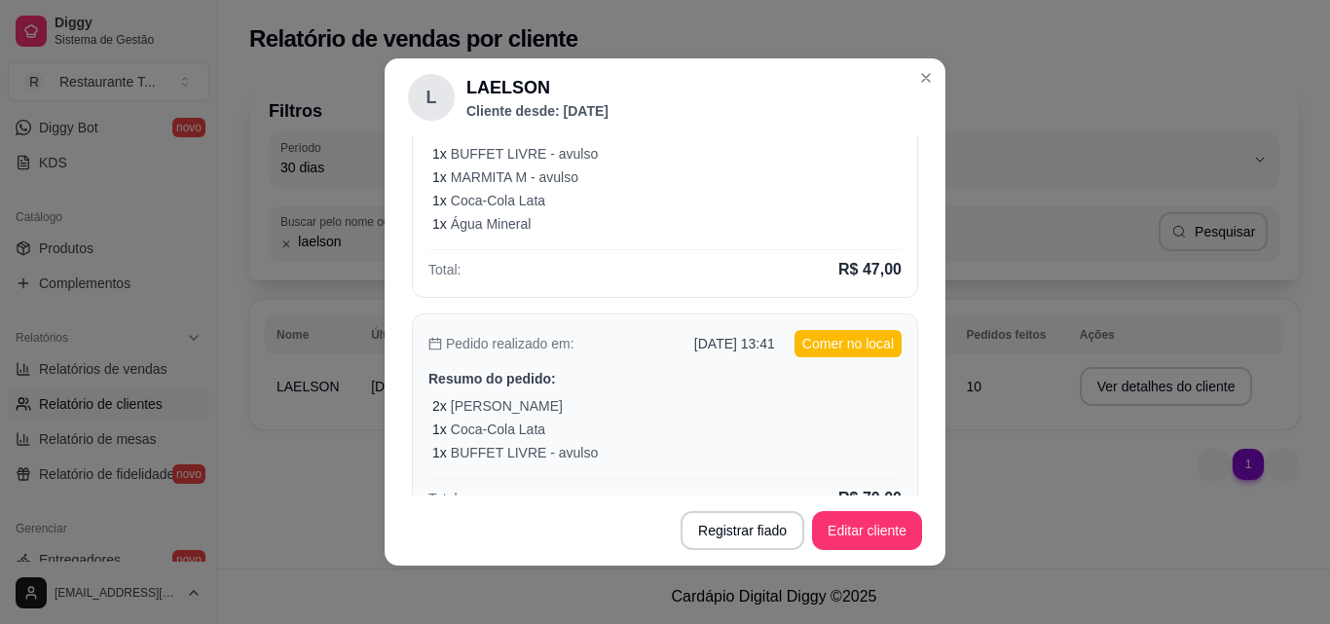
scroll to position [1062, 0]
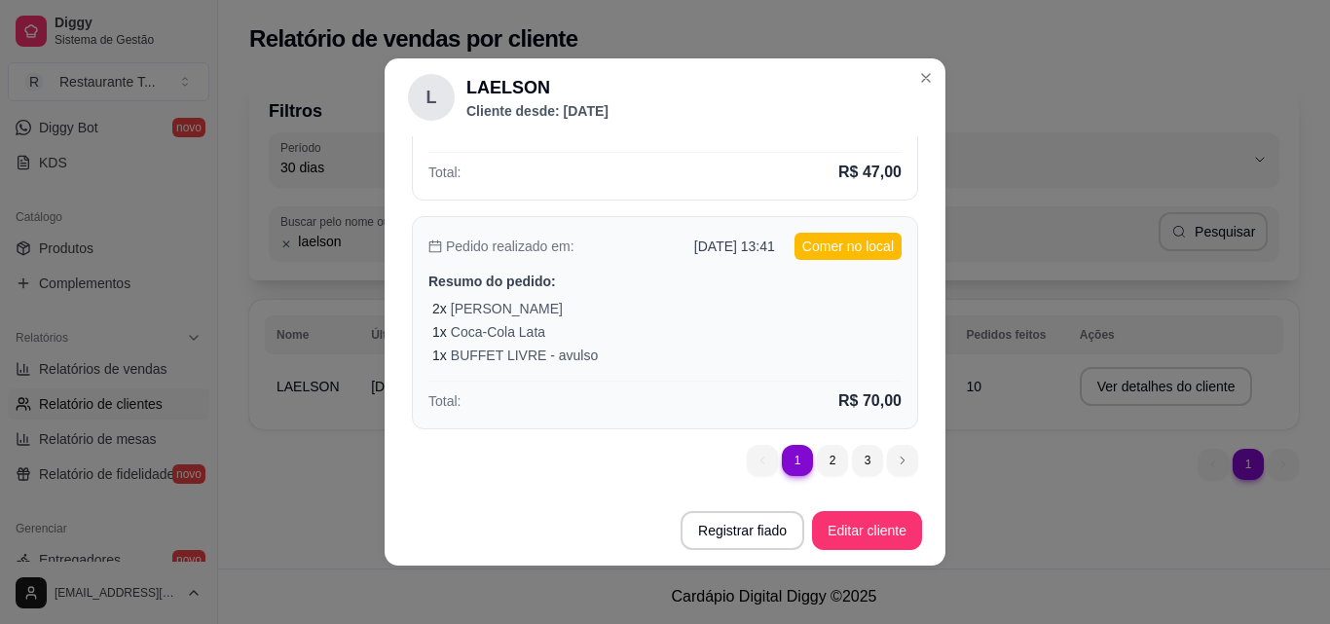
click at [767, 328] on div "1 x Coca-Cola Lata" at bounding box center [666, 331] width 469 height 19
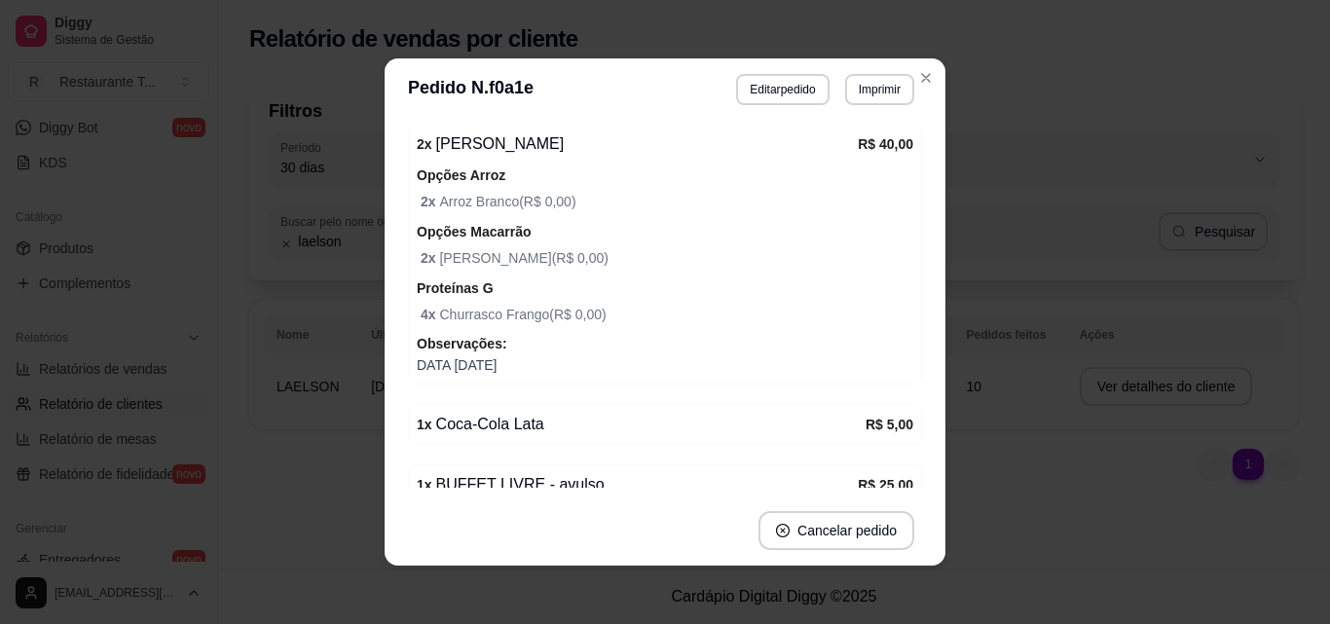
scroll to position [542, 0]
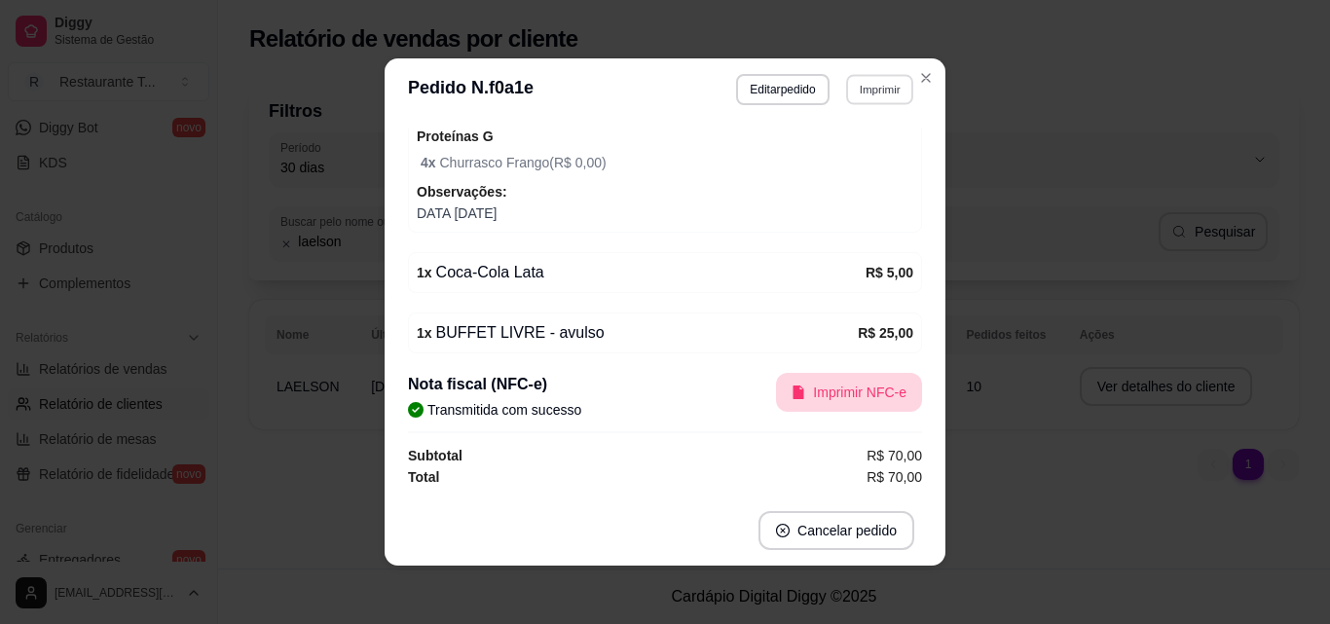
click at [861, 99] on button "Imprimir" at bounding box center [879, 89] width 67 height 30
click at [840, 157] on button "Impressora" at bounding box center [839, 158] width 141 height 31
select select "30"
select select "ALL"
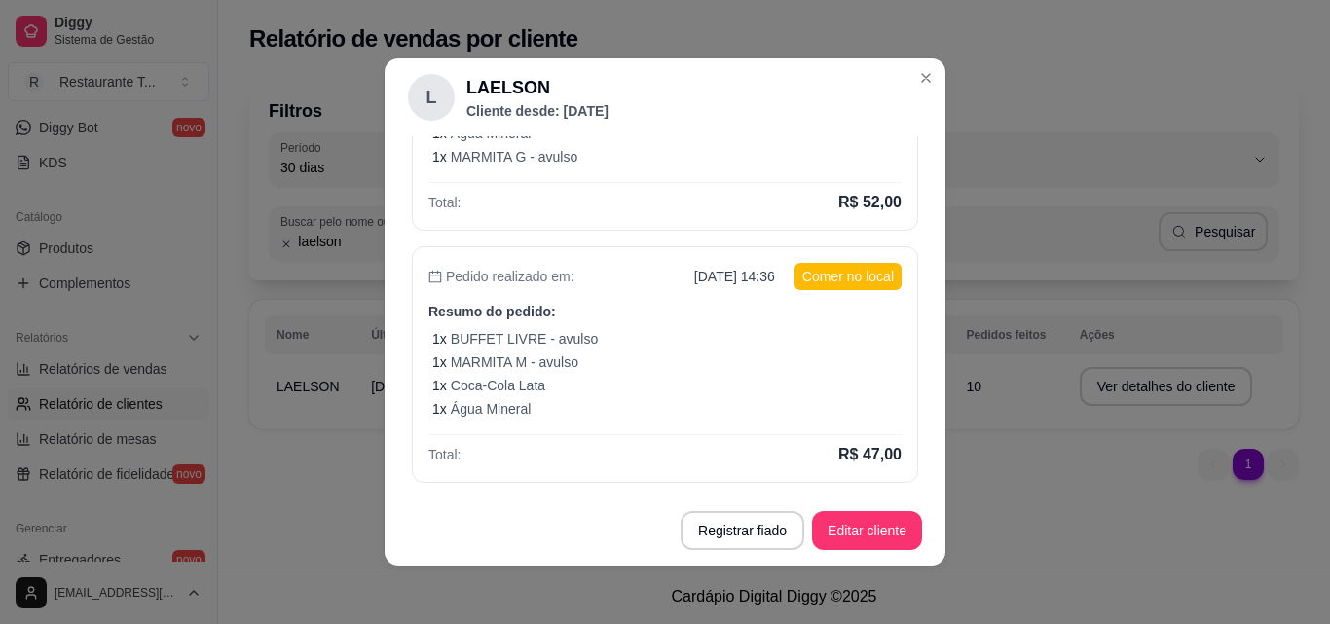
scroll to position [876, 0]
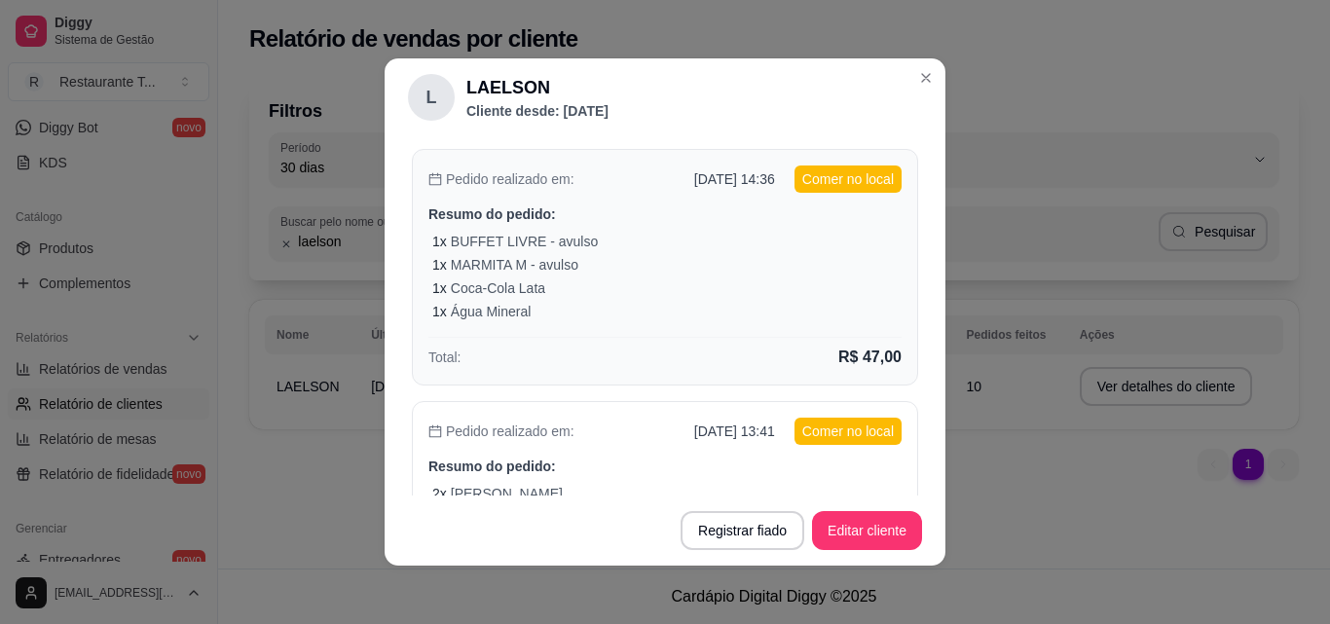
click at [731, 281] on div "1 x Coca-Cola Lata" at bounding box center [666, 288] width 469 height 19
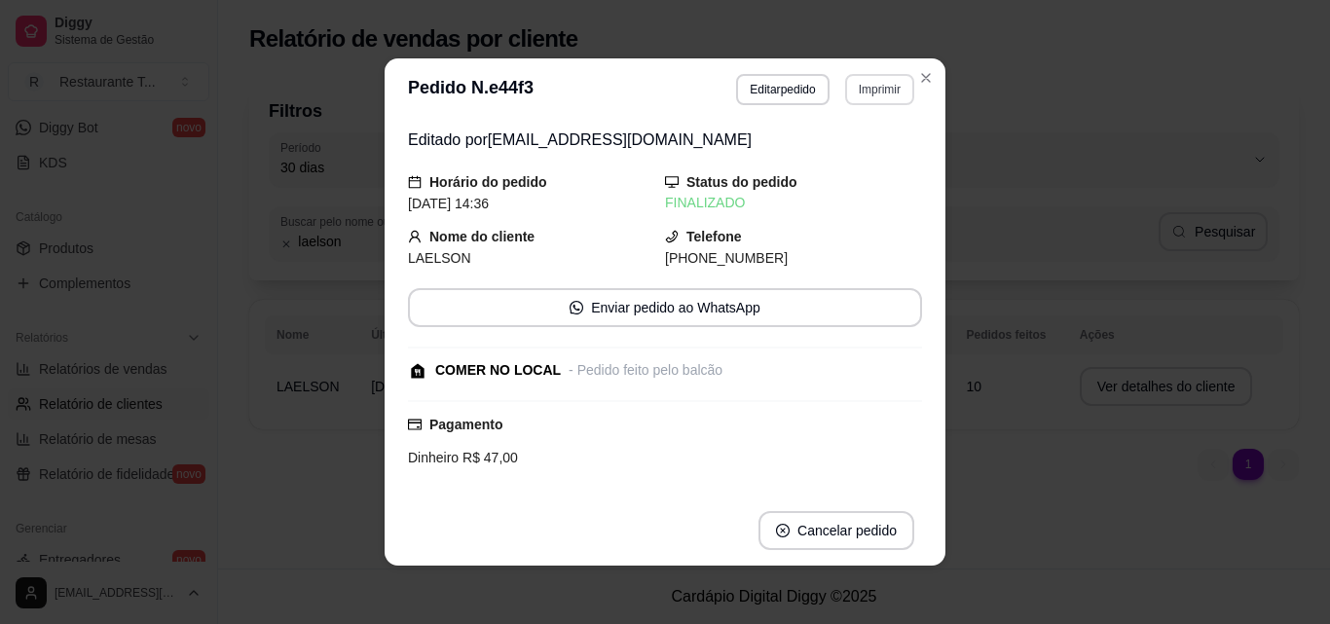
click at [884, 98] on button "Imprimir" at bounding box center [879, 89] width 69 height 31
click at [867, 156] on button "Impressora" at bounding box center [840, 158] width 136 height 30
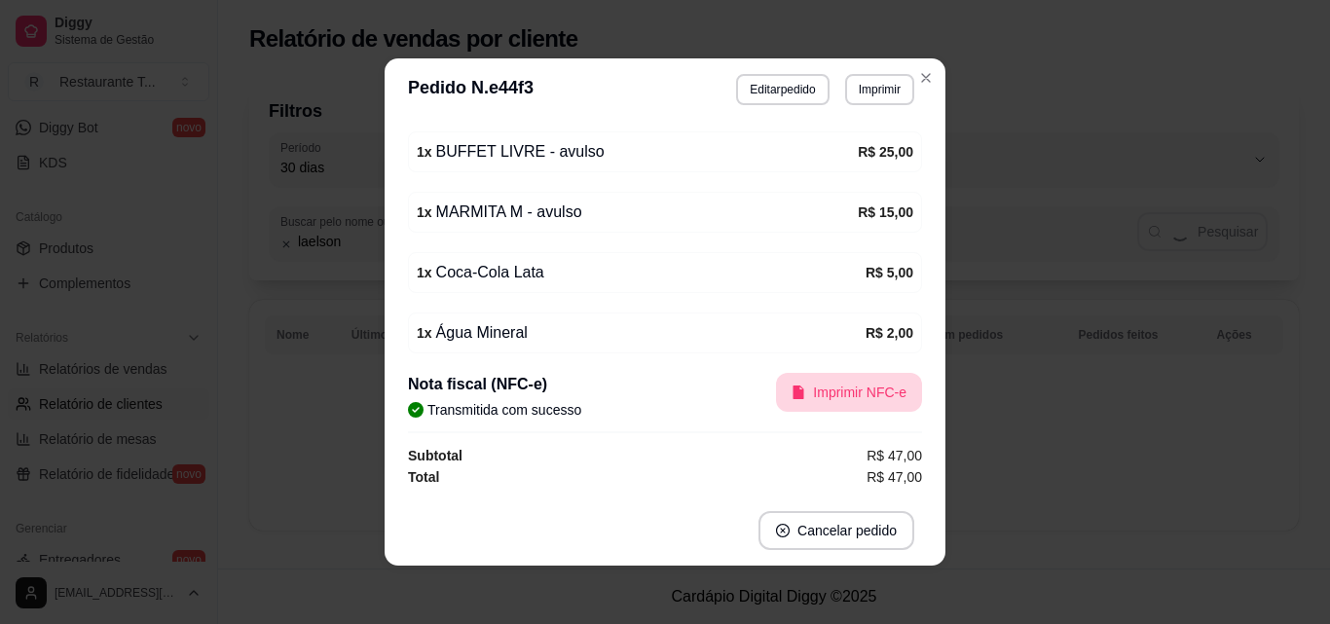
scroll to position [0, 0]
select select "30"
select select "ALL"
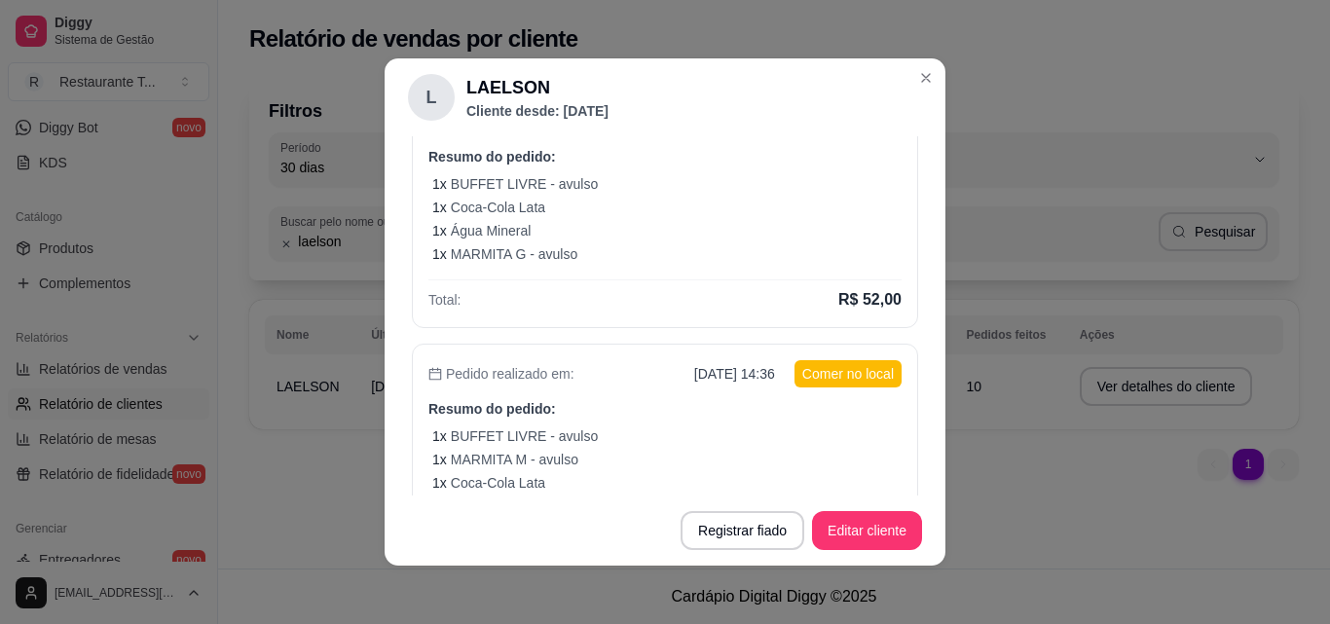
scroll to position [584, 0]
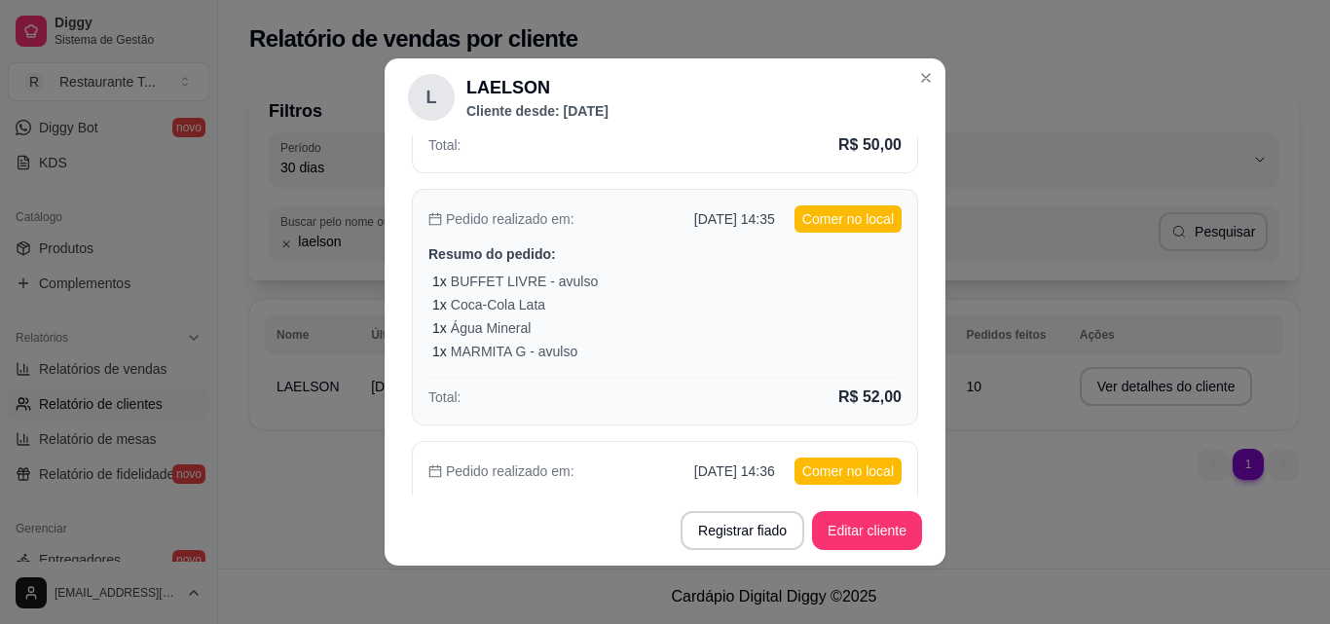
click at [759, 367] on div "Pedido realizado em: [DATE] 14:35 Comer no local Resumo do pedido: 1 x BUFFET L…" at bounding box center [665, 307] width 506 height 237
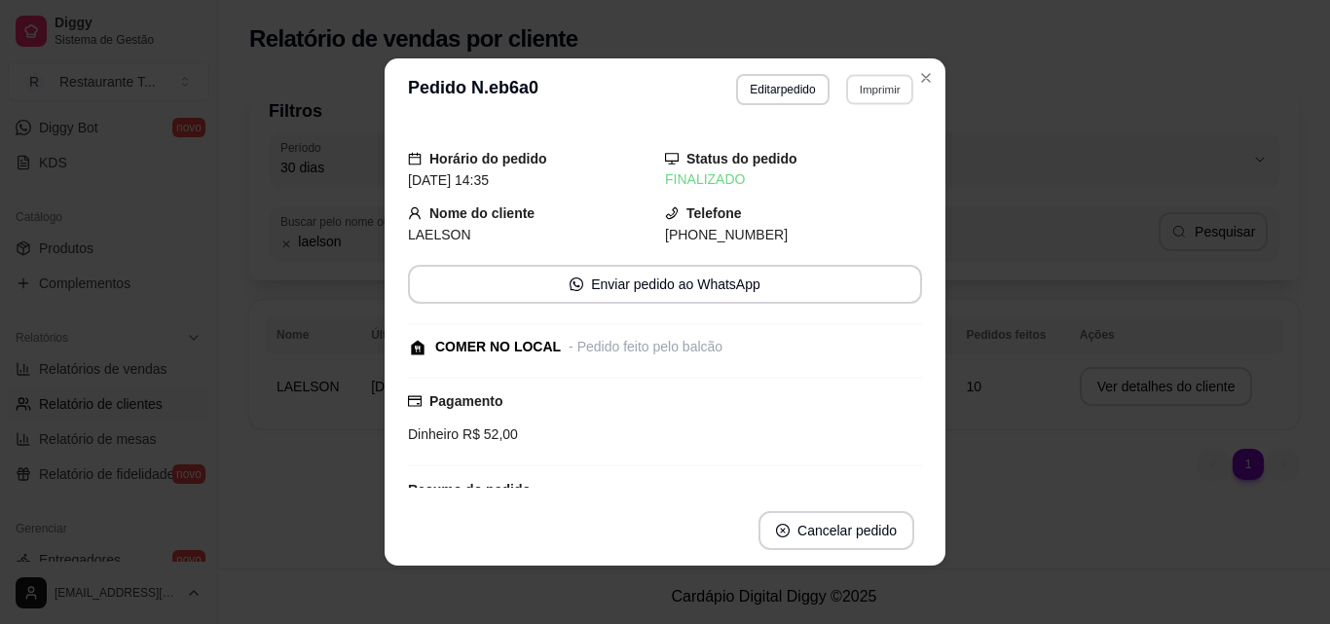
click at [854, 93] on button "Imprimir" at bounding box center [879, 89] width 67 height 30
click at [841, 149] on button "Impressora" at bounding box center [839, 158] width 141 height 31
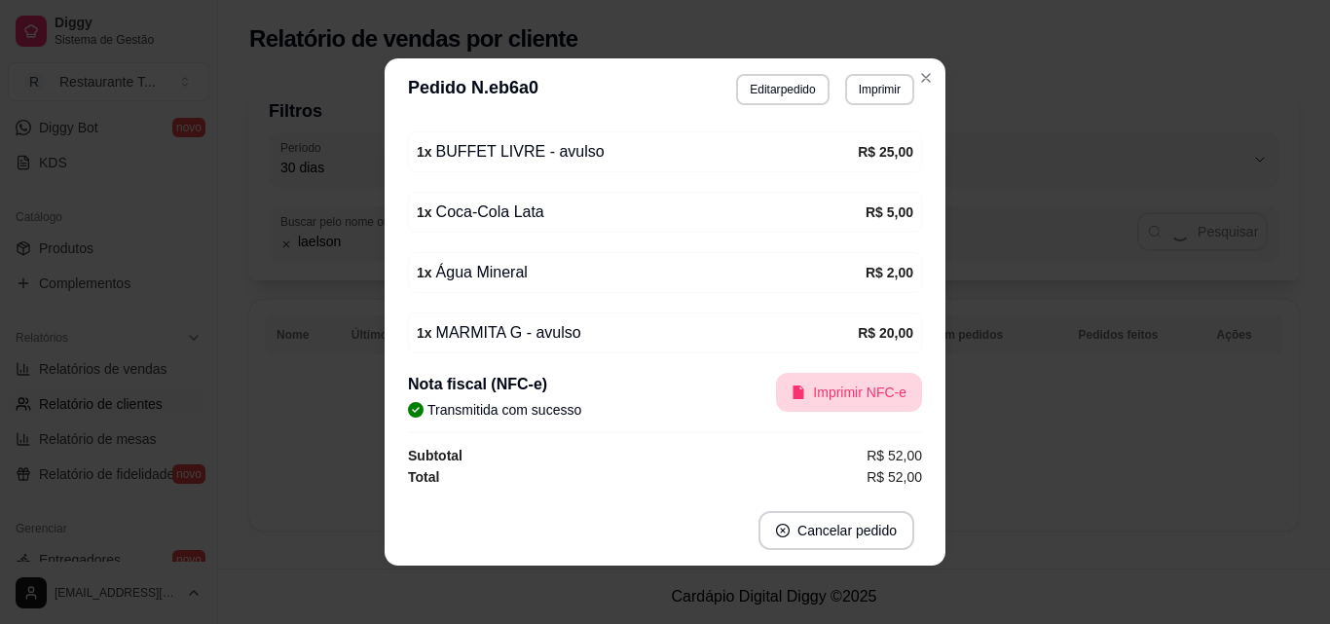
scroll to position [0, 0]
select select "30"
select select "ALL"
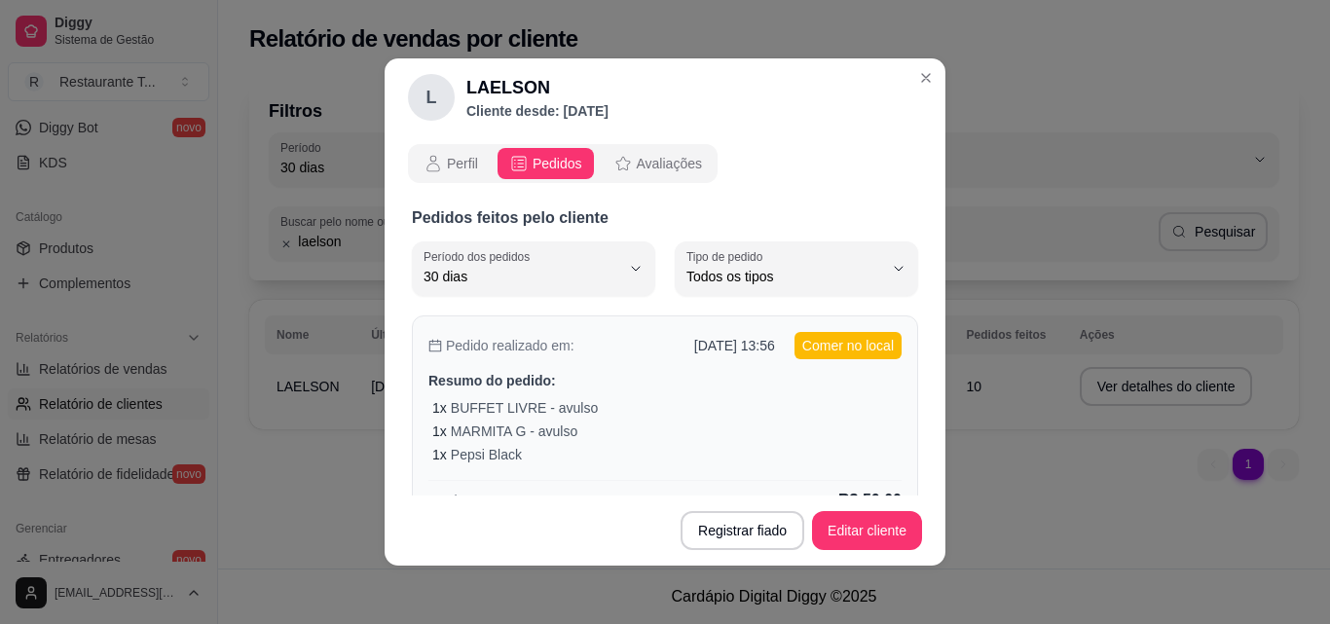
click at [706, 370] on div "Pedido realizado em: [DATE] 13:56 Comer no local Resumo do pedido: 1 x BUFFET L…" at bounding box center [665, 422] width 506 height 213
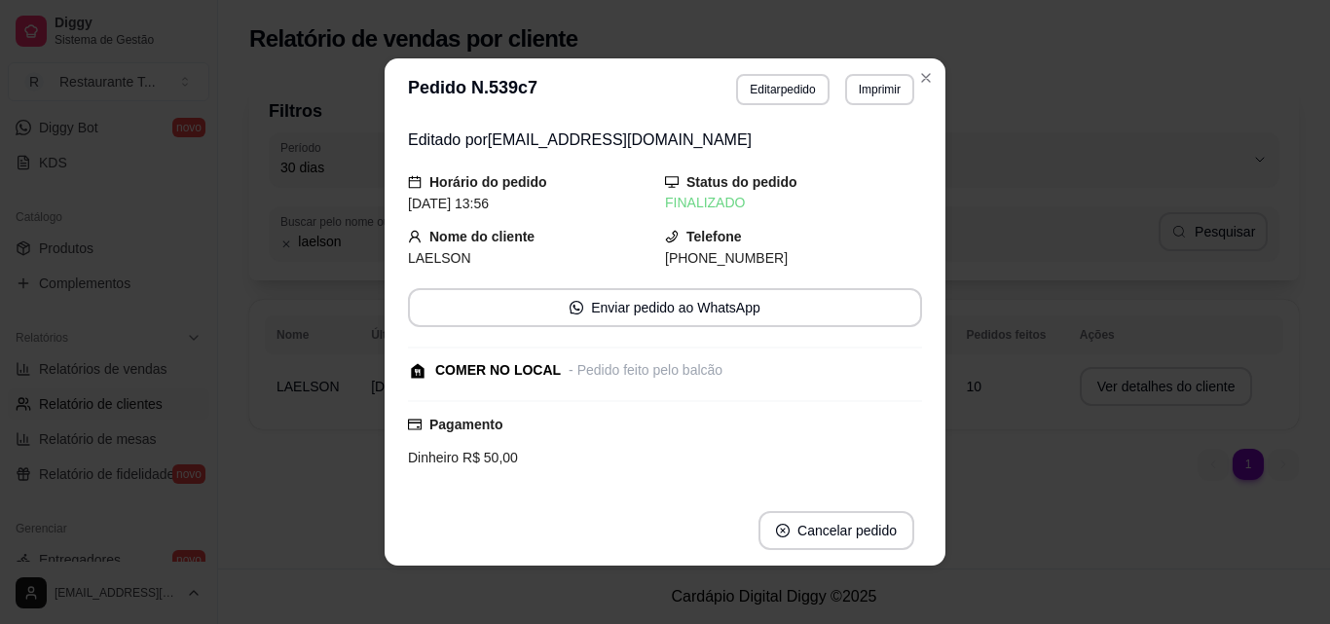
scroll to position [346, 0]
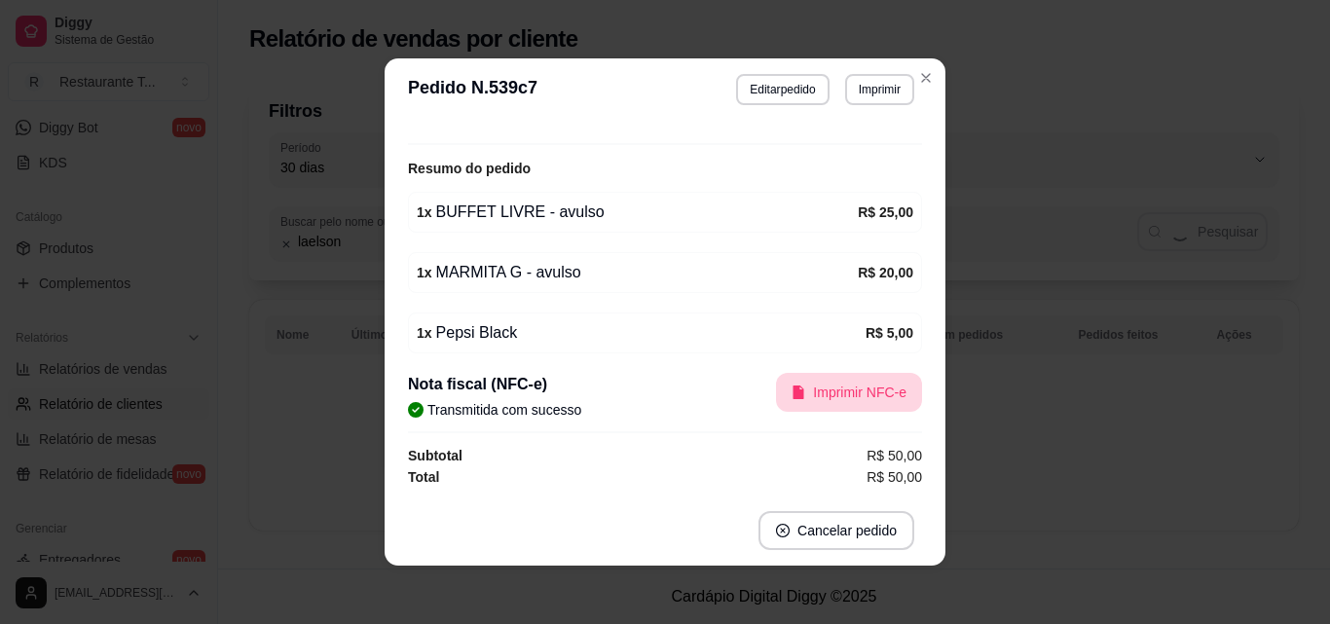
select select "30"
select select "ALL"
click at [874, 86] on button "Imprimir" at bounding box center [879, 89] width 69 height 31
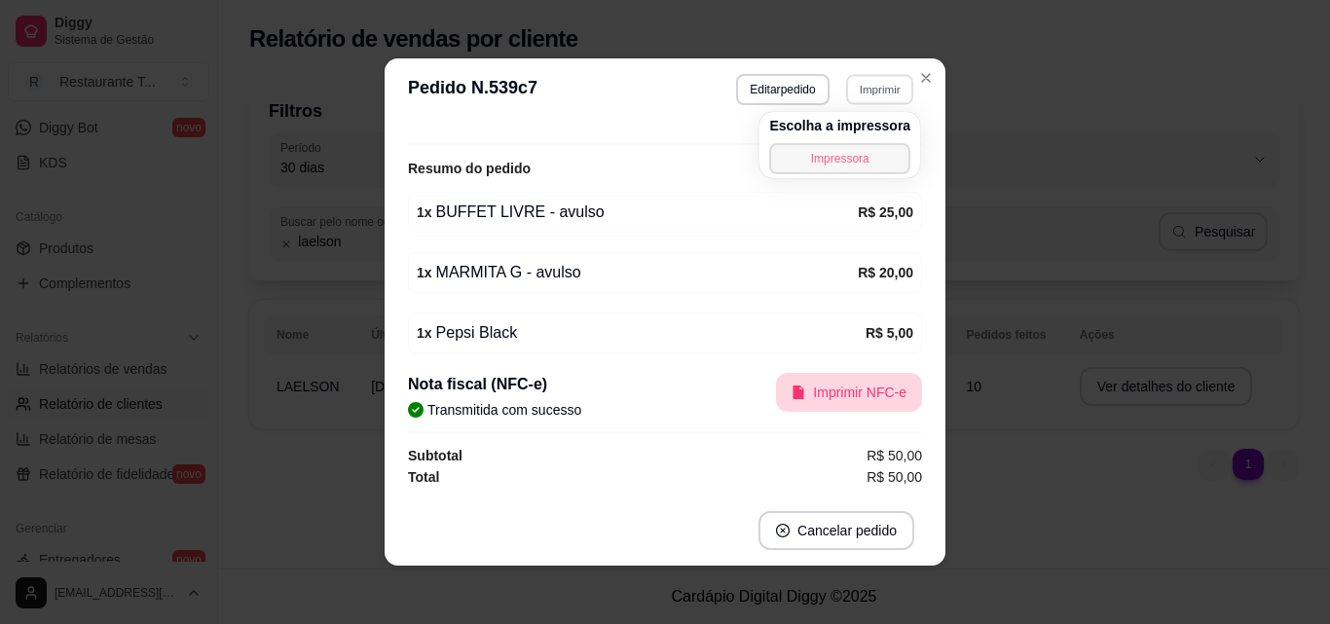
click at [848, 161] on button "Impressora" at bounding box center [839, 158] width 141 height 31
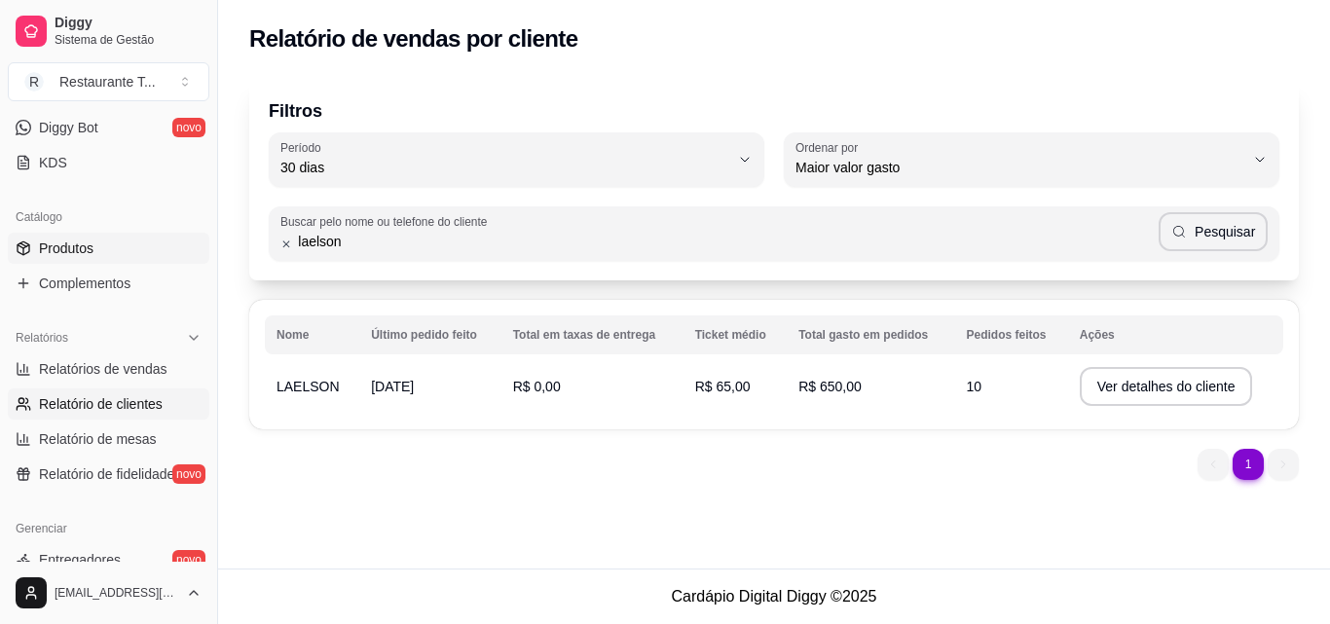
scroll to position [195, 0]
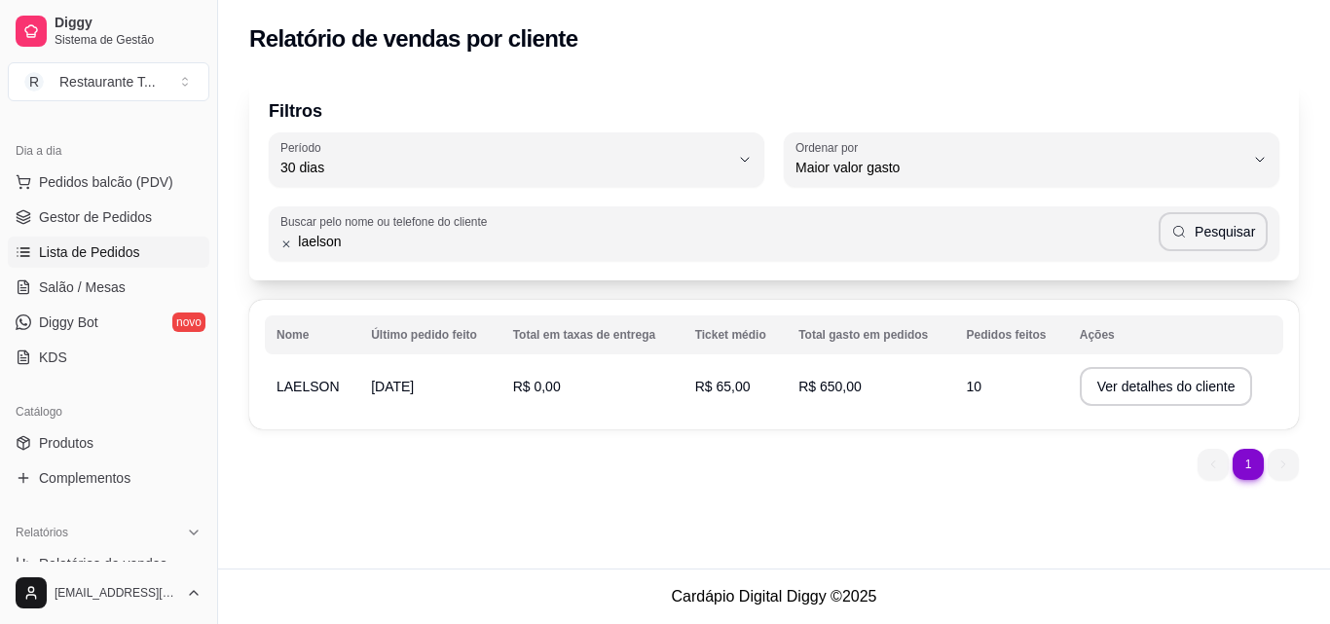
click at [75, 250] on span "Lista de Pedidos" at bounding box center [89, 251] width 101 height 19
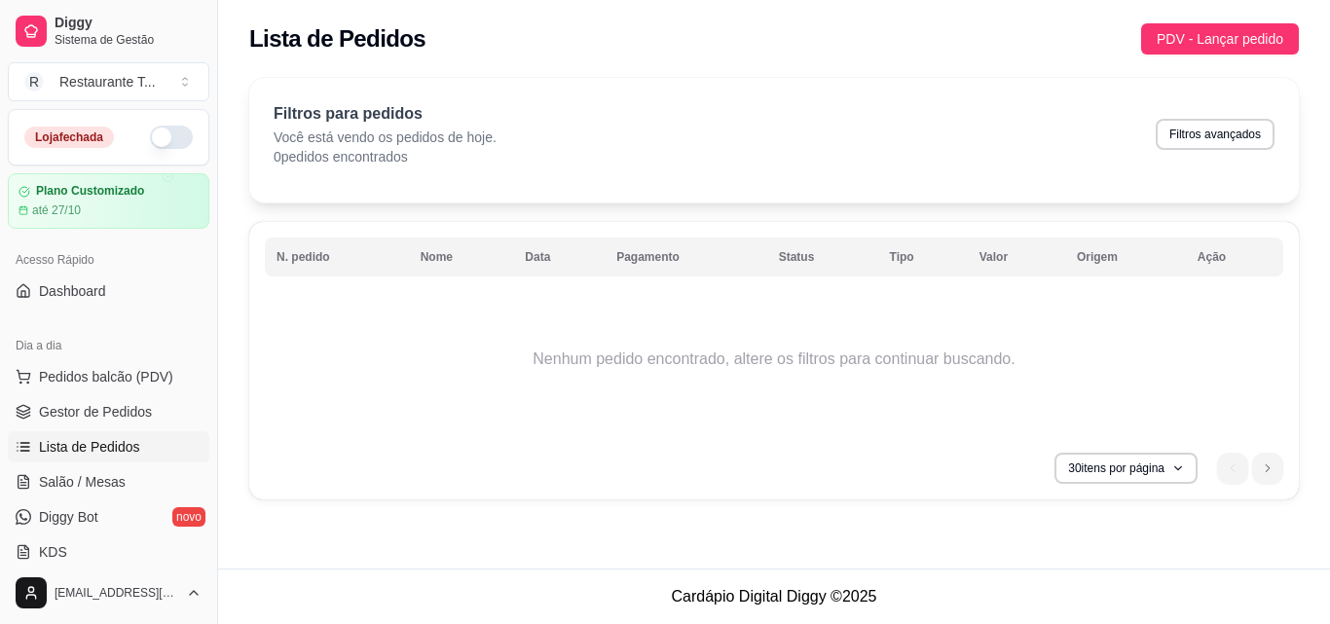
click at [161, 130] on button "button" at bounding box center [171, 137] width 43 height 23
